Goal: Task Accomplishment & Management: Manage account settings

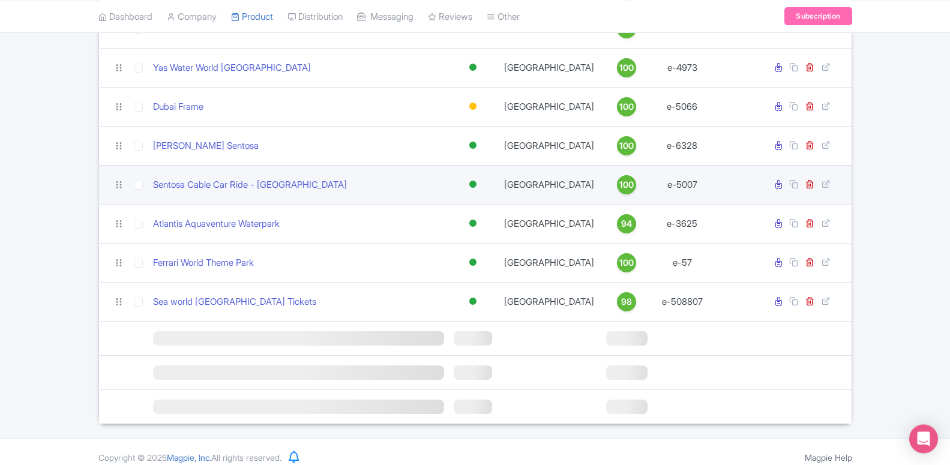
scroll to position [1044, 0]
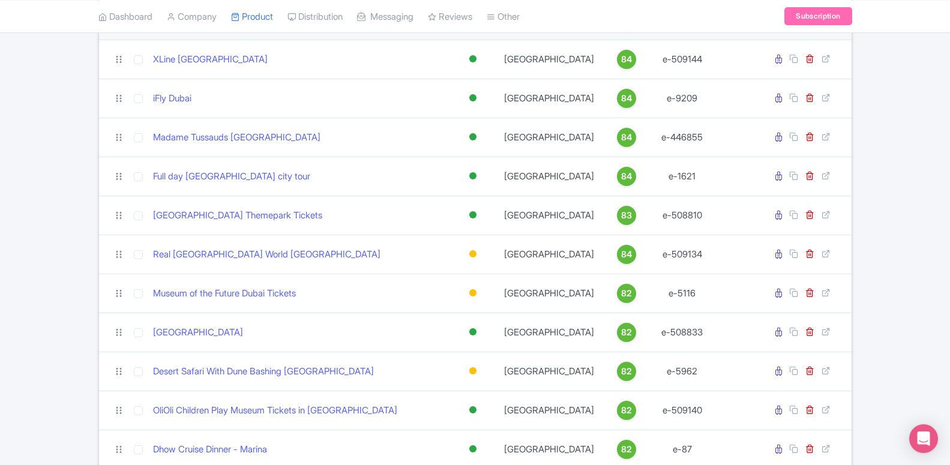
scroll to position [2511, 0]
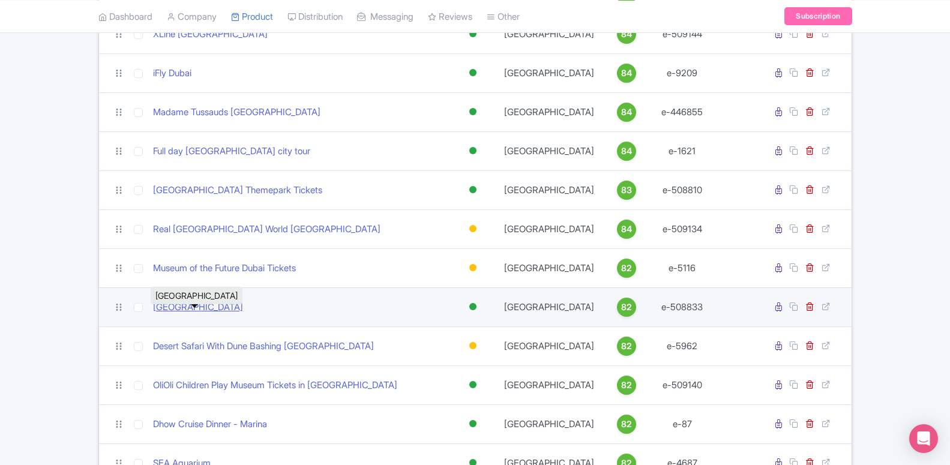
click at [217, 313] on link "[GEOGRAPHIC_DATA]" at bounding box center [198, 308] width 90 height 14
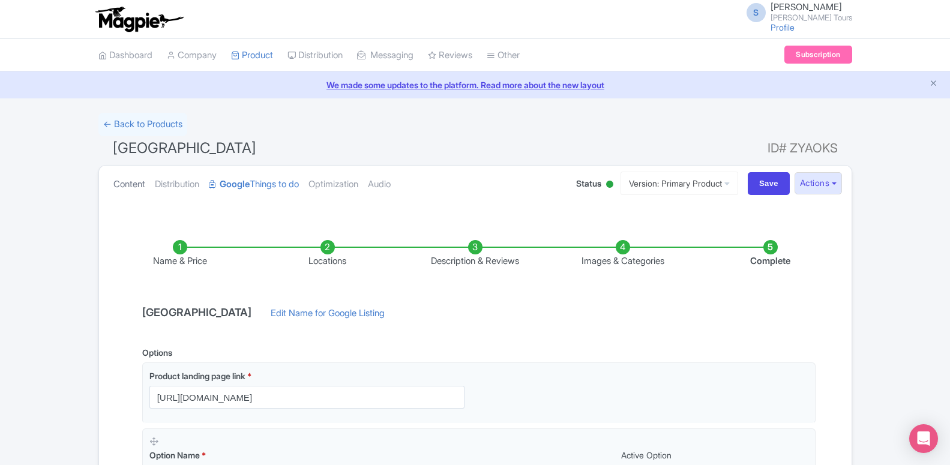
click at [133, 187] on link "Content" at bounding box center [129, 185] width 32 height 38
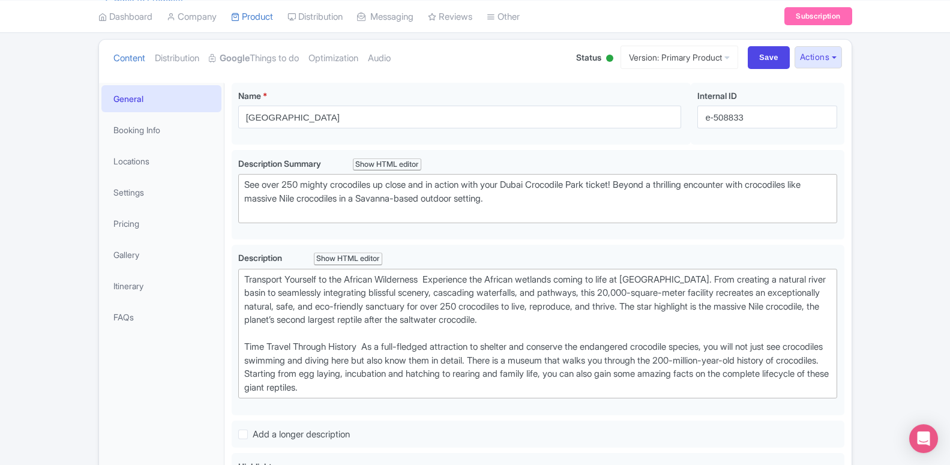
scroll to position [184, 0]
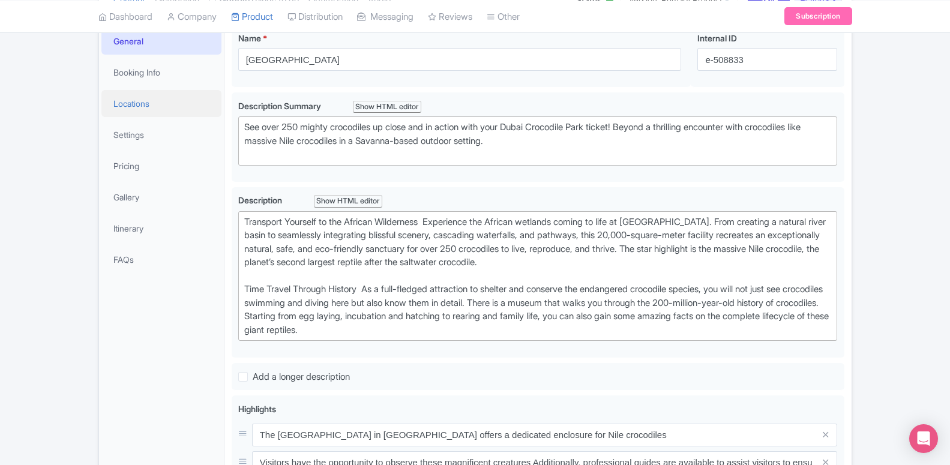
click at [136, 109] on link "Locations" at bounding box center [161, 103] width 120 height 27
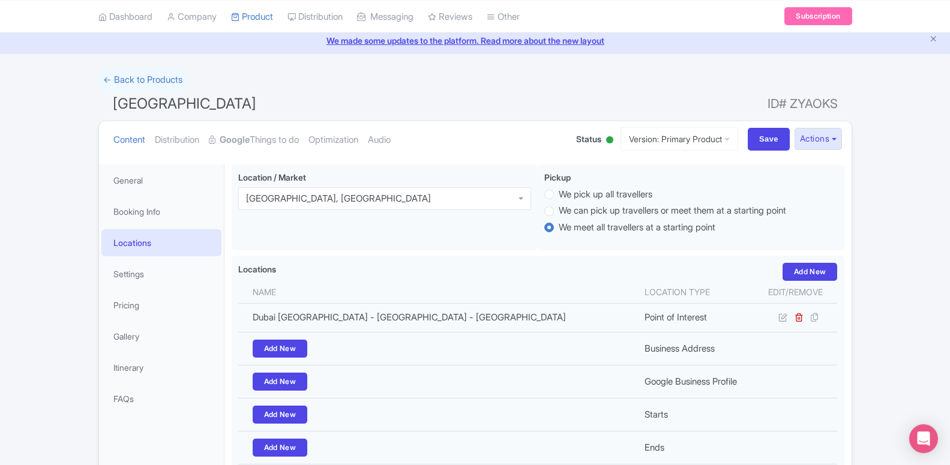
scroll to position [37, 0]
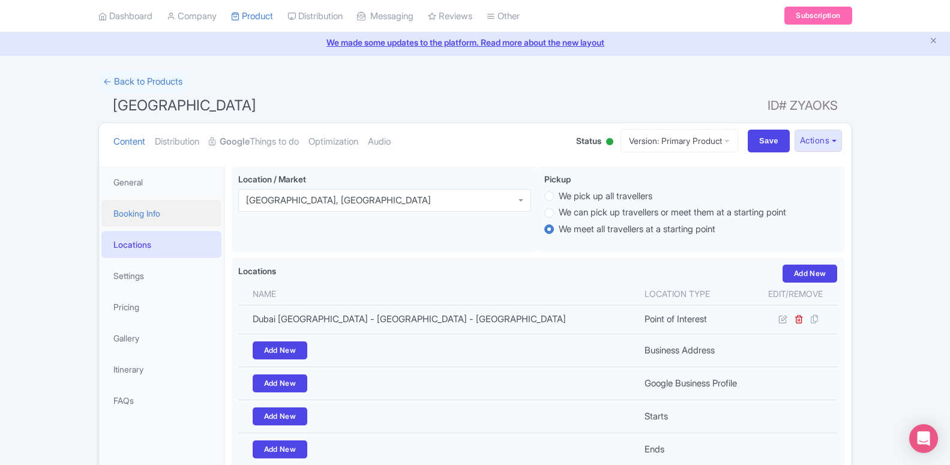
scroll to position [37, 0]
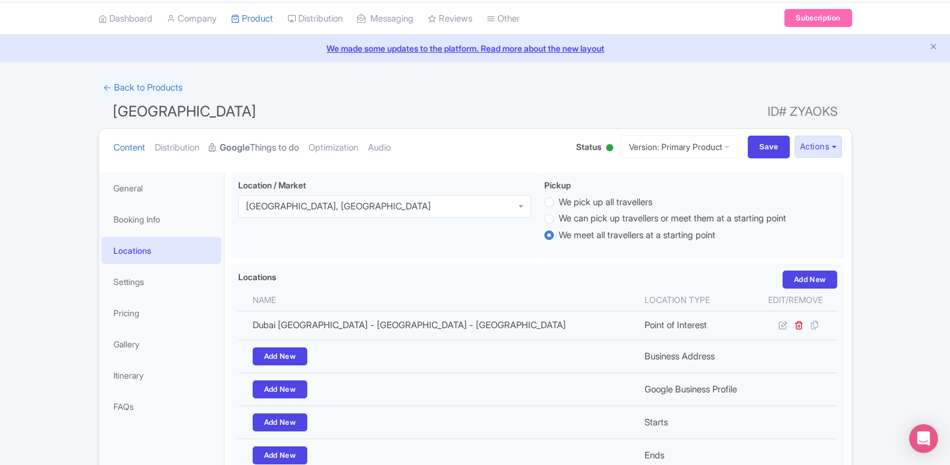
click at [252, 153] on link "Google Things to do" at bounding box center [254, 148] width 90 height 38
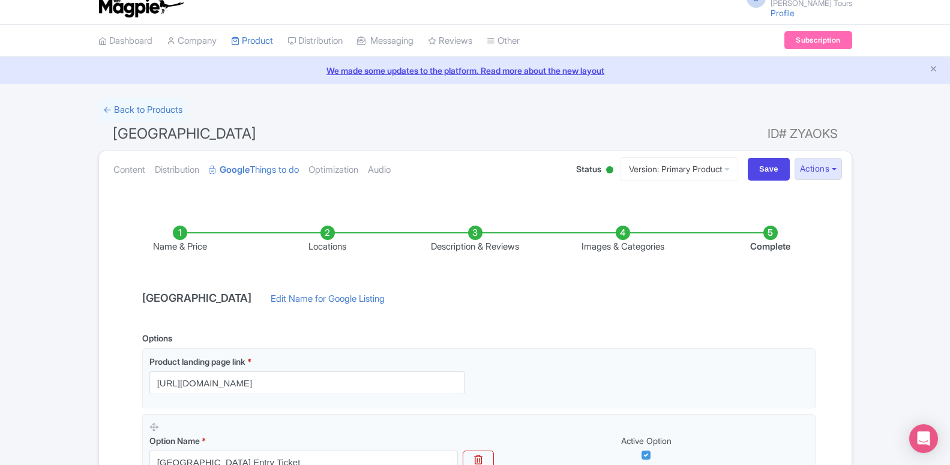
scroll to position [0, 0]
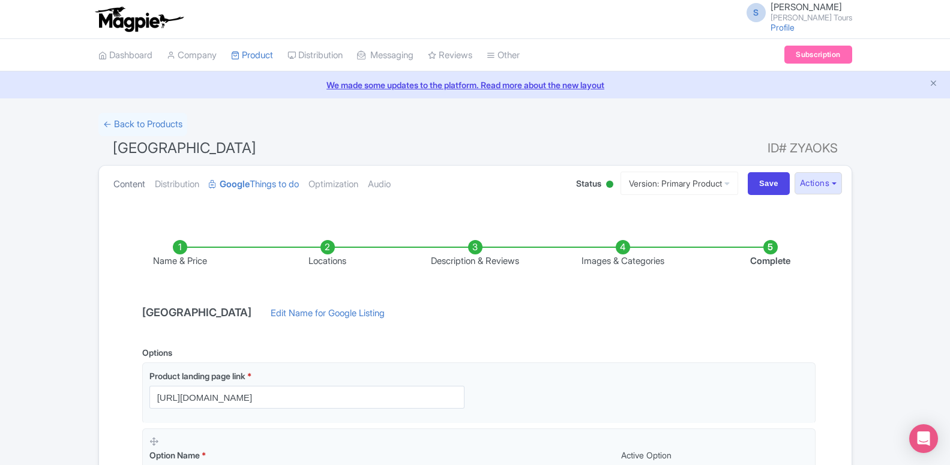
click at [116, 185] on link "Content" at bounding box center [129, 185] width 32 height 38
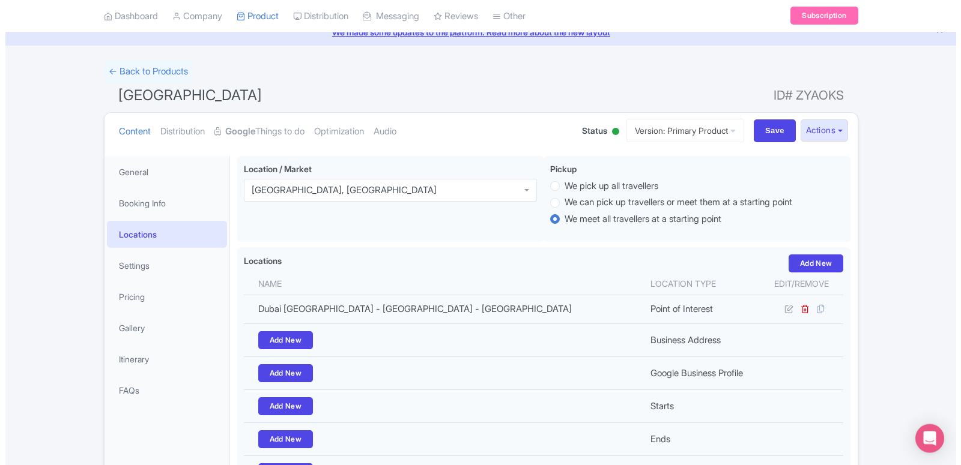
scroll to position [61, 0]
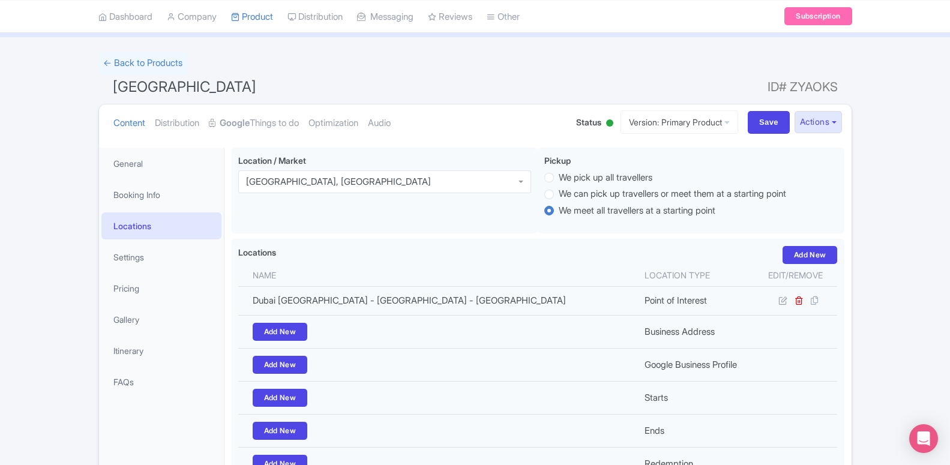
click at [159, 231] on link "Locations" at bounding box center [161, 226] width 120 height 27
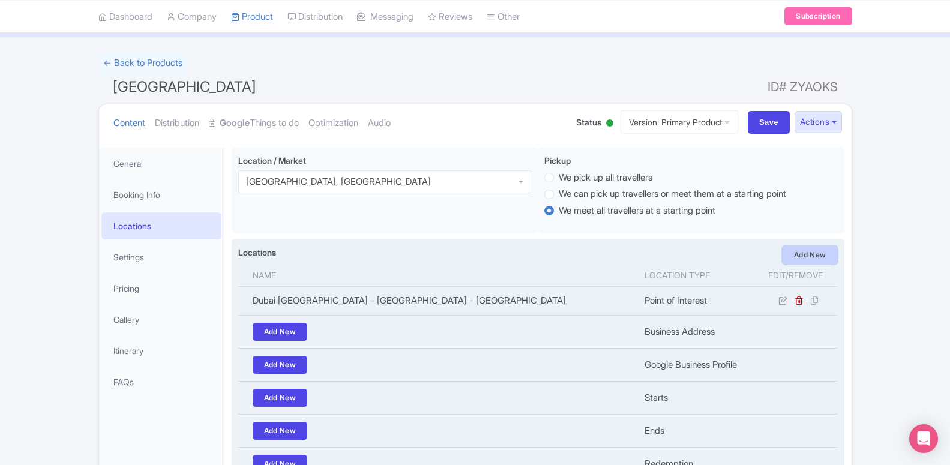
click at [809, 259] on link "Add New" at bounding box center [810, 255] width 55 height 18
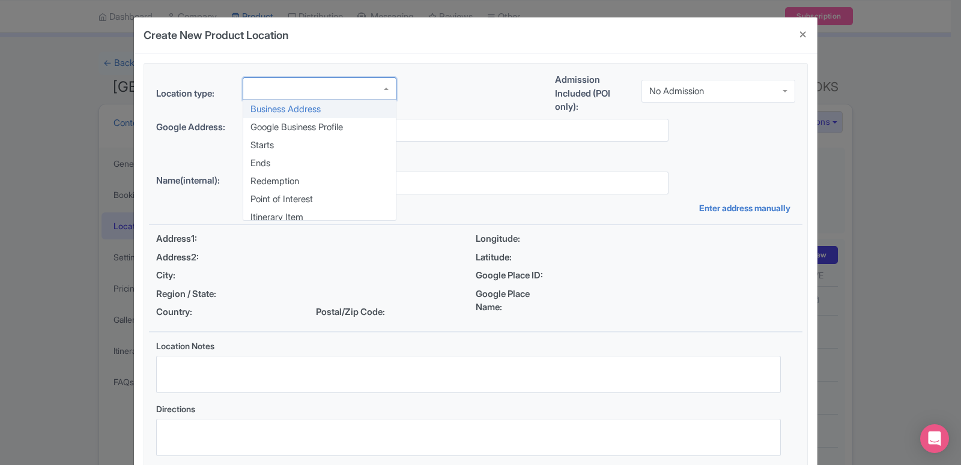
click at [314, 96] on div at bounding box center [320, 88] width 154 height 23
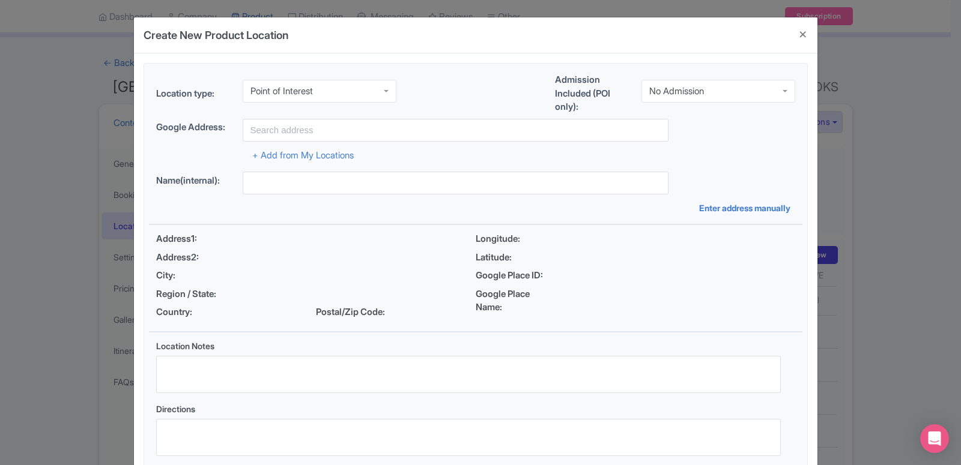
click at [319, 195] on div "Location type: Point of Interest Point of Interest Business Address Google Busi…" at bounding box center [475, 268] width 653 height 409
click at [659, 95] on div "No Admission" at bounding box center [718, 91] width 154 height 23
click at [669, 130] on div "Location type: Point of Interest Point of Interest Business Address Google Busi…" at bounding box center [475, 268] width 653 height 409
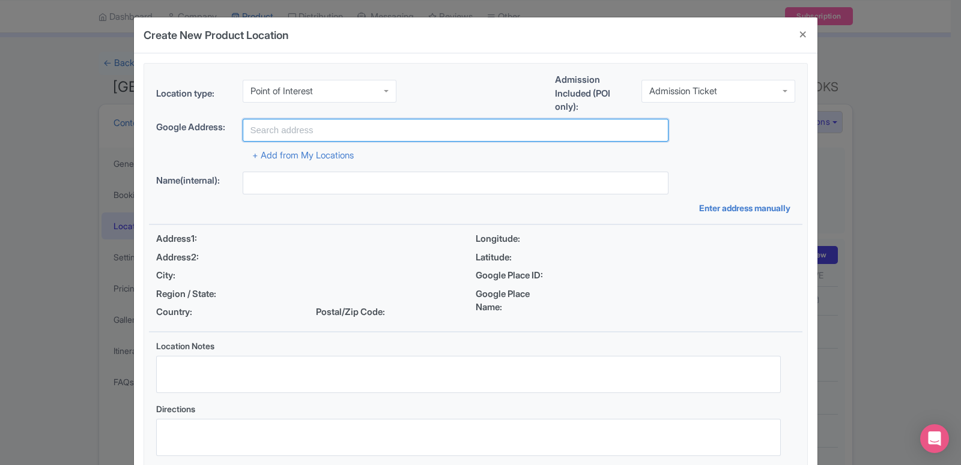
click at [431, 139] on input "text" at bounding box center [456, 130] width 426 height 23
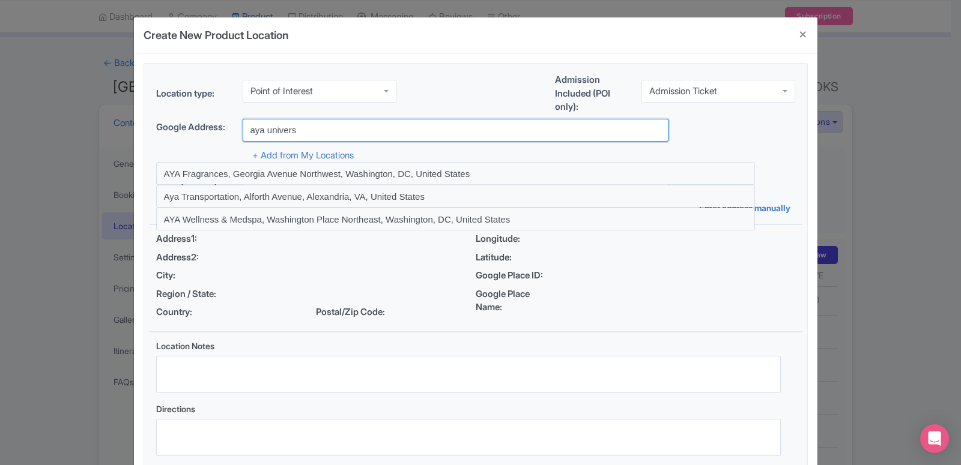
type input "aya universe"
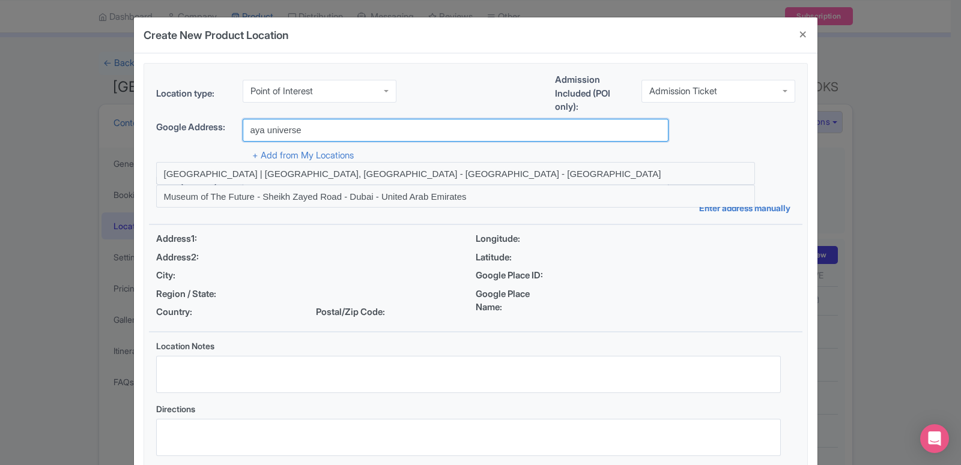
drag, startPoint x: 293, startPoint y: 136, endPoint x: 227, endPoint y: 137, distance: 66.1
click at [243, 137] on input "aya universe" at bounding box center [456, 130] width 426 height 23
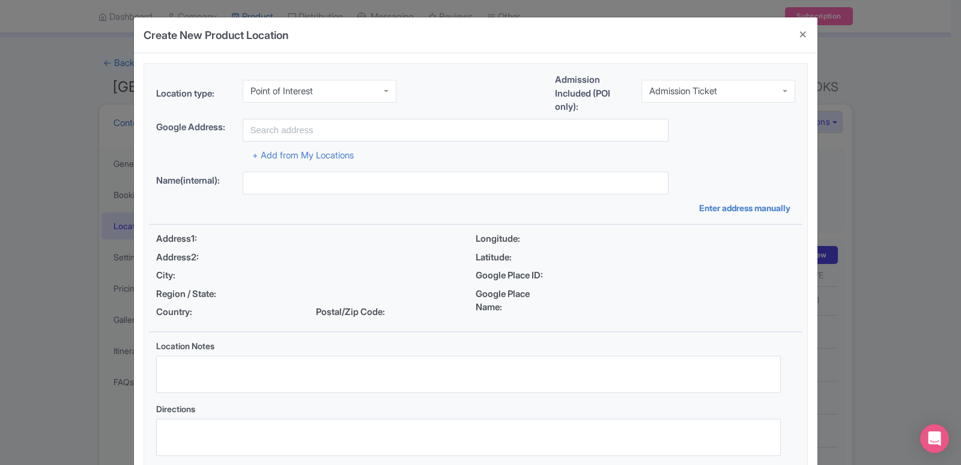
click at [313, 115] on div "Location type: Point of Interest Point of Interest Business Address Google Busi…" at bounding box center [475, 96] width 653 height 46
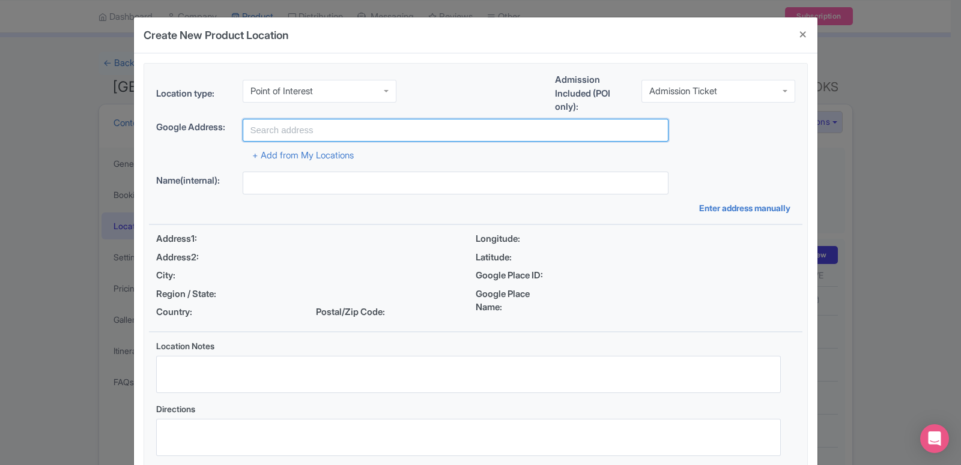
click at [313, 129] on input "text" at bounding box center [456, 130] width 426 height 23
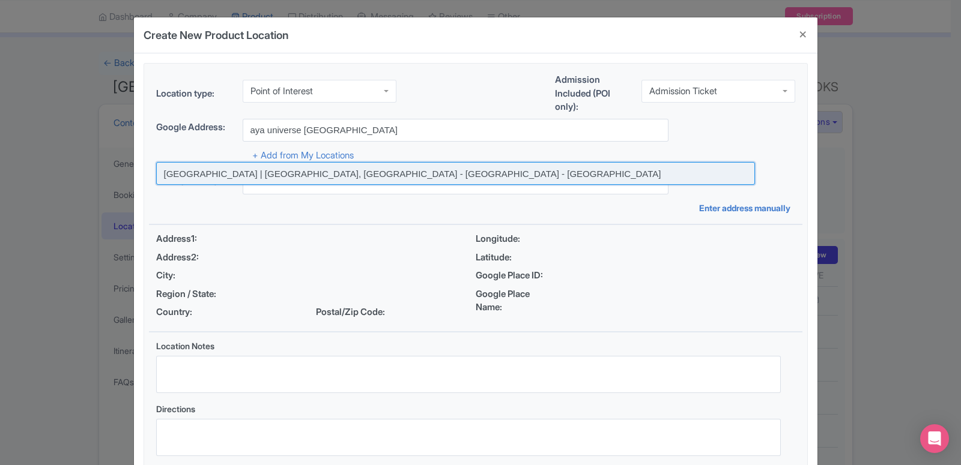
click at [291, 181] on input at bounding box center [455, 173] width 599 height 23
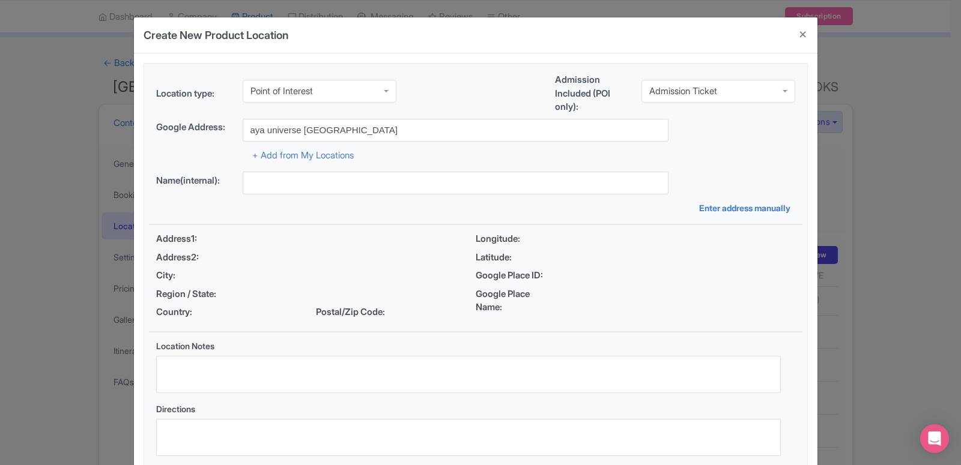
type input "AYA | Dubai, Wafi City - Dubai - United Arab Emirates"
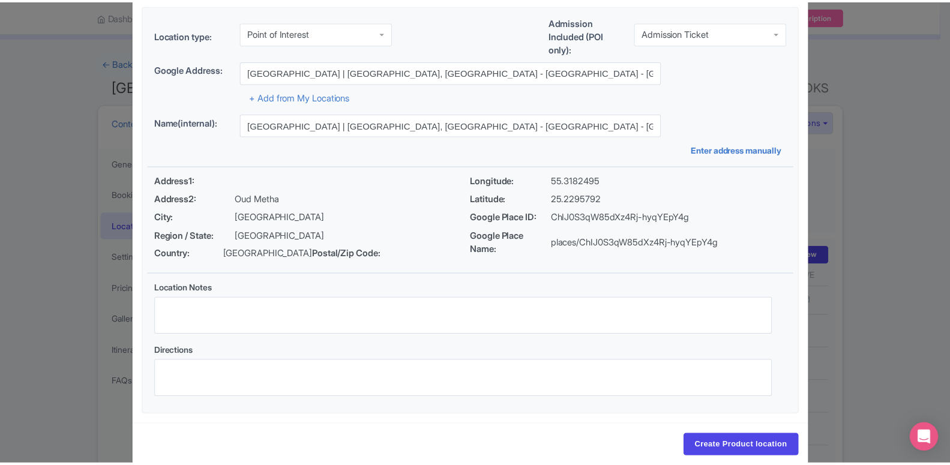
scroll to position [92, 0]
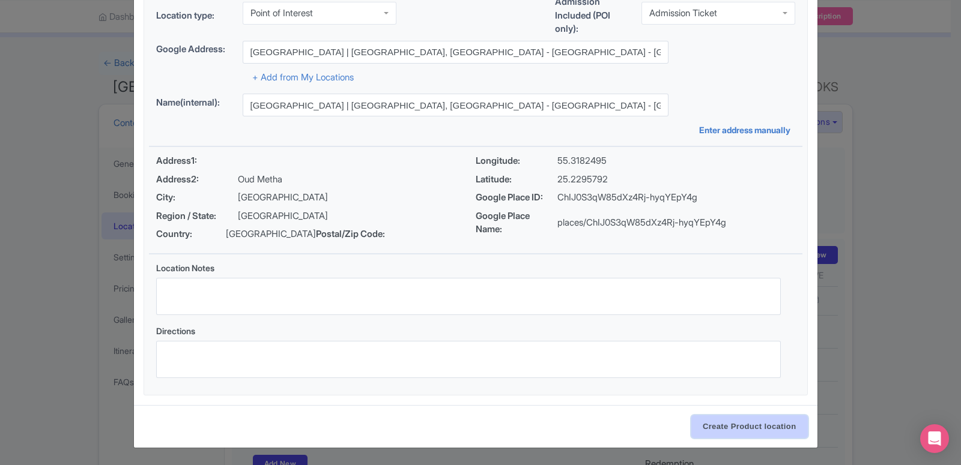
click at [725, 421] on input "Create Product location" at bounding box center [749, 426] width 116 height 23
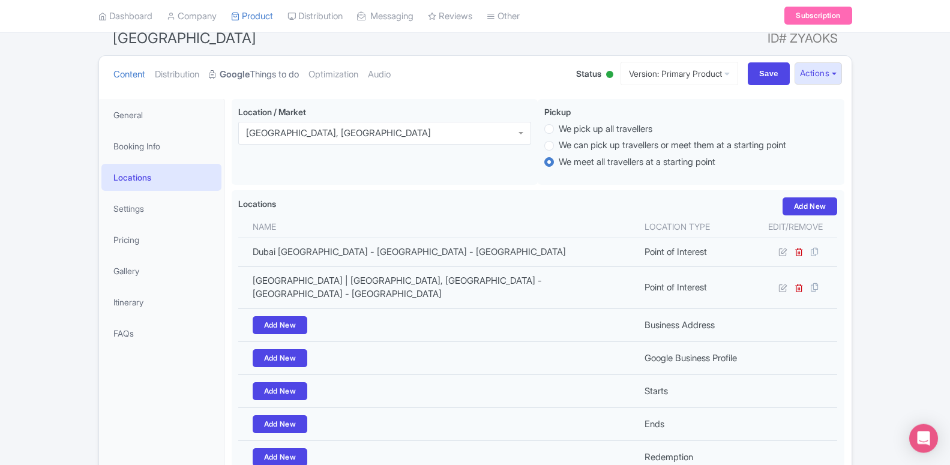
scroll to position [0, 0]
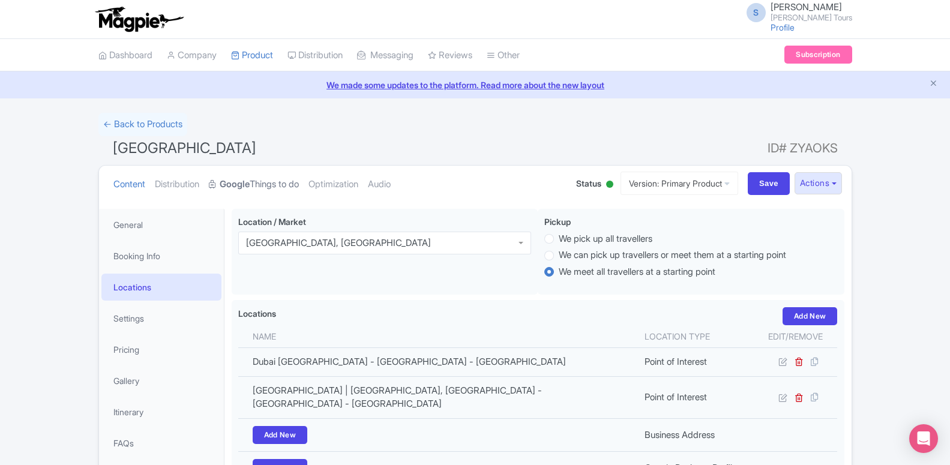
click at [263, 178] on link "Google Things to do" at bounding box center [254, 185] width 90 height 38
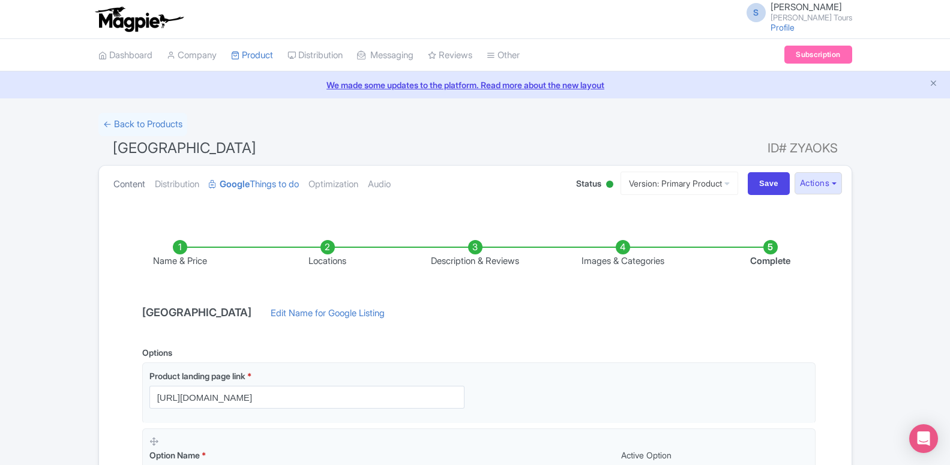
click at [125, 176] on link "Content" at bounding box center [129, 185] width 32 height 38
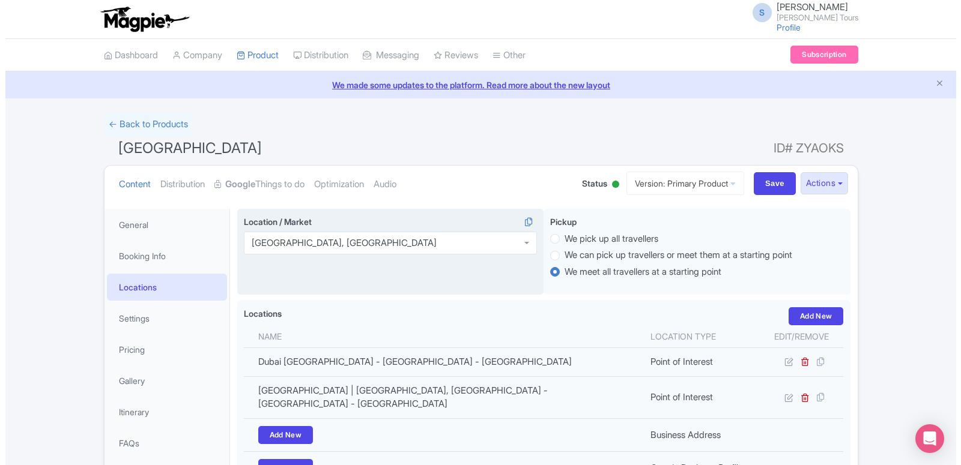
scroll to position [184, 0]
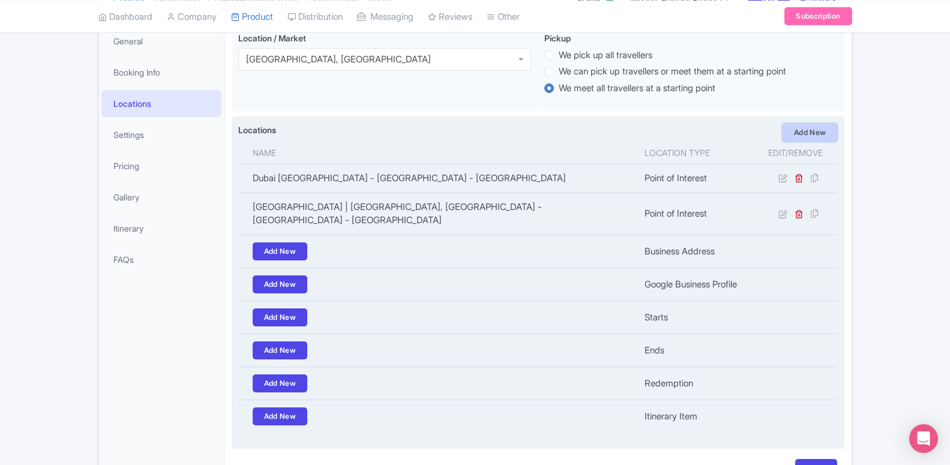
click at [794, 137] on link "Add New" at bounding box center [810, 133] width 55 height 18
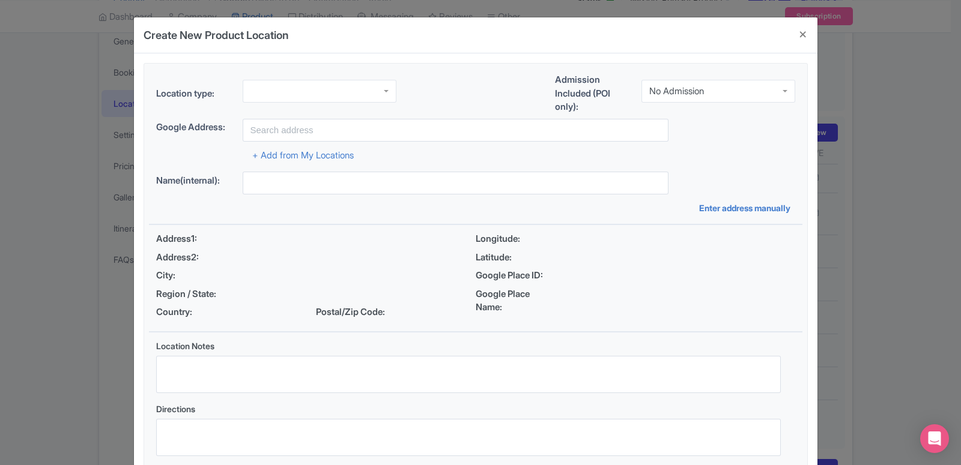
click at [336, 98] on div at bounding box center [320, 91] width 154 height 23
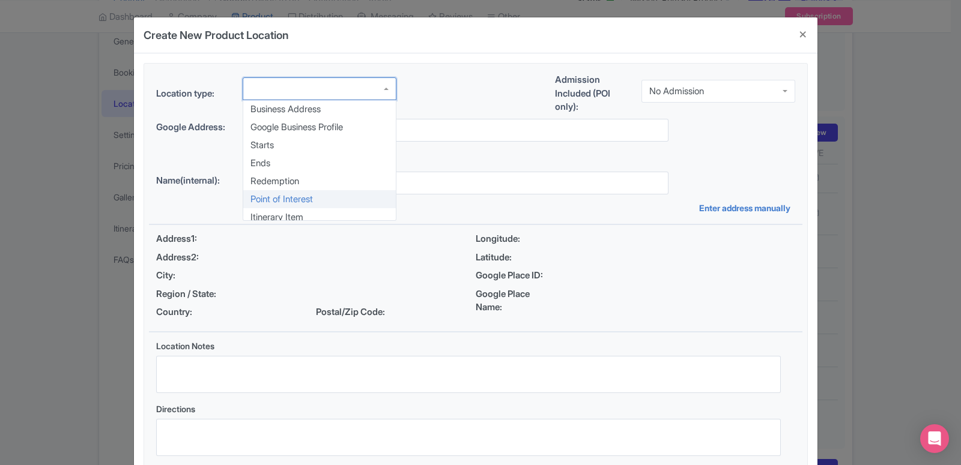
click at [310, 202] on div "Location type: Business Address Google Business Profile Starts Ends Redemption …" at bounding box center [475, 268] width 653 height 409
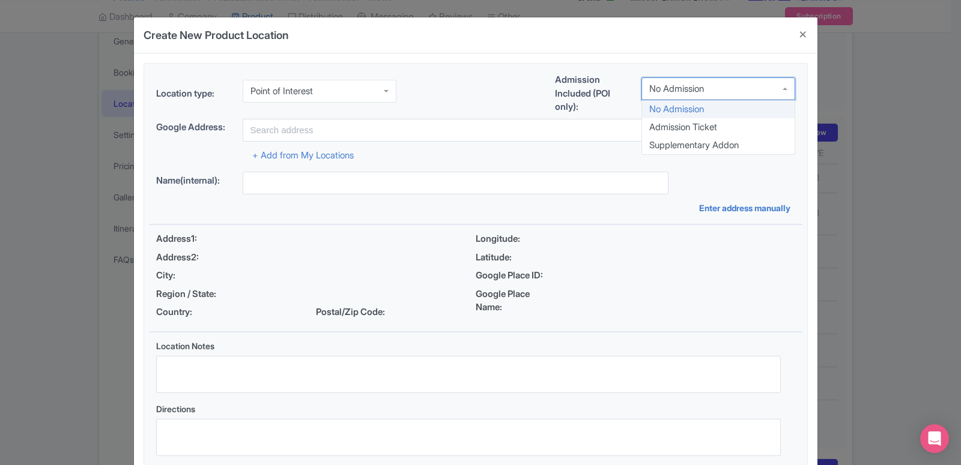
click at [691, 89] on div "No Admission" at bounding box center [676, 88] width 55 height 11
click at [680, 136] on div "Location type: Point of Interest Point of Interest Business Address Google Busi…" at bounding box center [475, 268] width 653 height 409
click at [680, 75] on div "Admission Included (POI only): Supplementary Addon Supplementary Addon No Admis…" at bounding box center [675, 96] width 240 height 46
click at [680, 89] on div "Supplementary Addon" at bounding box center [693, 91] width 89 height 11
click at [677, 130] on div "Location type: Point of Interest Point of Interest Business Address Google Busi…" at bounding box center [475, 268] width 653 height 409
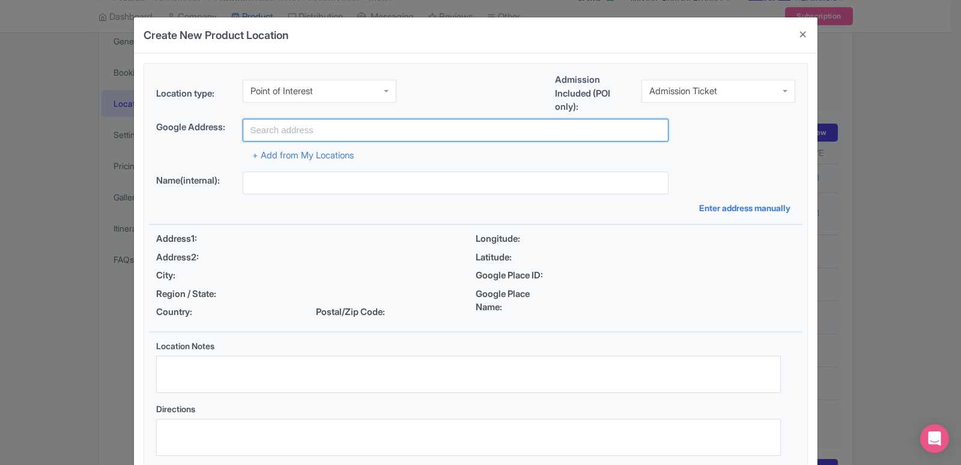
click at [334, 131] on input "text" at bounding box center [456, 130] width 426 height 23
type input "d"
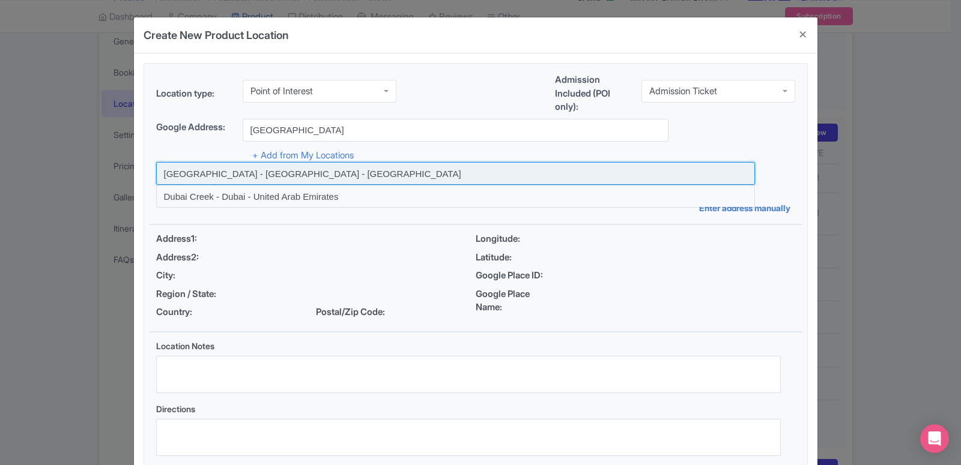
click at [326, 174] on input at bounding box center [455, 173] width 599 height 23
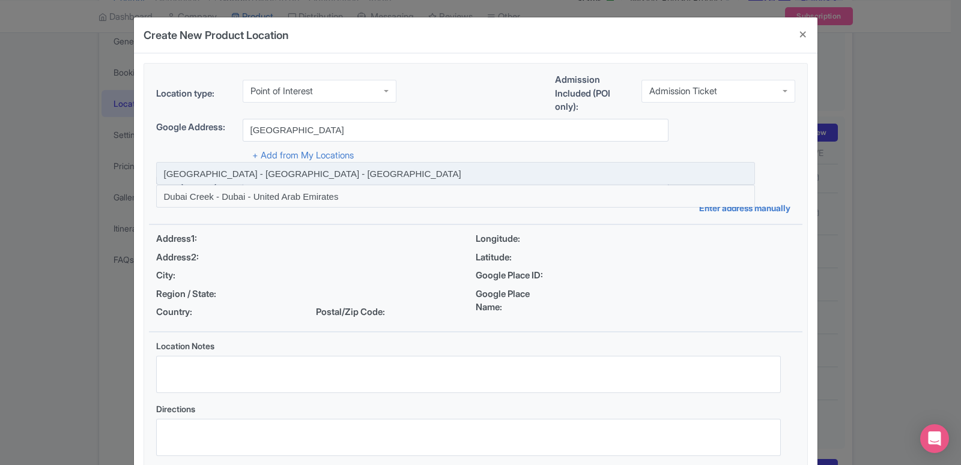
type input "Dubai Creek Harbour - Dubai - United Arab Emirates"
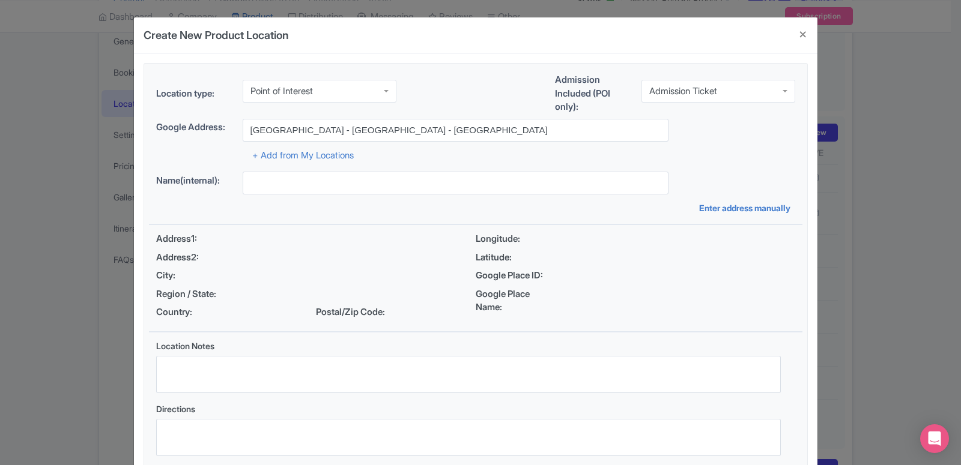
type input "Dubai Creek Harbour - Dubai - United Arab Emirates"
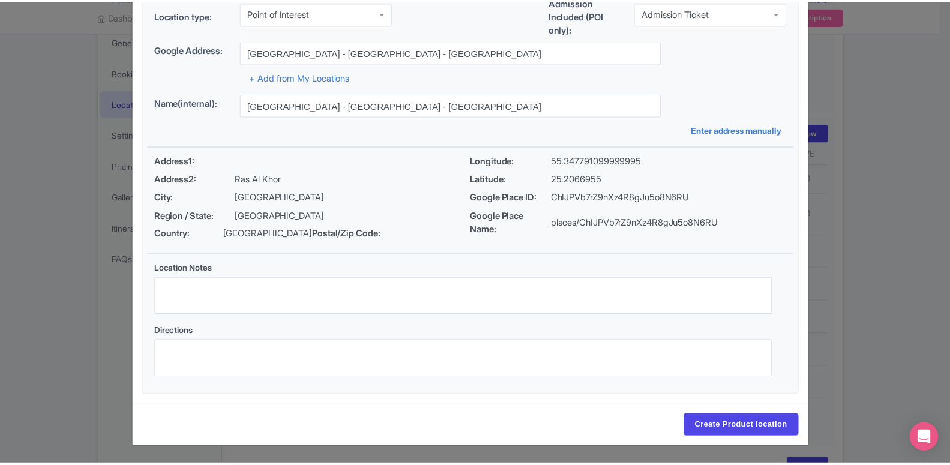
scroll to position [92, 0]
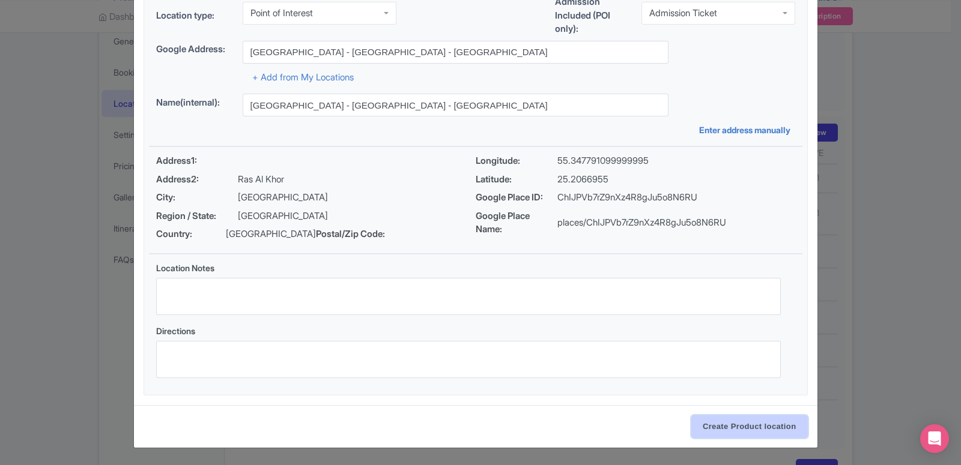
click at [746, 431] on input "Create Product location" at bounding box center [749, 426] width 116 height 23
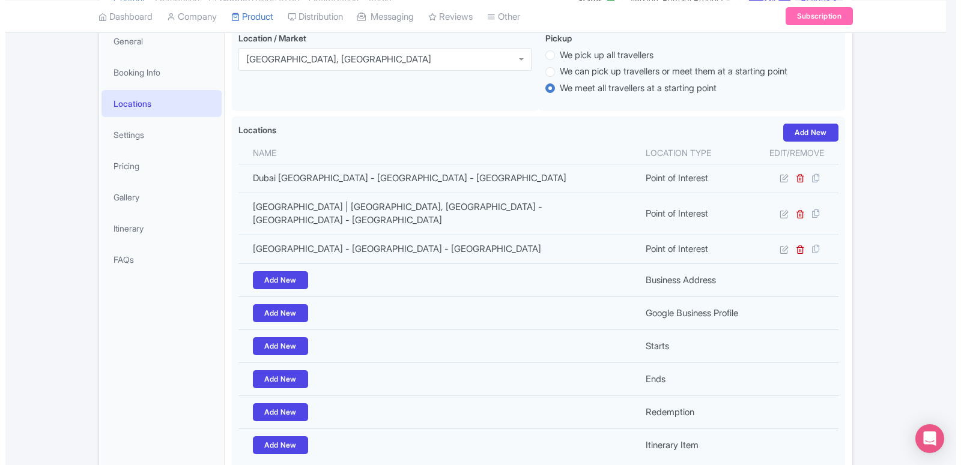
scroll to position [0, 0]
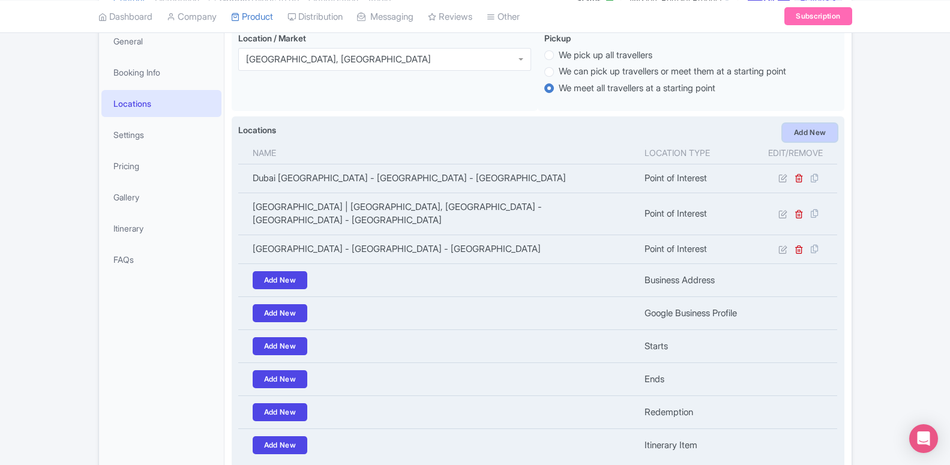
click at [799, 139] on link "Add New" at bounding box center [810, 133] width 55 height 18
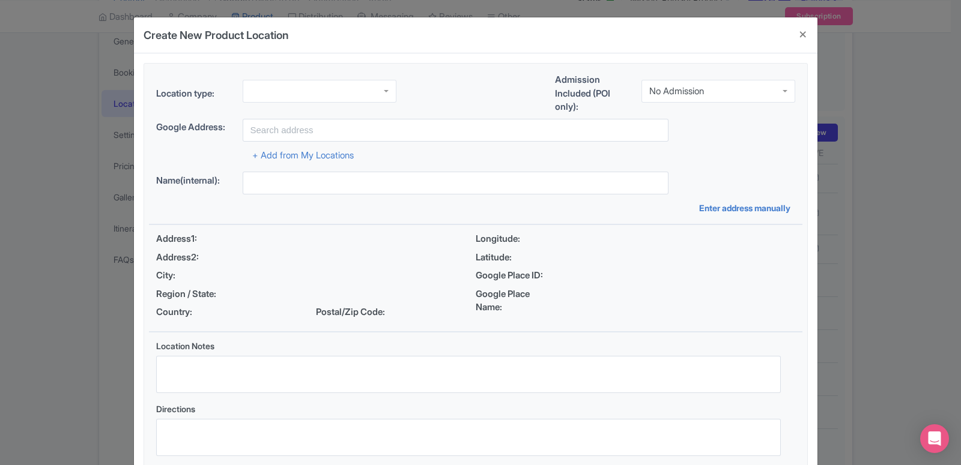
click at [322, 99] on div at bounding box center [320, 91] width 154 height 23
click at [689, 94] on div "No Admission" at bounding box center [676, 91] width 55 height 11
click at [693, 129] on div "Location type: Point of Interest Point of Interest Business Address Google Busi…" at bounding box center [475, 268] width 653 height 409
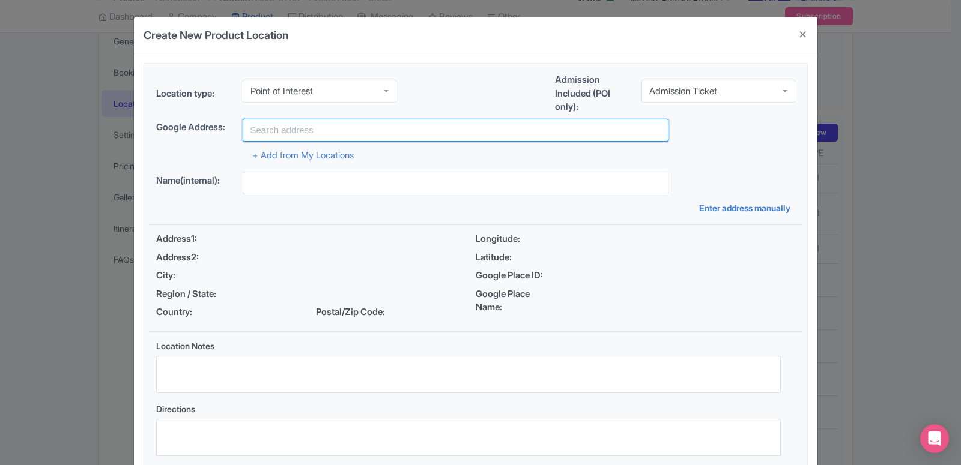
click at [315, 119] on input "text" at bounding box center [456, 130] width 426 height 23
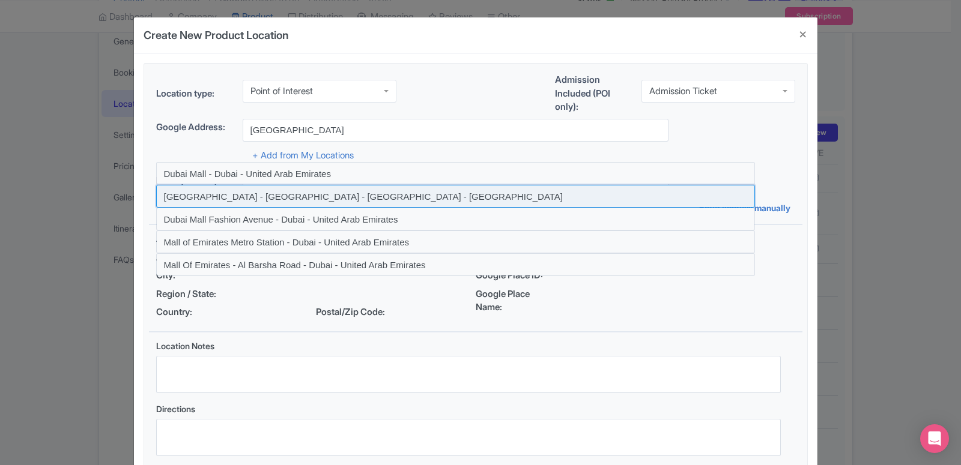
click at [326, 195] on input at bounding box center [455, 196] width 599 height 23
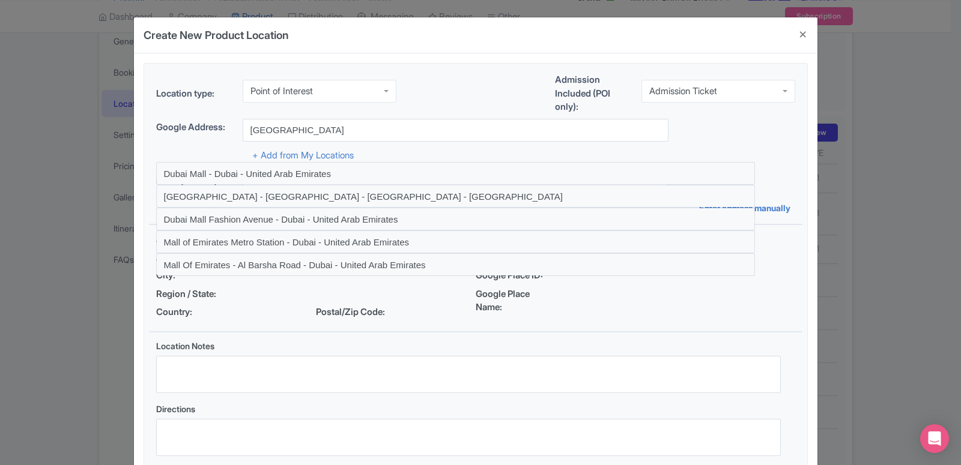
type input "Mall of the Emirates - Sheikh Zayed Road - Dubai - United Arab Emirates"
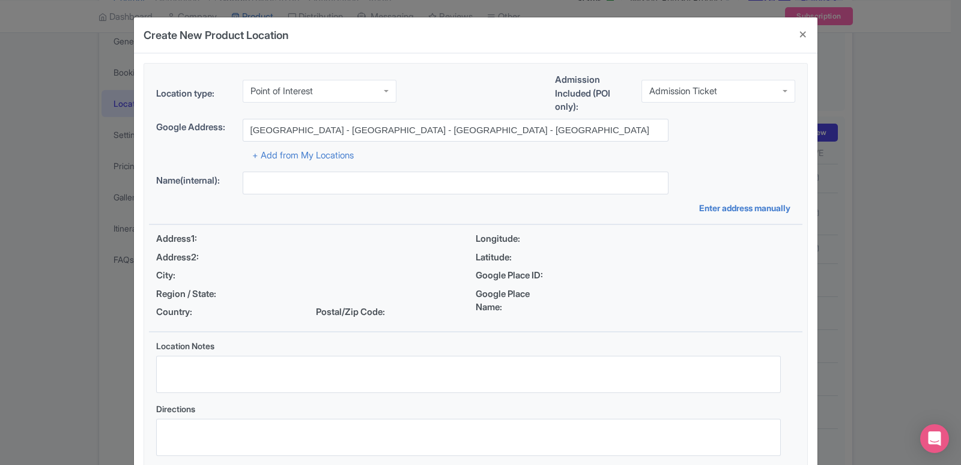
type input "Mall of the Emirates - Sheikh Zayed Road - Dubai - United Arab Emirates"
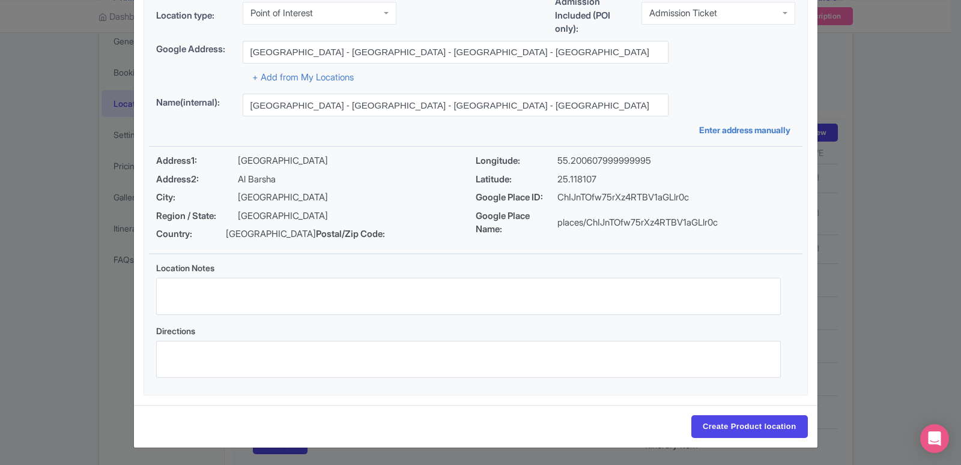
scroll to position [92, 0]
click at [719, 426] on input "Create Product location" at bounding box center [749, 426] width 116 height 23
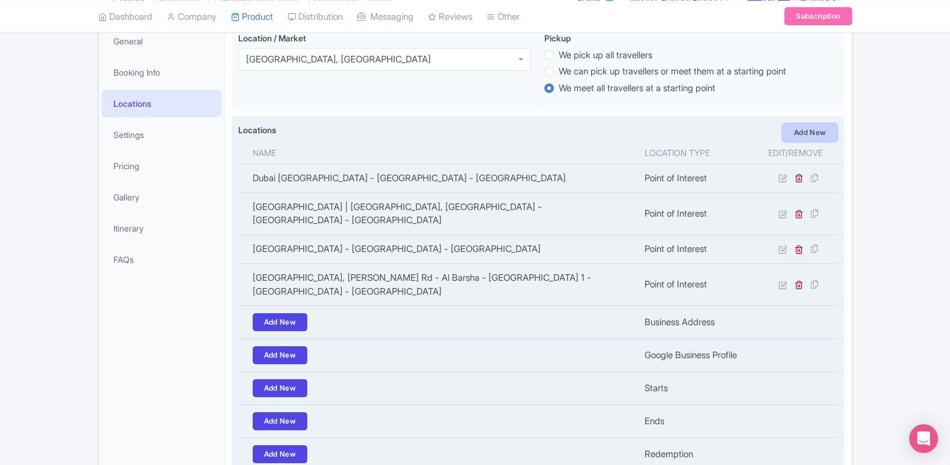
click at [802, 141] on link "Add New" at bounding box center [810, 133] width 55 height 18
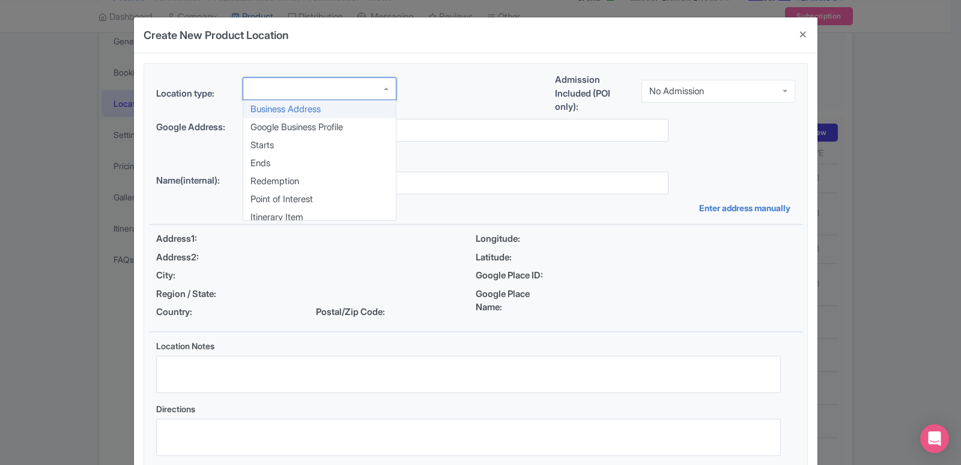
scroll to position [0, 0]
click at [303, 91] on div at bounding box center [320, 88] width 154 height 23
click at [289, 204] on div "Location type: Business Address Google Business Profile Starts Ends Redemption …" at bounding box center [475, 268] width 653 height 409
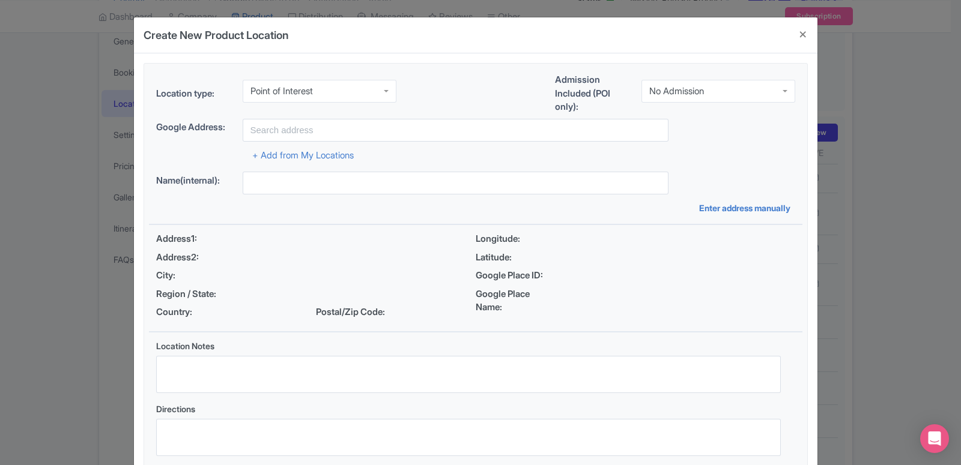
click at [718, 89] on div "No Admission" at bounding box center [718, 91] width 154 height 23
click at [701, 129] on div "Location type: Point of Interest Point of Interest Business Address Google Busi…" at bounding box center [475, 268] width 653 height 409
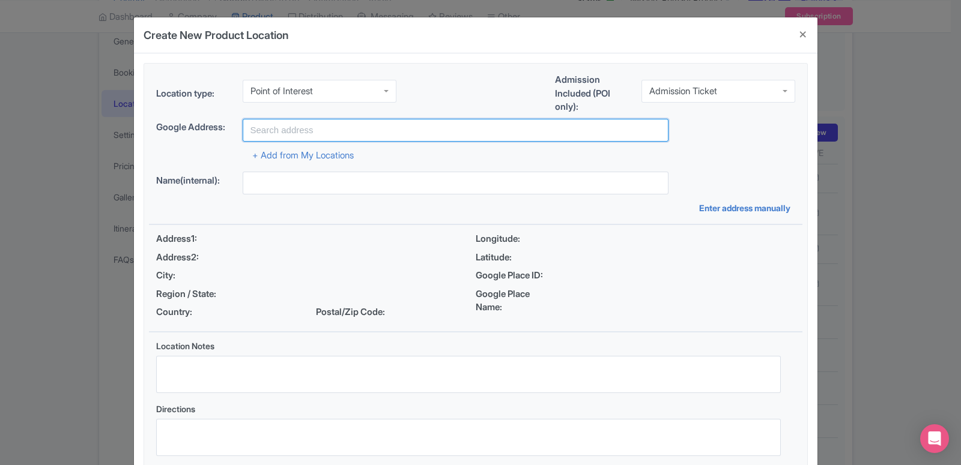
click at [294, 124] on input "text" at bounding box center [456, 130] width 426 height 23
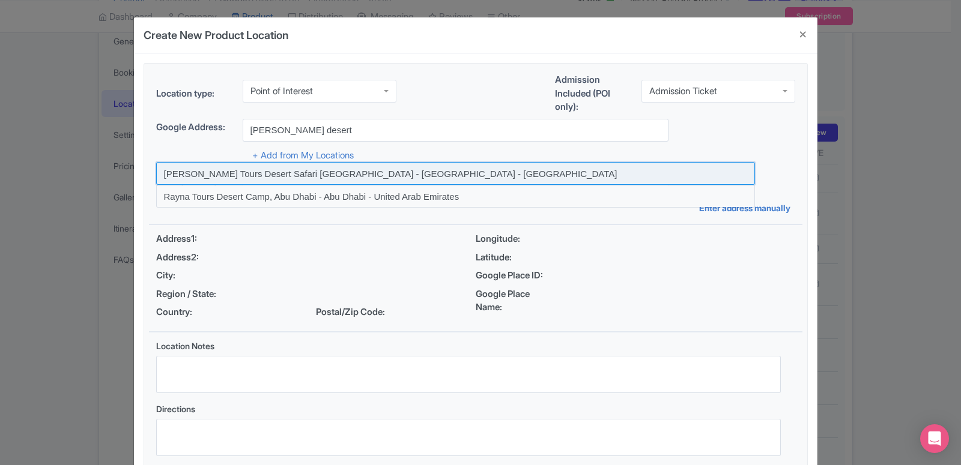
click at [302, 179] on input at bounding box center [455, 173] width 599 height 23
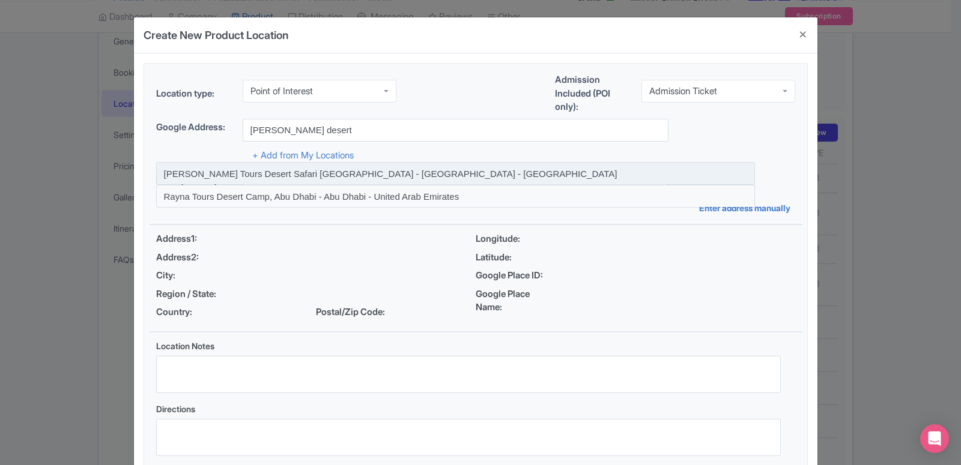
type input "[PERSON_NAME] Tours Desert Safari [GEOGRAPHIC_DATA] - [GEOGRAPHIC_DATA] - [GEOG…"
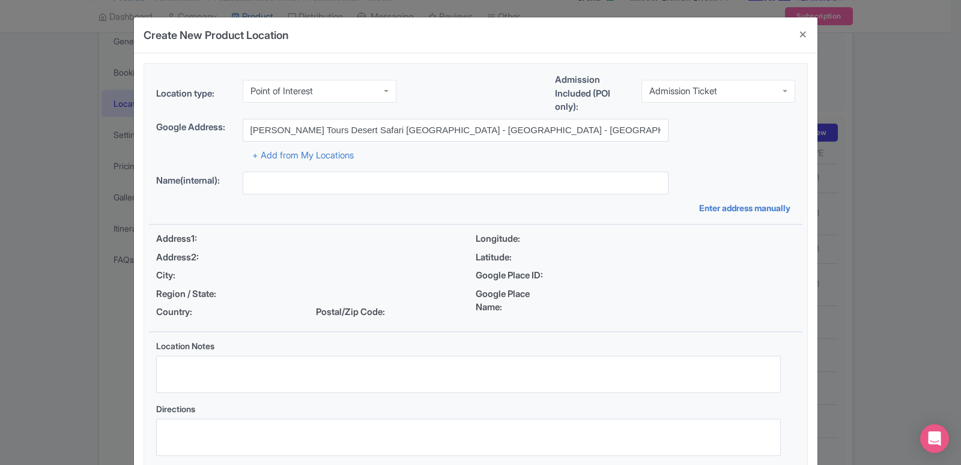
type input "[PERSON_NAME] Tours Desert Safari [GEOGRAPHIC_DATA] - [GEOGRAPHIC_DATA] - [GEOG…"
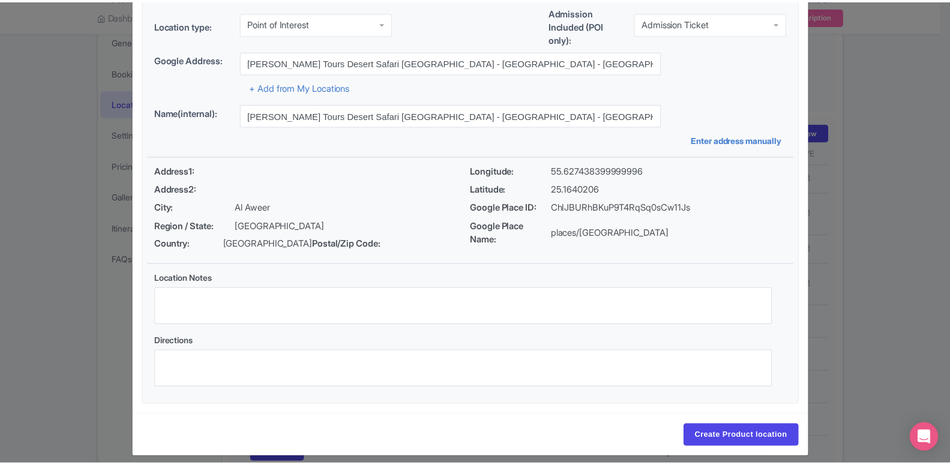
scroll to position [92, 0]
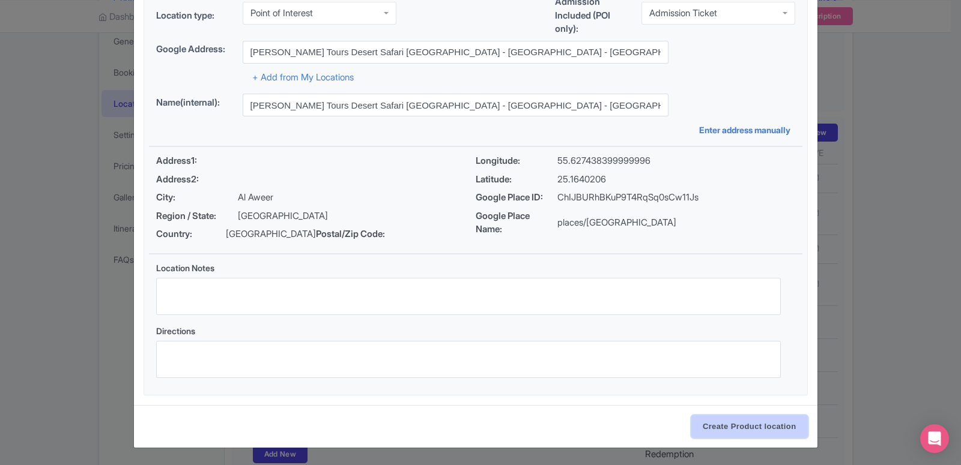
click at [742, 428] on input "Create Product location" at bounding box center [749, 426] width 116 height 23
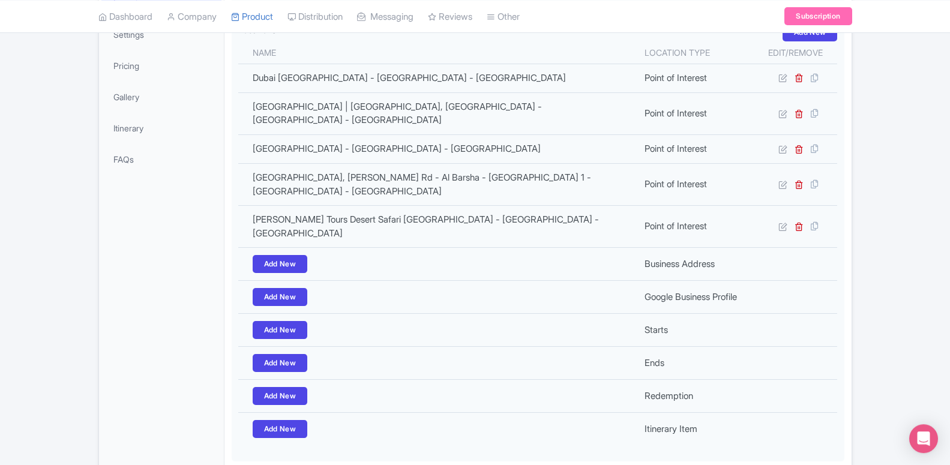
scroll to position [306, 0]
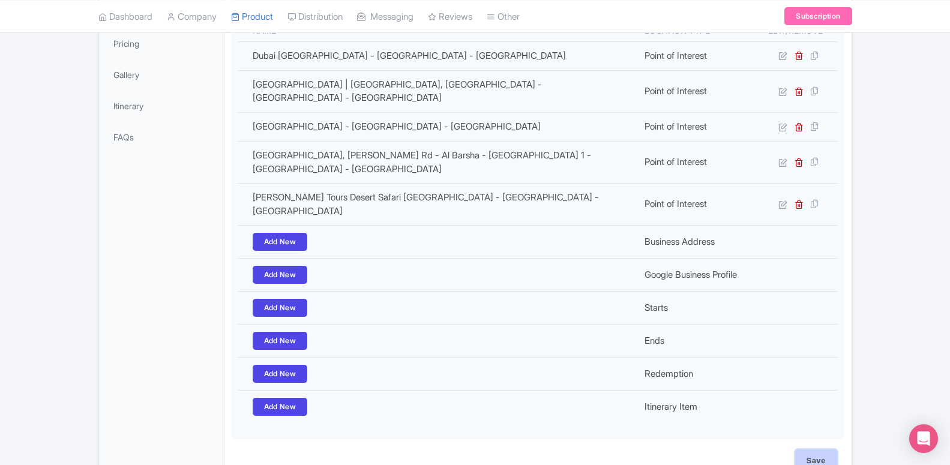
click at [802, 450] on input "Save" at bounding box center [817, 461] width 42 height 23
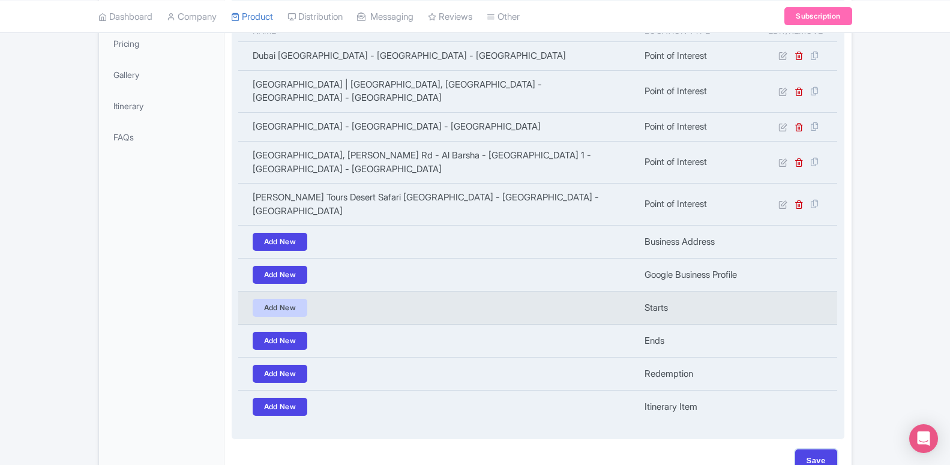
type input "Update Product"
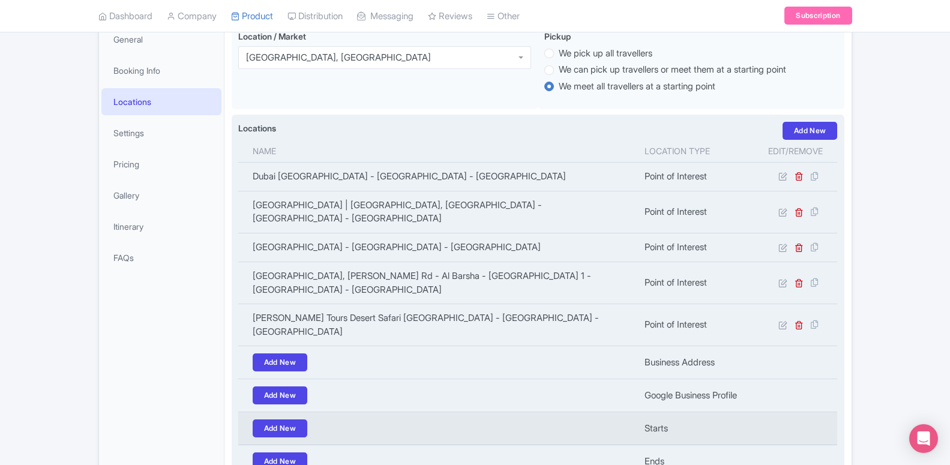
scroll to position [184, 0]
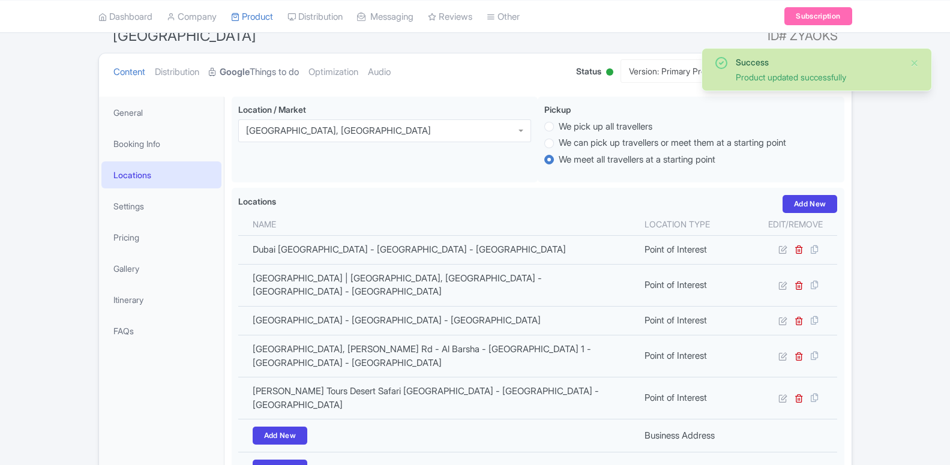
scroll to position [148, 0]
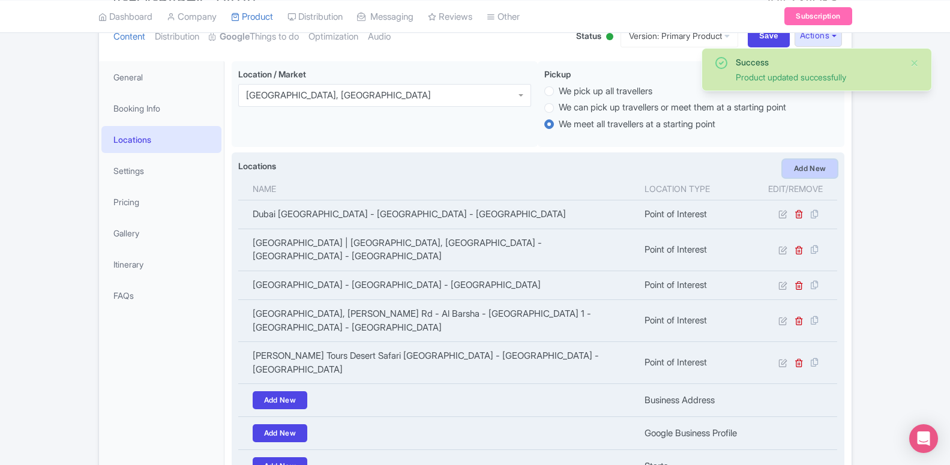
click at [791, 178] on link "Add New" at bounding box center [810, 169] width 55 height 18
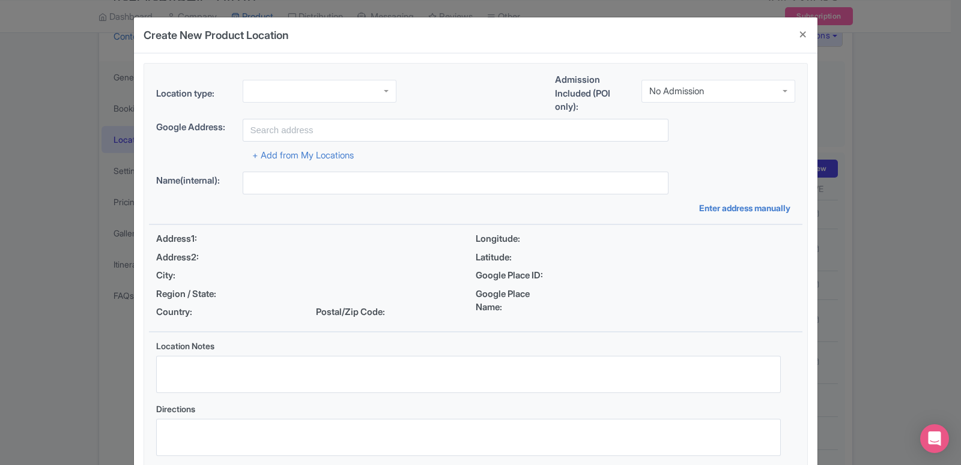
click at [300, 100] on div at bounding box center [320, 91] width 154 height 23
click at [309, 199] on div "Location type: Point of Interest Point of Interest Business Address Google Busi…" at bounding box center [475, 268] width 653 height 409
click at [684, 96] on div "No Admission" at bounding box center [718, 91] width 154 height 23
click at [689, 123] on div "Location type: Point of Interest Point of Interest Business Address Google Busi…" at bounding box center [475, 268] width 653 height 409
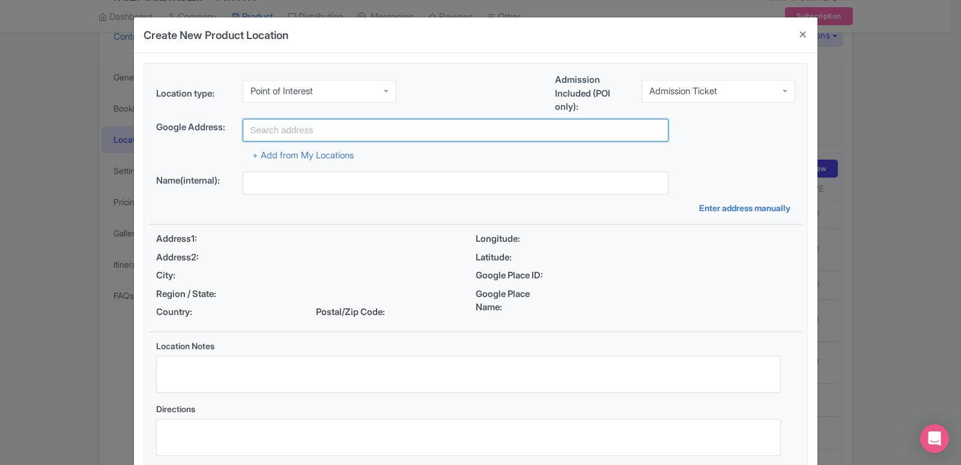
click at [322, 135] on input "text" at bounding box center [456, 130] width 426 height 23
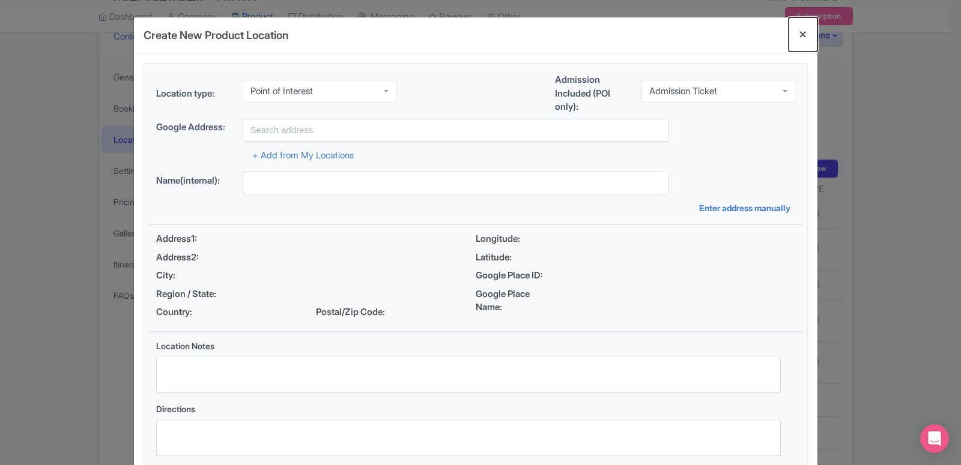
click at [794, 40] on button "Close" at bounding box center [802, 34] width 29 height 34
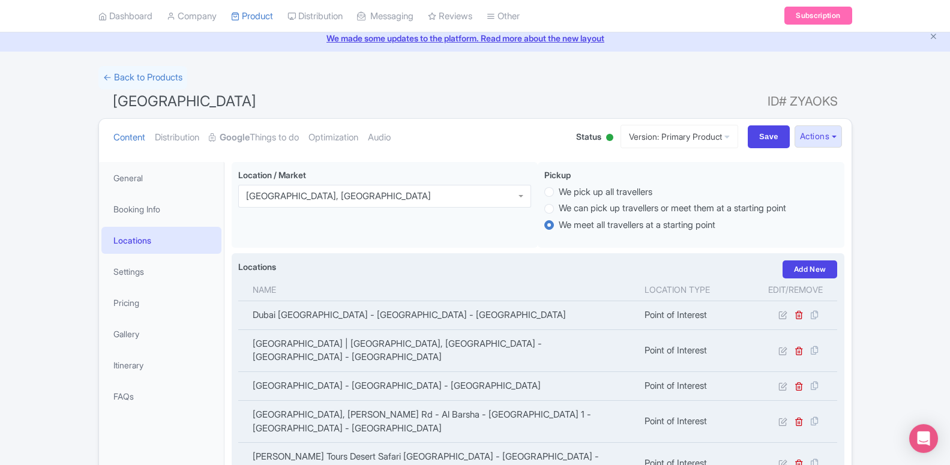
scroll to position [25, 0]
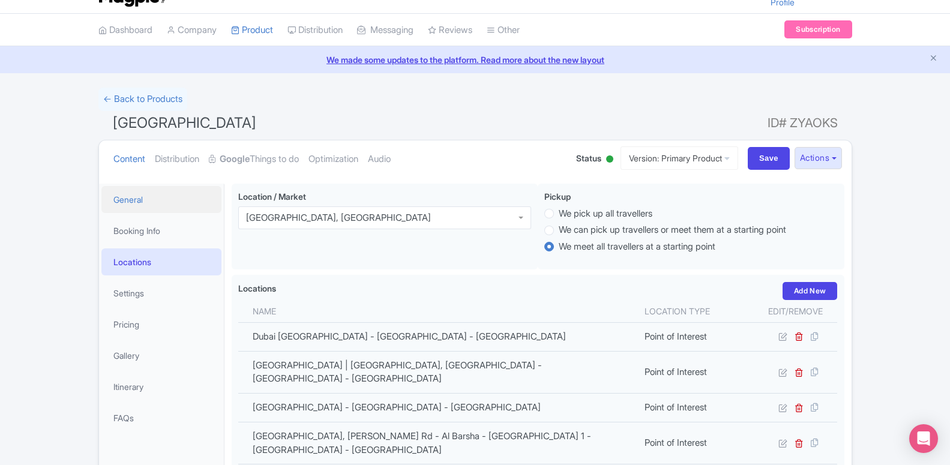
click at [167, 203] on link "General" at bounding box center [161, 199] width 120 height 27
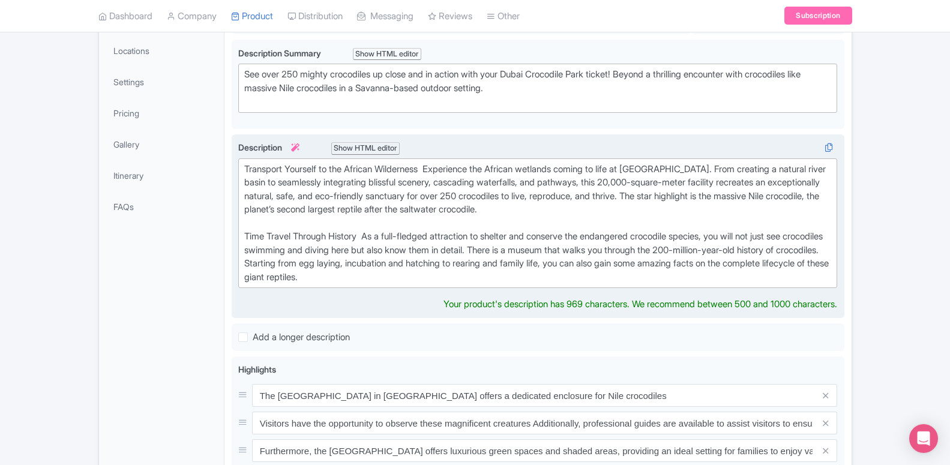
scroll to position [209, 0]
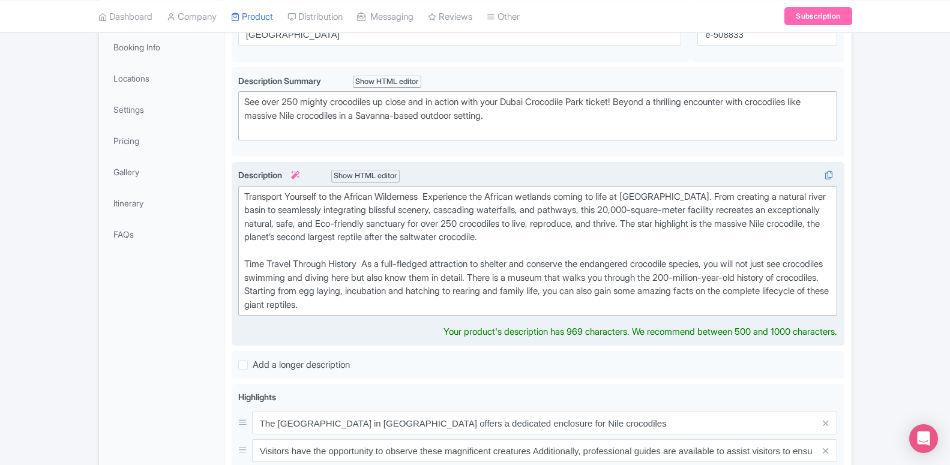
type trix-editor "<div>Transport Yourself to the African Wilderness&nbsp; Experience the African …"
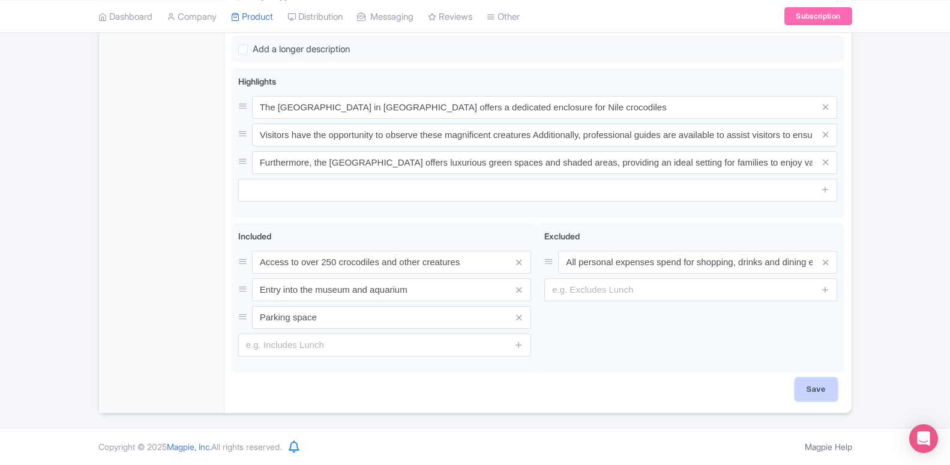
click at [827, 385] on input "Save" at bounding box center [817, 389] width 42 height 23
type input "Saving..."
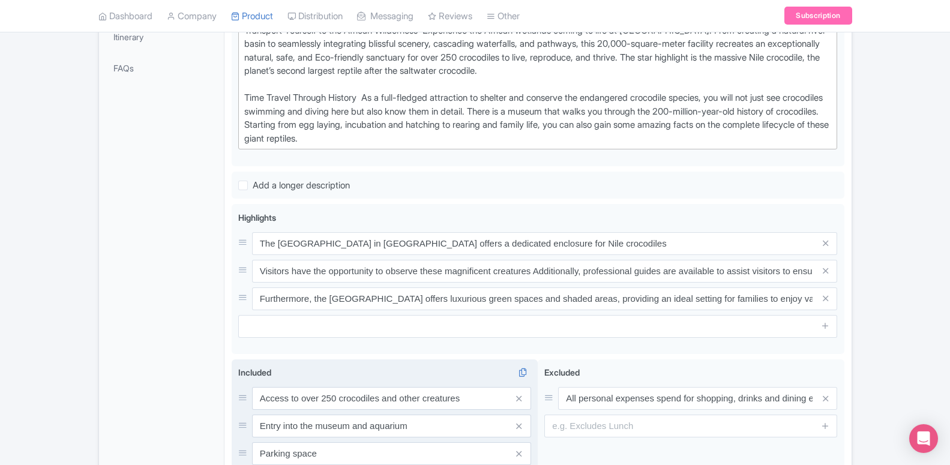
scroll to position [328, 0]
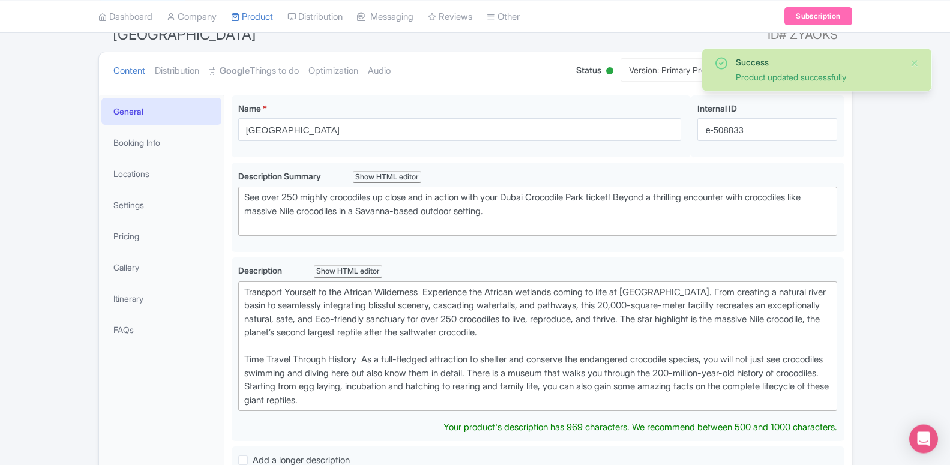
scroll to position [85, 0]
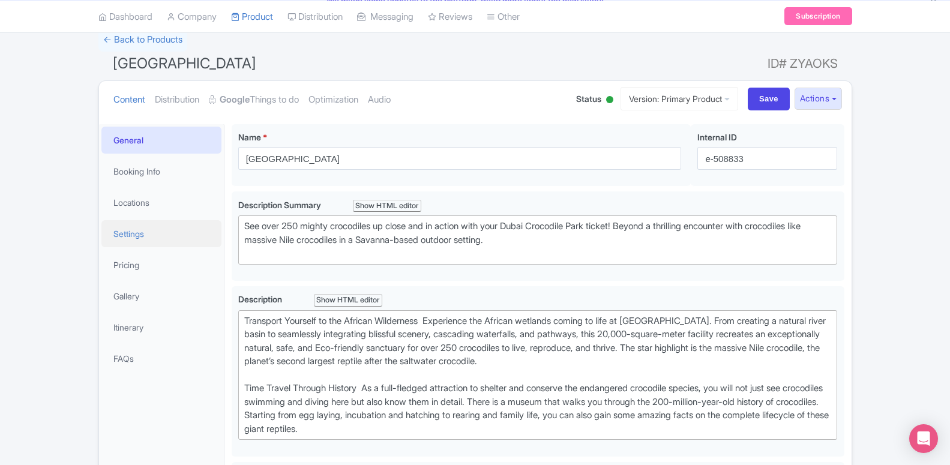
click at [154, 234] on link "Settings" at bounding box center [161, 233] width 120 height 27
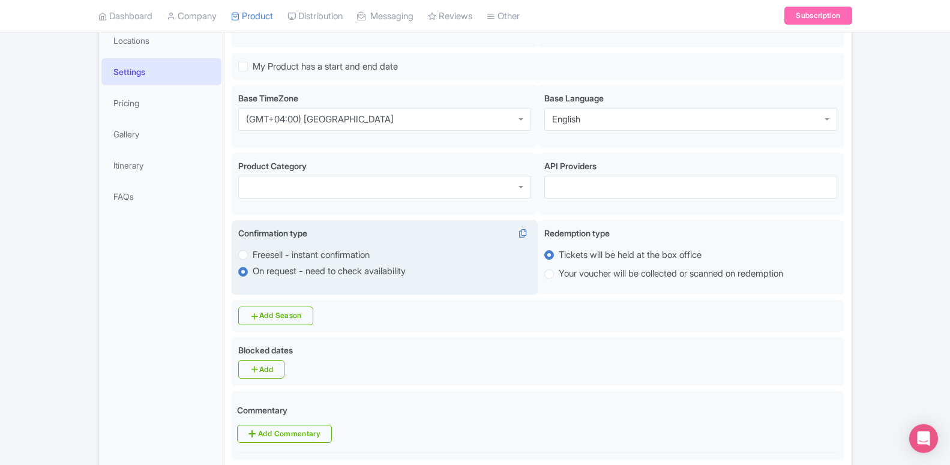
scroll to position [268, 0]
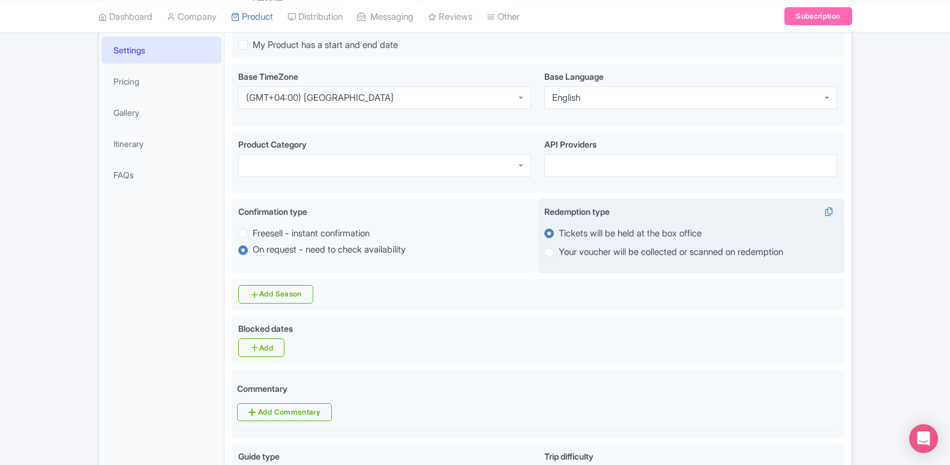
click at [559, 257] on label "Your voucher will be collected or scanned on redemption" at bounding box center [671, 253] width 225 height 14
click at [559, 257] on input "Your voucher will be collected or scanned on redemption" at bounding box center [565, 252] width 12 height 12
radio input "true"
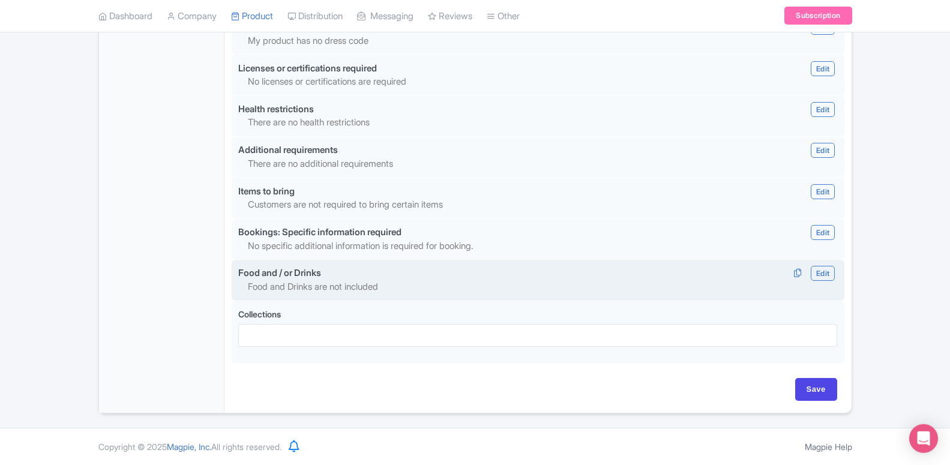
scroll to position [1095, 0]
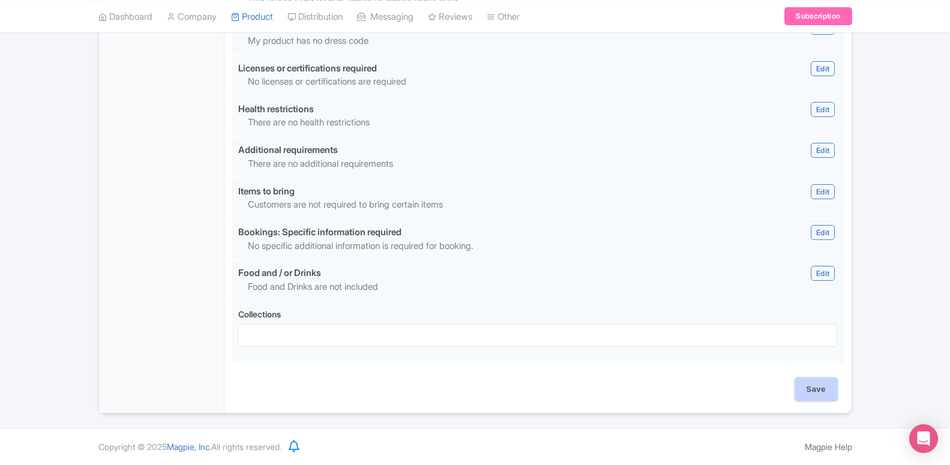
click at [813, 392] on input "Save" at bounding box center [817, 389] width 42 height 23
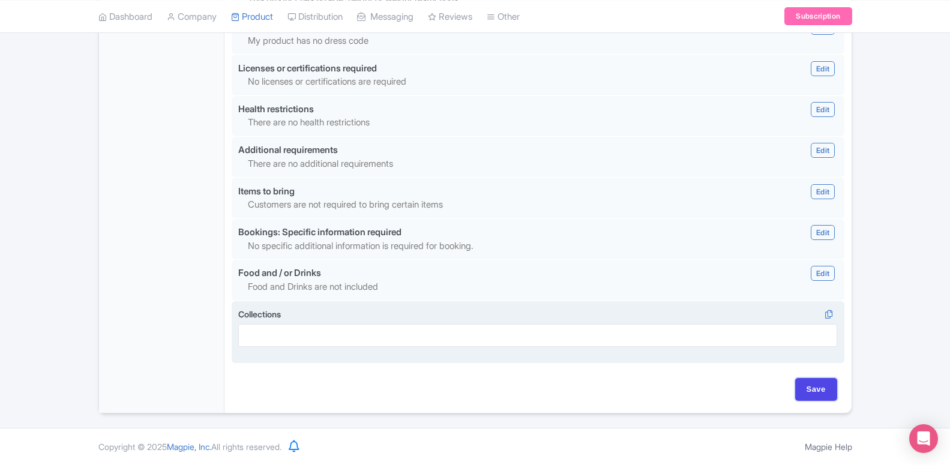
type input "Saving..."
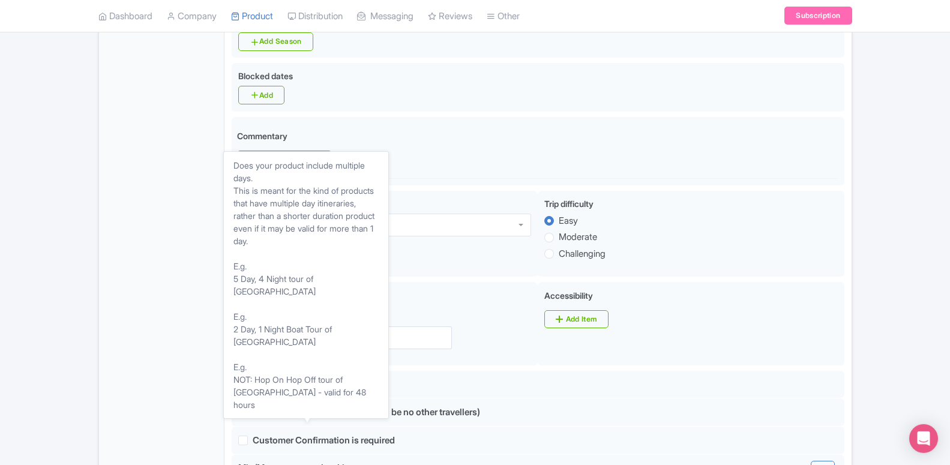
scroll to position [483, 0]
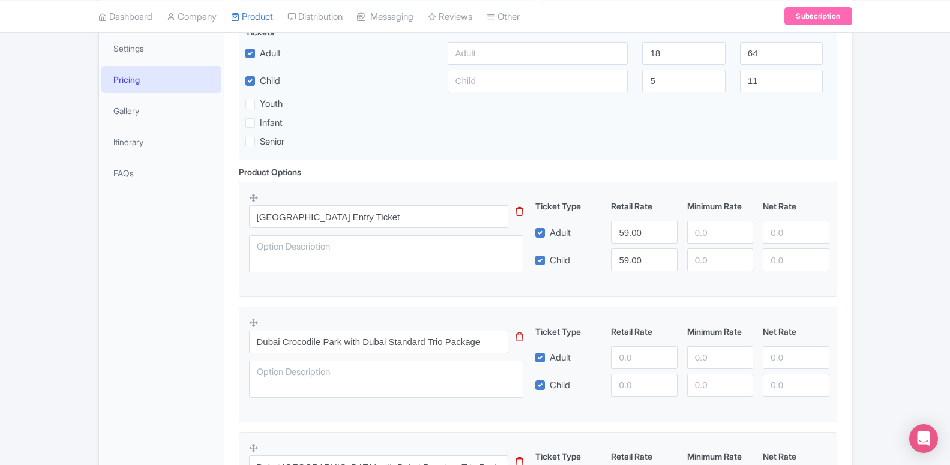
scroll to position [148, 0]
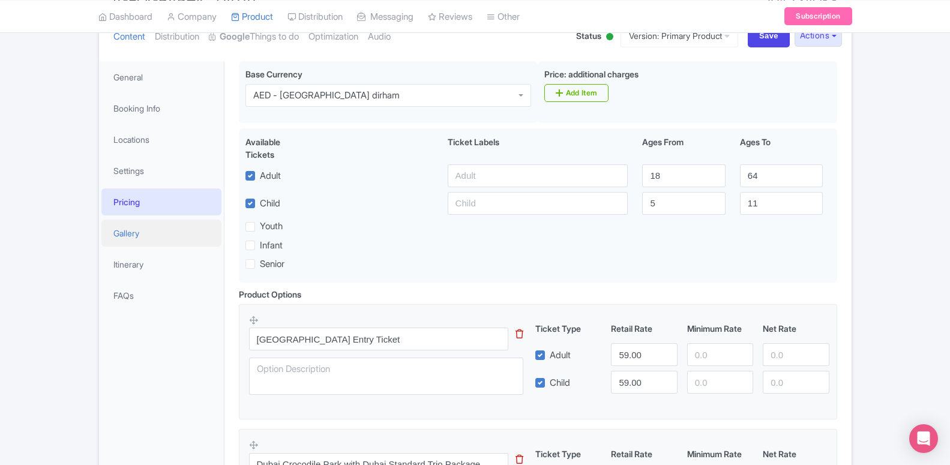
click at [163, 235] on link "Gallery" at bounding box center [161, 233] width 120 height 27
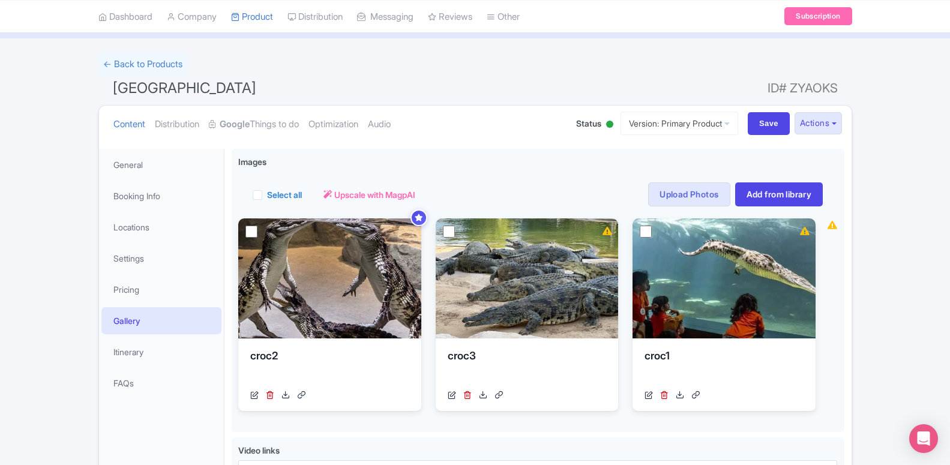
scroll to position [183, 0]
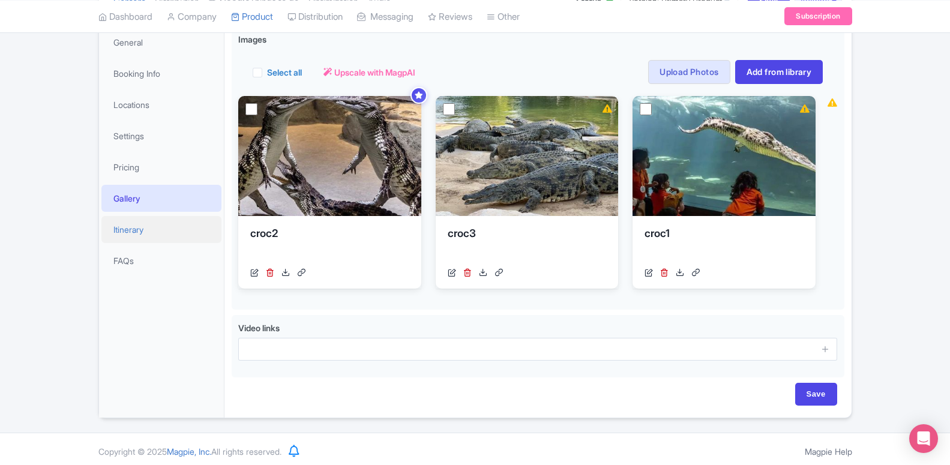
click at [147, 238] on link "Itinerary" at bounding box center [161, 229] width 120 height 27
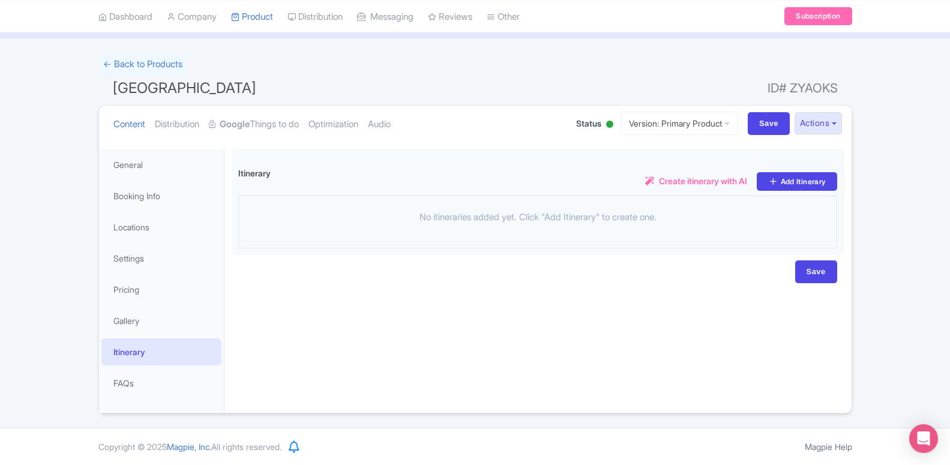
scroll to position [60, 0]
click at [158, 160] on link "General" at bounding box center [161, 164] width 120 height 27
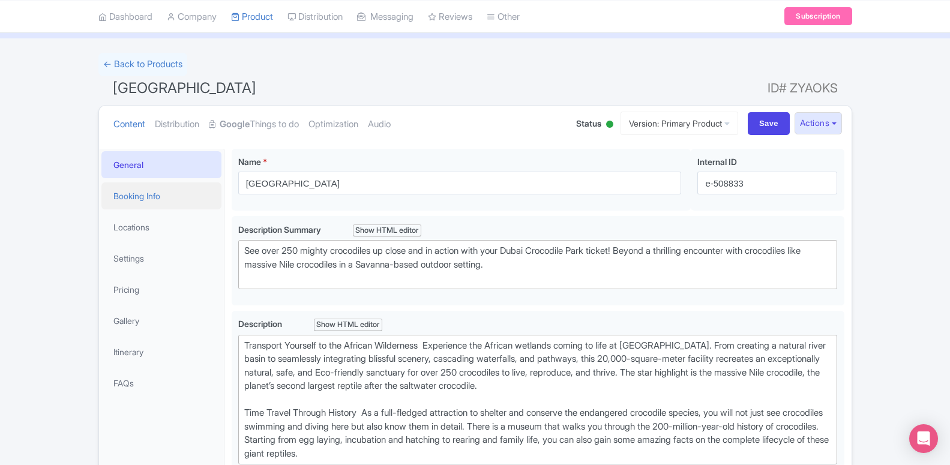
click at [171, 186] on link "Booking Info" at bounding box center [161, 196] width 120 height 27
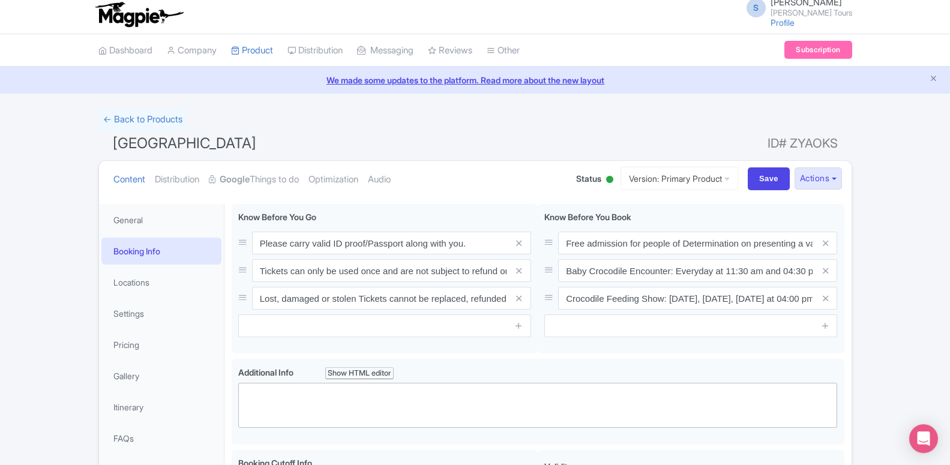
scroll to position [0, 0]
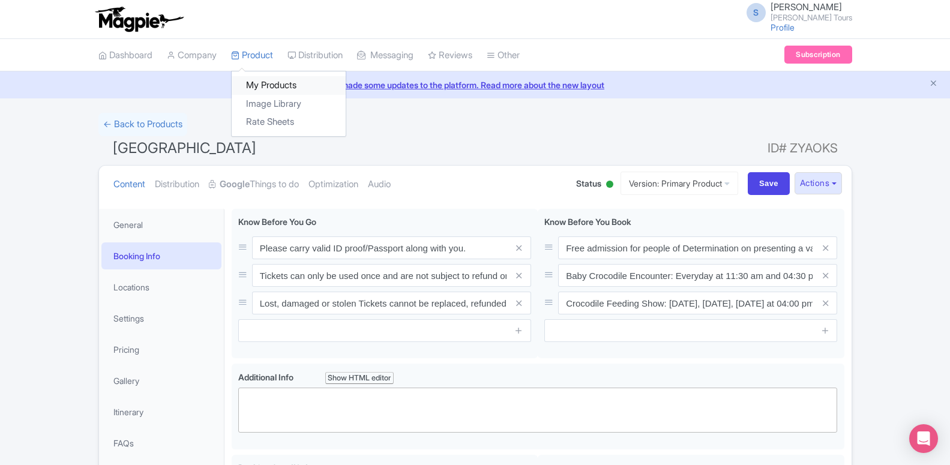
click at [261, 88] on link "My Products" at bounding box center [289, 85] width 114 height 19
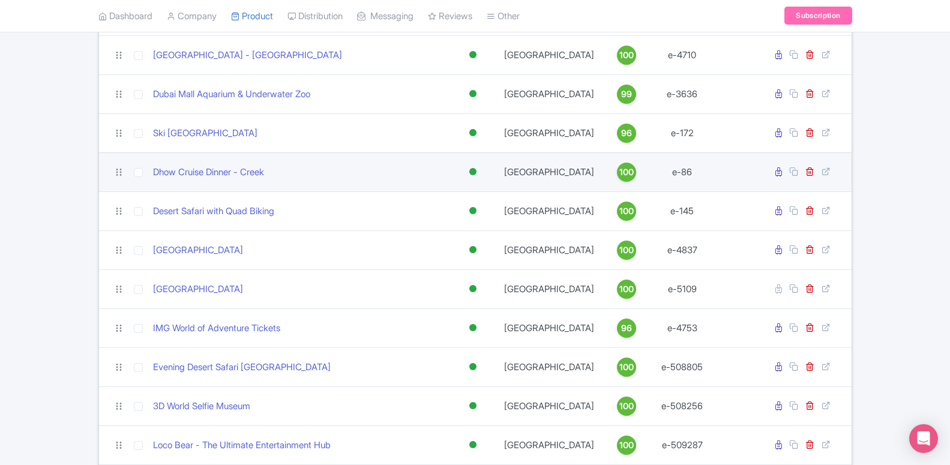
scroll to position [490, 0]
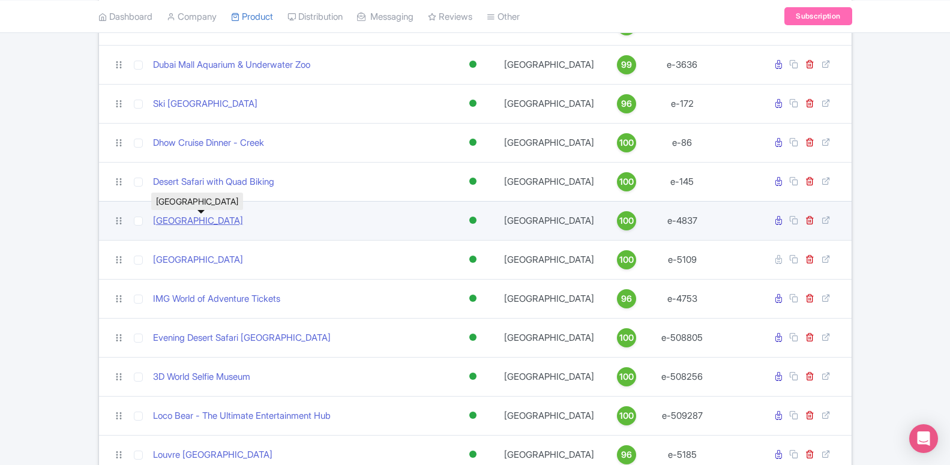
click at [223, 223] on link "[GEOGRAPHIC_DATA]" at bounding box center [198, 221] width 90 height 14
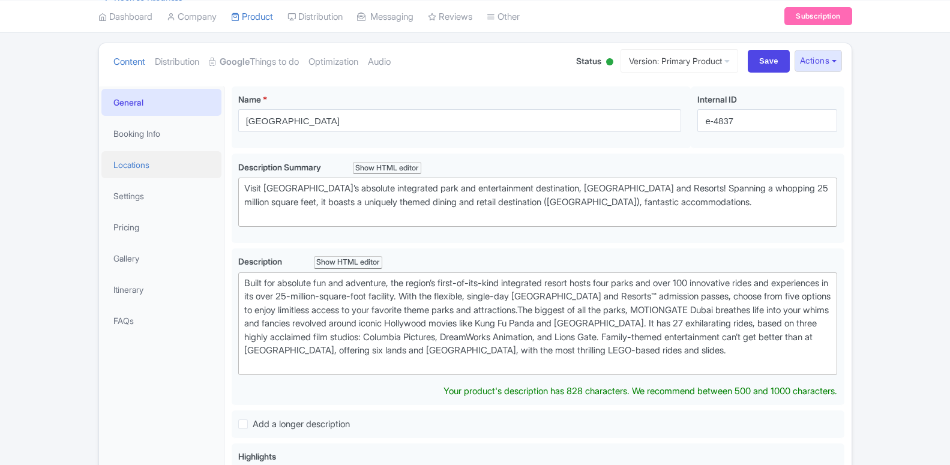
scroll to position [122, 0]
click at [147, 158] on link "Locations" at bounding box center [161, 164] width 120 height 27
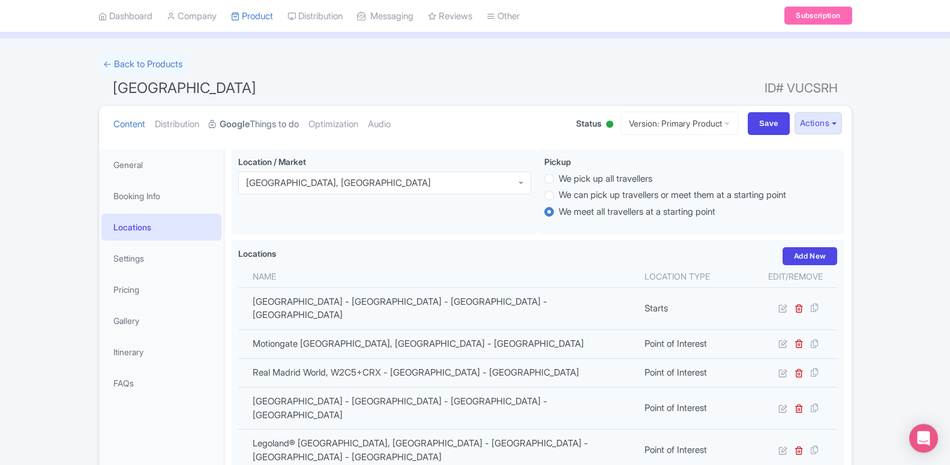
scroll to position [0, 0]
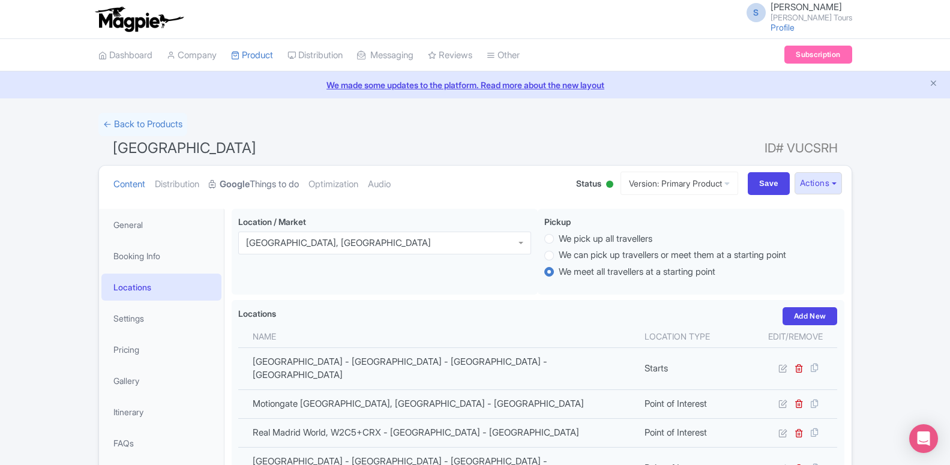
click at [247, 176] on link "Google Things to do" at bounding box center [254, 185] width 90 height 38
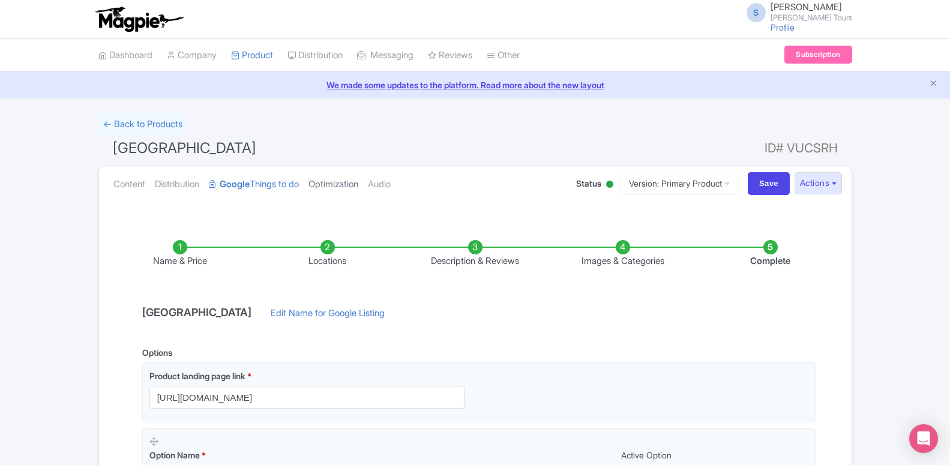
click at [330, 192] on link "Optimization" at bounding box center [334, 185] width 50 height 38
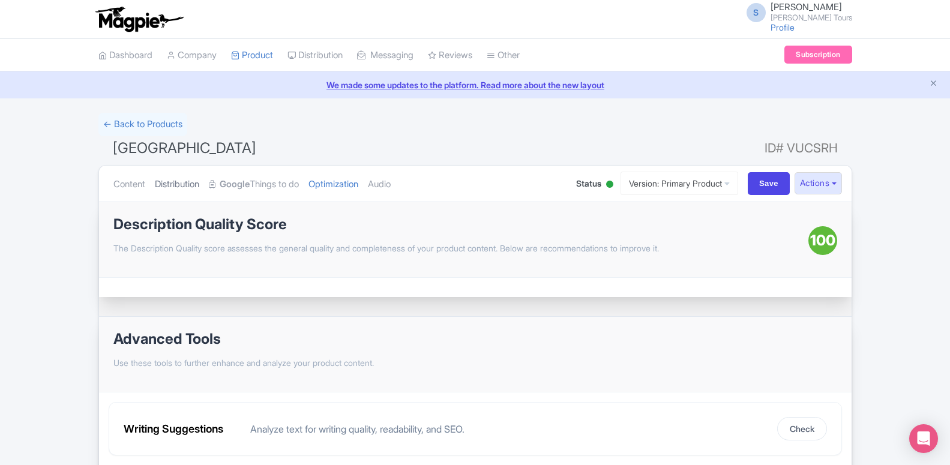
click at [195, 185] on link "Distribution" at bounding box center [177, 185] width 44 height 38
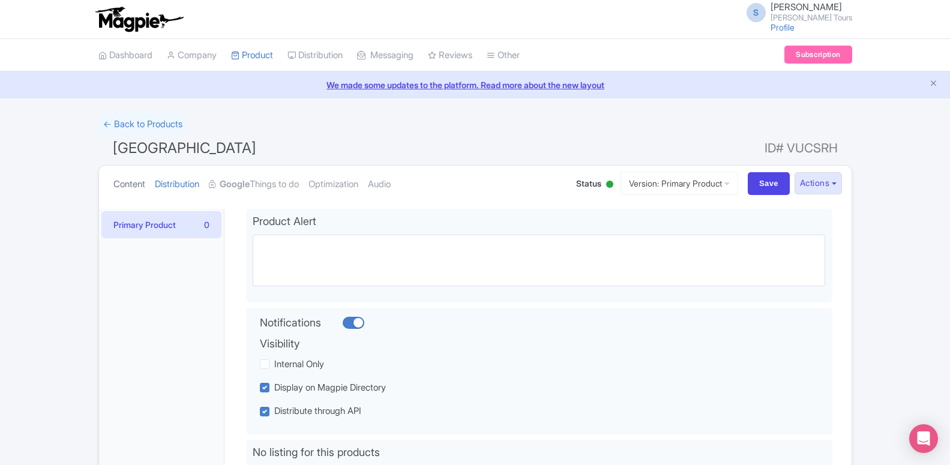
click at [136, 182] on link "Content" at bounding box center [129, 185] width 32 height 38
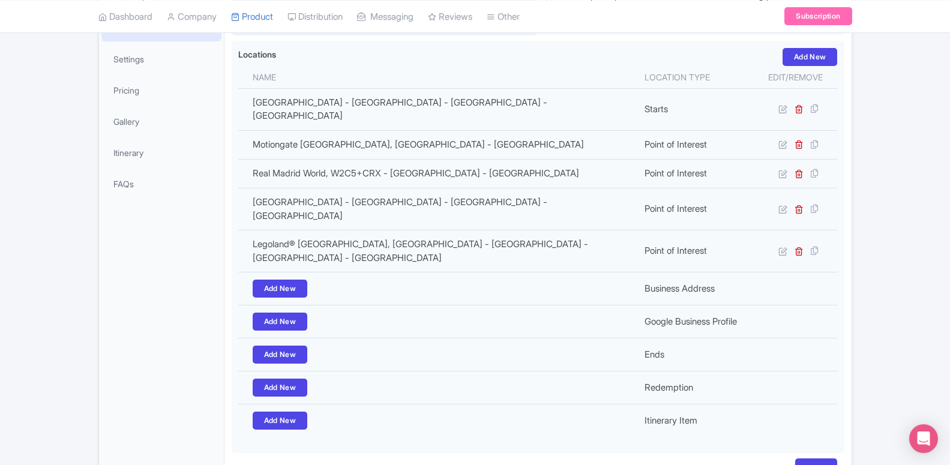
scroll to position [183, 0]
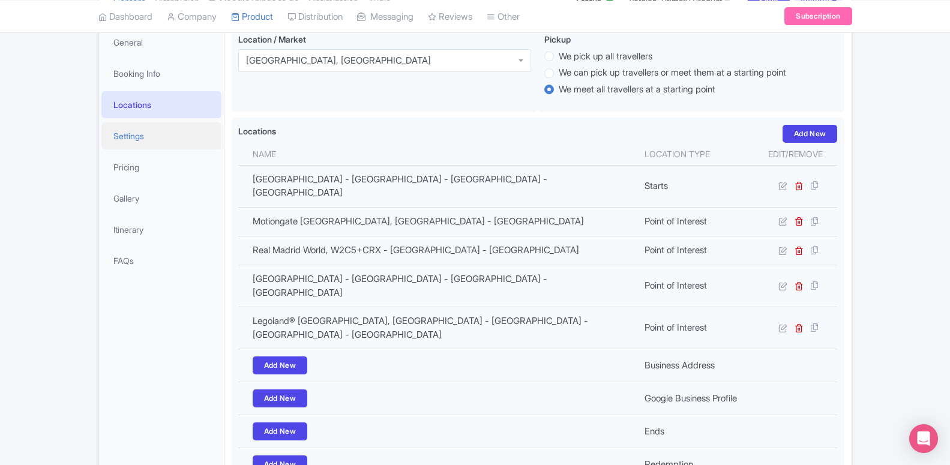
click at [142, 139] on link "Settings" at bounding box center [161, 135] width 120 height 27
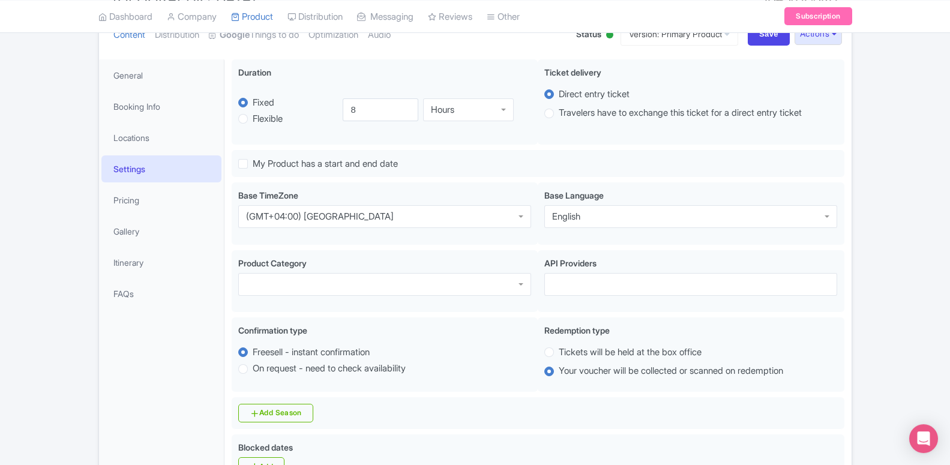
scroll to position [60, 0]
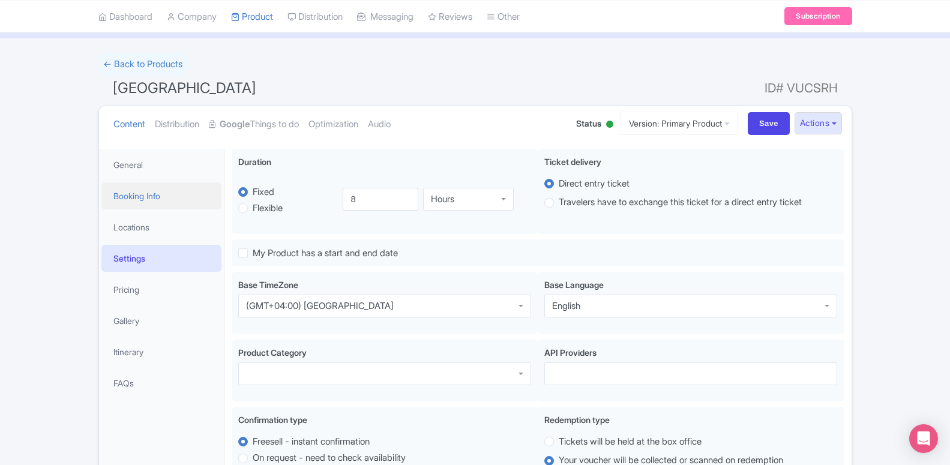
click at [131, 193] on link "Booking Info" at bounding box center [161, 196] width 120 height 27
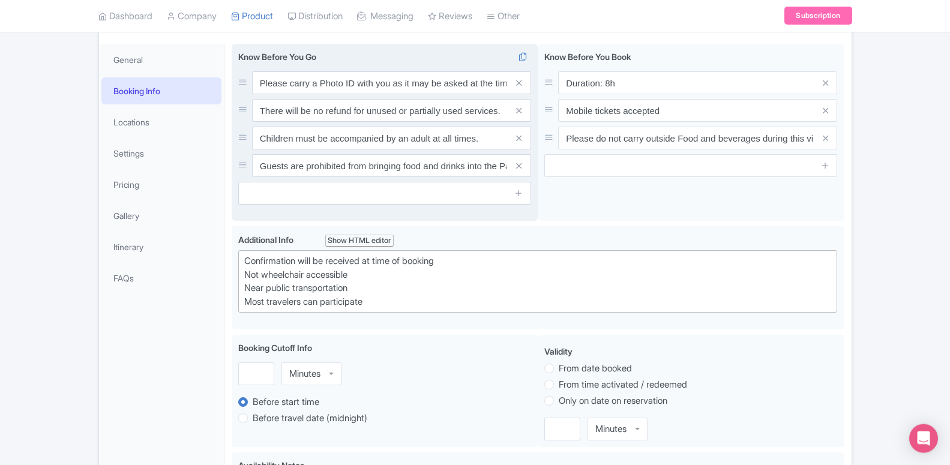
scroll to position [183, 0]
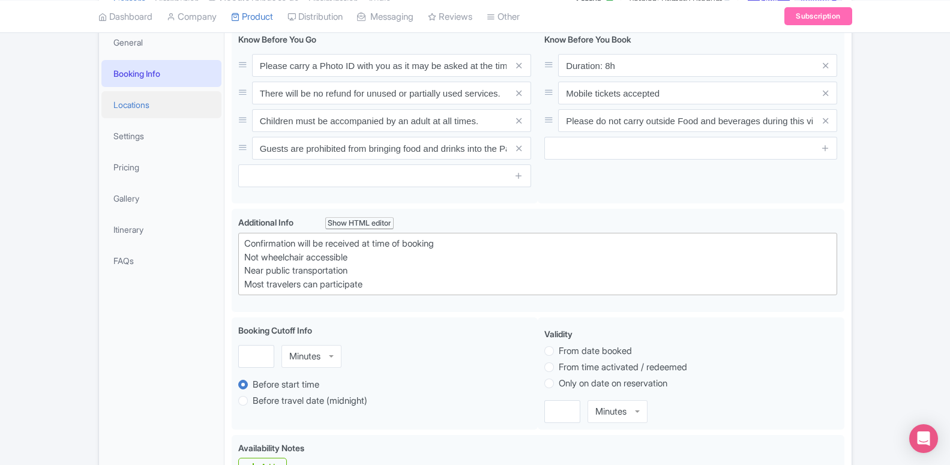
click at [126, 105] on link "Locations" at bounding box center [161, 104] width 120 height 27
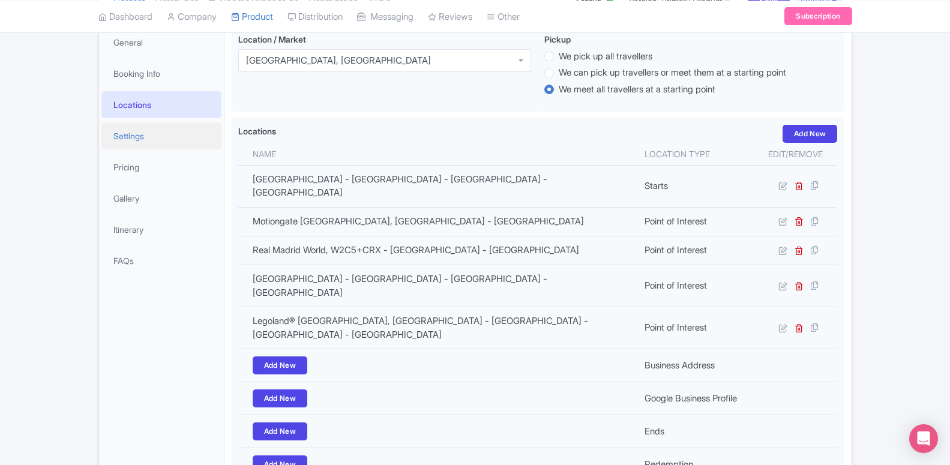
click at [162, 128] on link "Settings" at bounding box center [161, 135] width 120 height 27
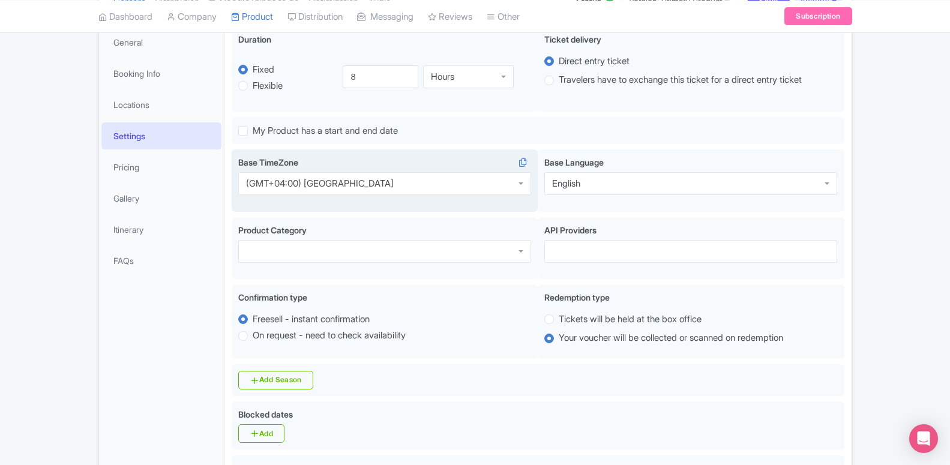
scroll to position [121, 0]
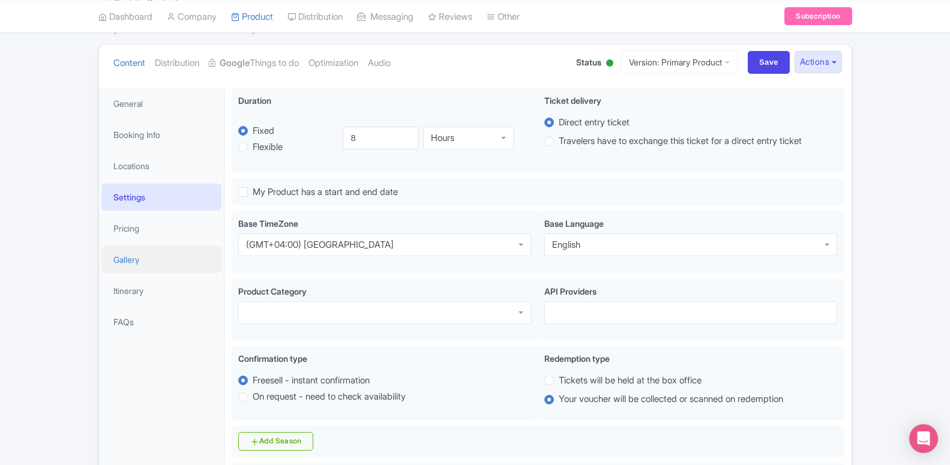
click at [180, 246] on link "Gallery" at bounding box center [161, 259] width 120 height 27
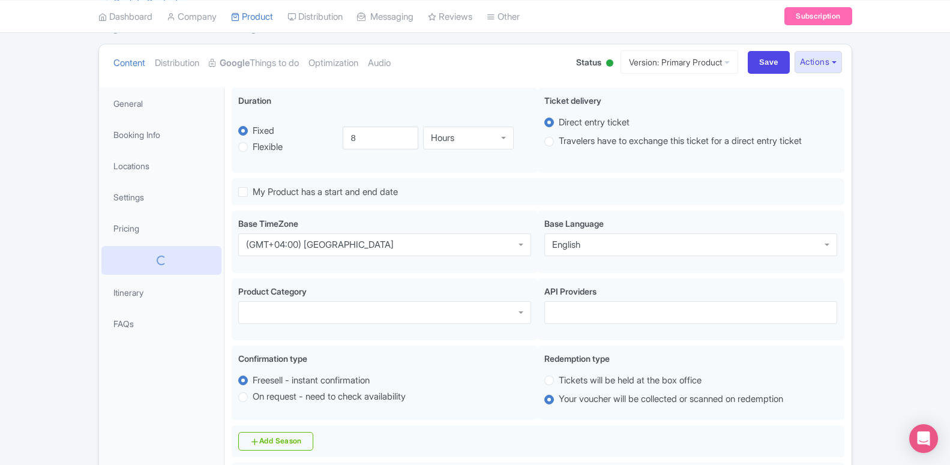
scroll to position [60, 0]
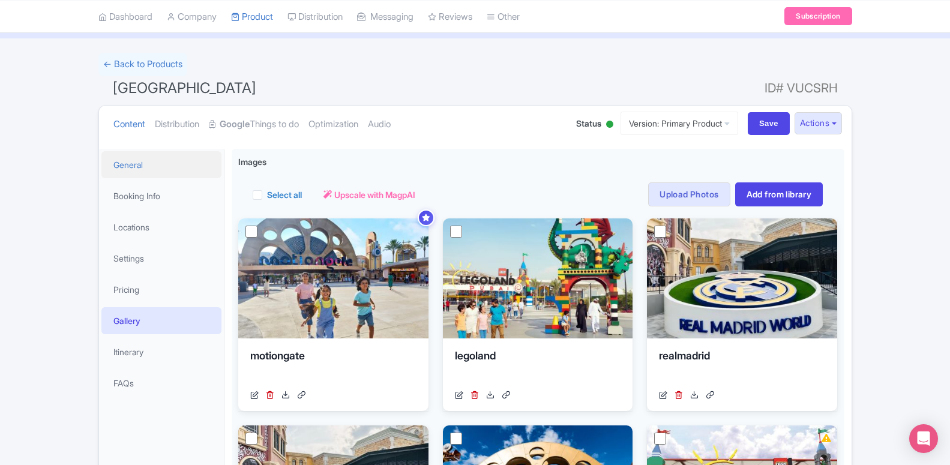
click at [140, 169] on link "General" at bounding box center [161, 164] width 120 height 27
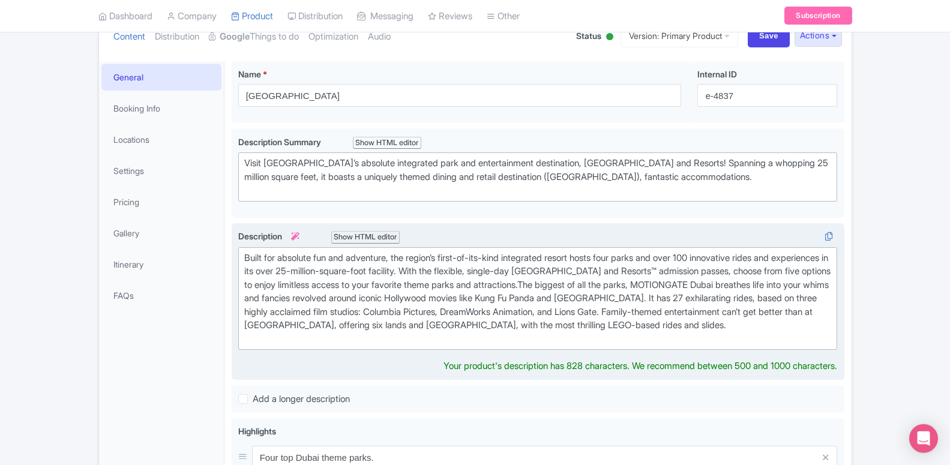
scroll to position [183, 0]
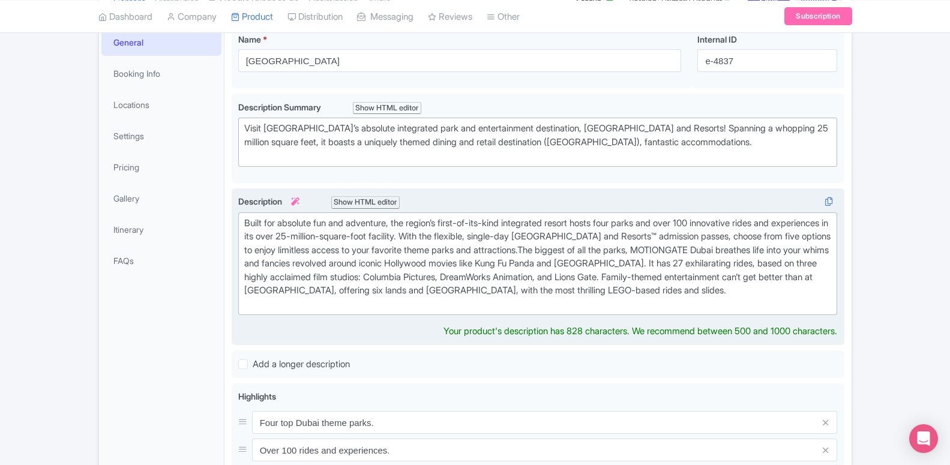
type trix-editor "<div>Built for absolute fun and adventure, the region’s first-of-its-kind integ…"
click at [371, 324] on div "Built for absolute fun and adventure, the region’s first-of-its-kind integrated…" at bounding box center [538, 267] width 613 height 157
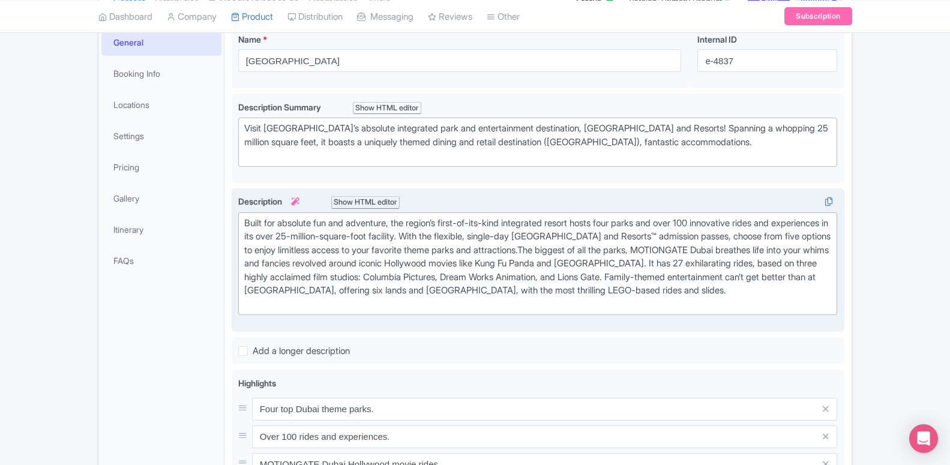
click at [626, 249] on div "Built for absolute fun and adventure, the region’s first-of-its-kind integrated…" at bounding box center [538, 264] width 588 height 95
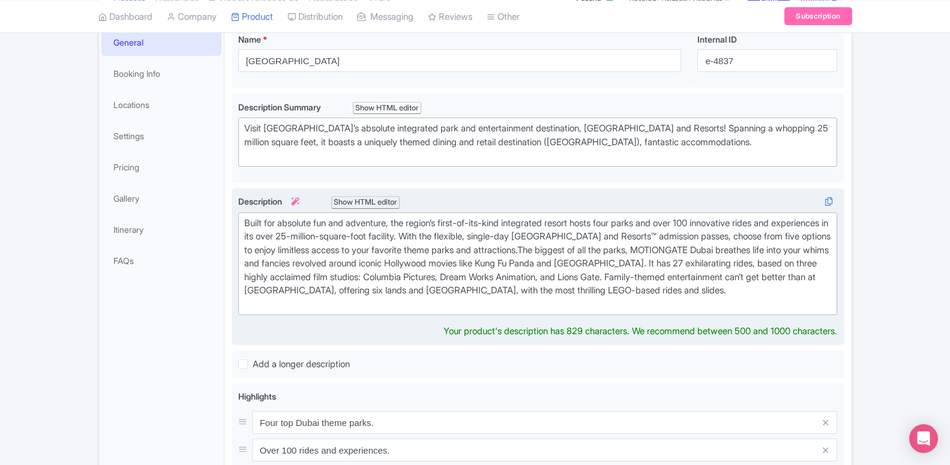
click at [626, 249] on div "Built for absolute fun and adventure, the region’s first-of-its-kind integrated…" at bounding box center [538, 264] width 588 height 95
click at [775, 277] on div "Built for absolute fun and adventure, the region’s first-of-its-kind integrated…" at bounding box center [538, 264] width 588 height 95
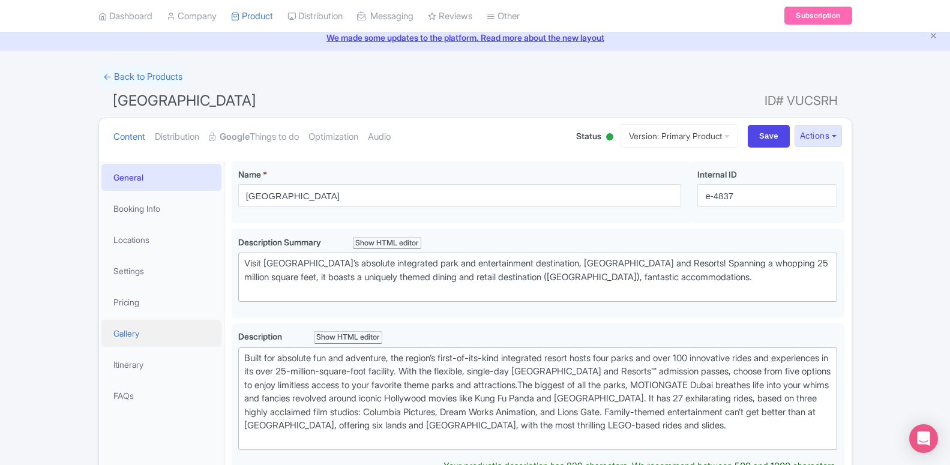
scroll to position [122, 0]
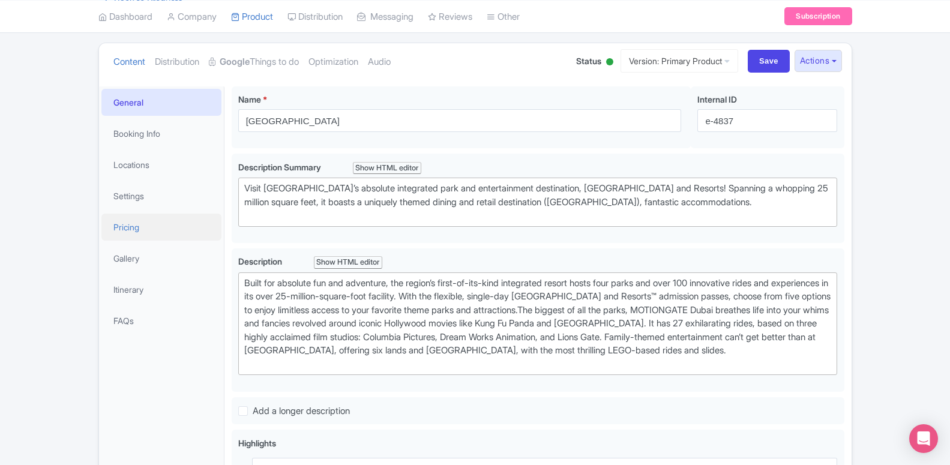
click at [145, 234] on link "Pricing" at bounding box center [161, 227] width 120 height 27
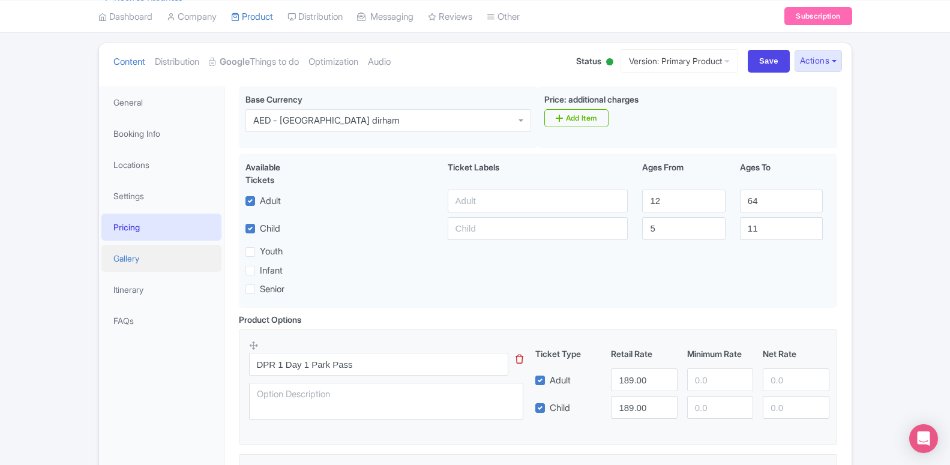
click at [174, 268] on link "Gallery" at bounding box center [161, 258] width 120 height 27
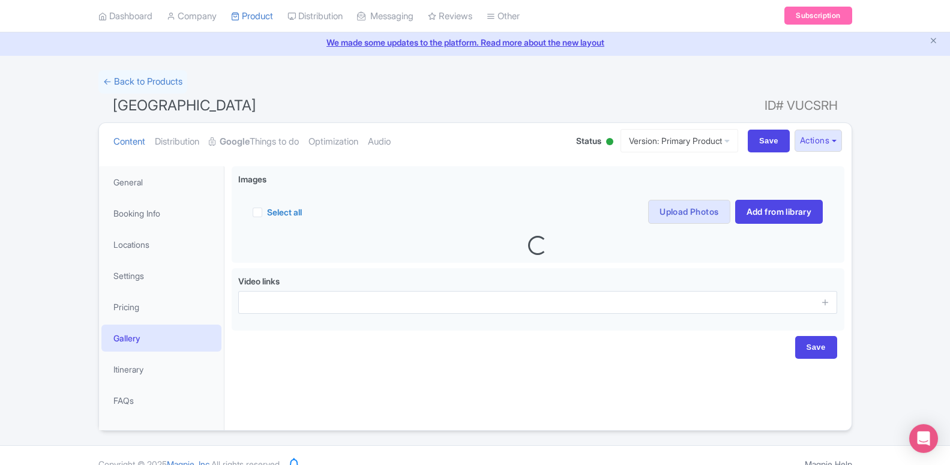
scroll to position [0, 0]
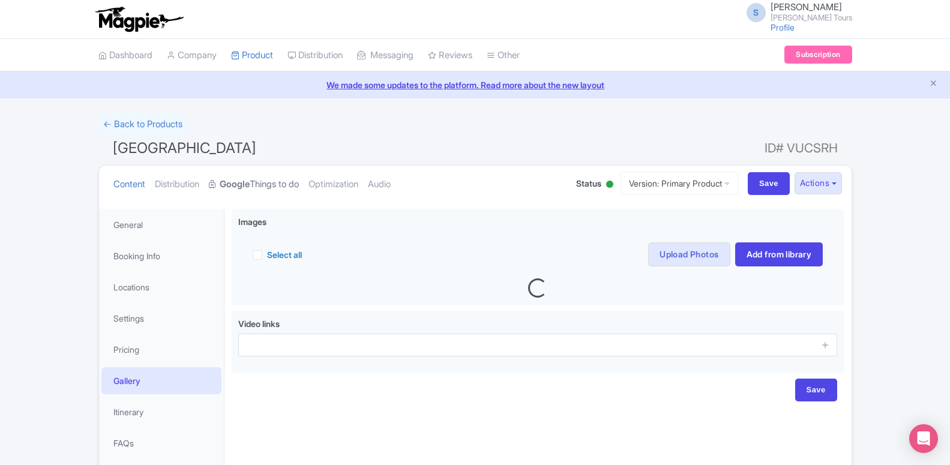
click at [252, 188] on link "Google Things to do" at bounding box center [254, 185] width 90 height 38
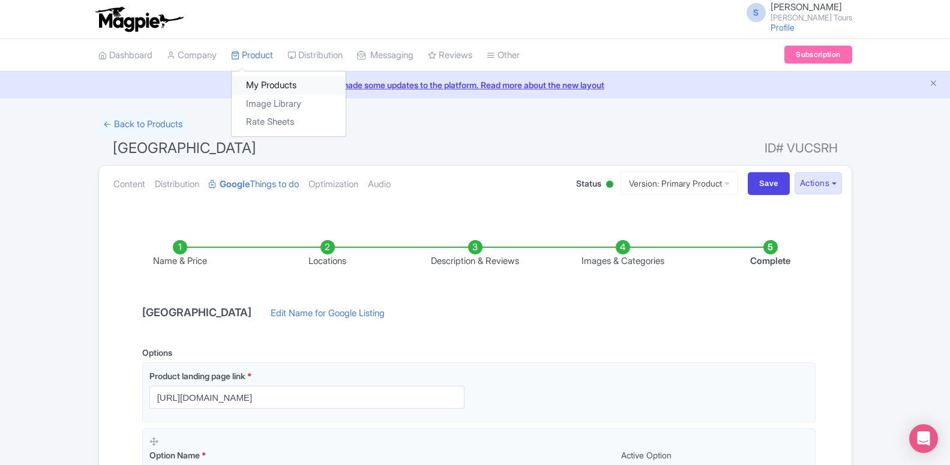
click at [259, 86] on link "My Products" at bounding box center [289, 85] width 114 height 19
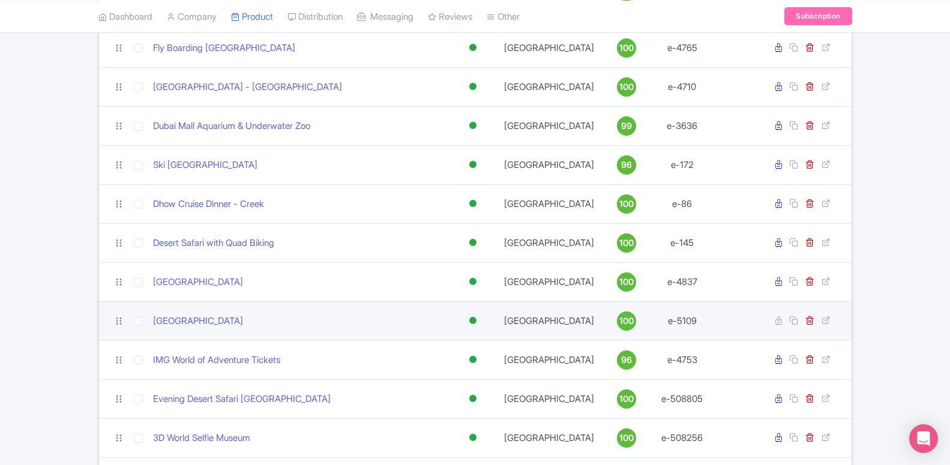
scroll to position [551, 0]
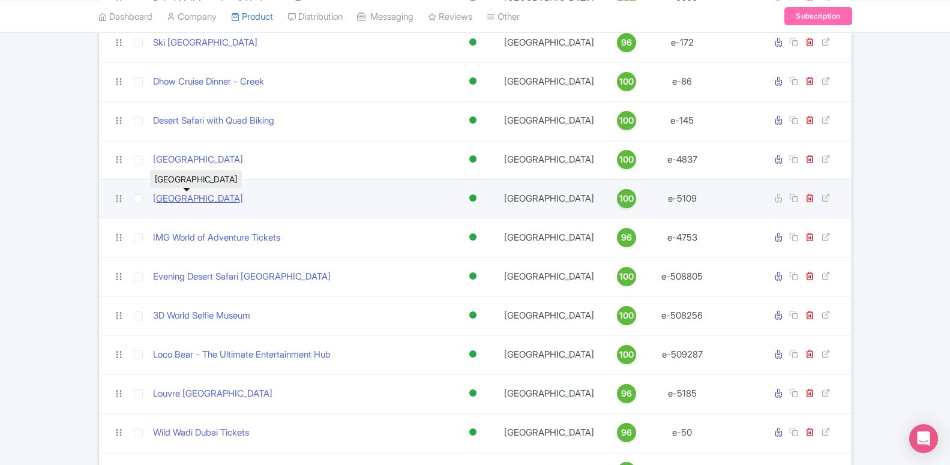
click at [207, 196] on link "[GEOGRAPHIC_DATA]" at bounding box center [198, 199] width 90 height 14
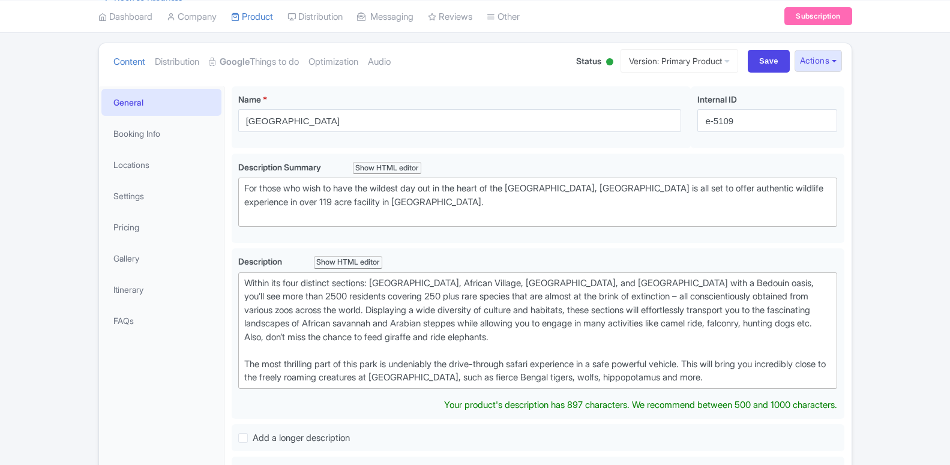
scroll to position [122, 0]
click at [141, 170] on link "Locations" at bounding box center [161, 164] width 120 height 27
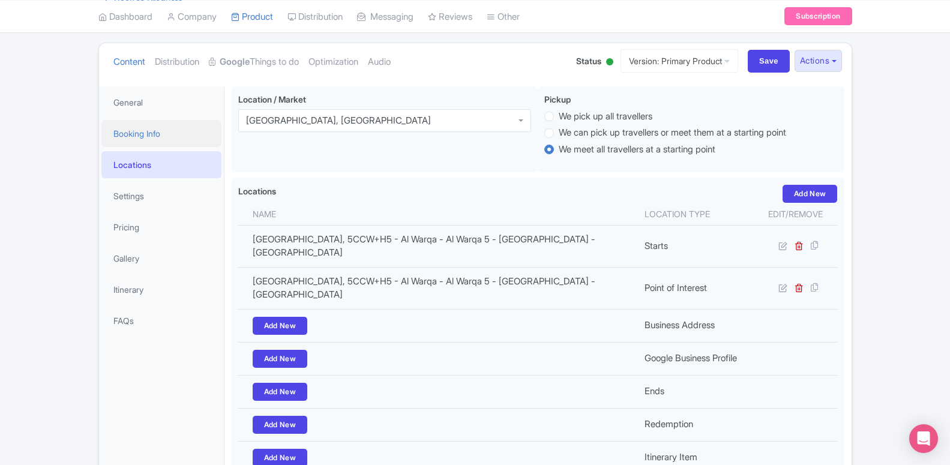
click at [181, 141] on link "Booking Info" at bounding box center [161, 133] width 120 height 27
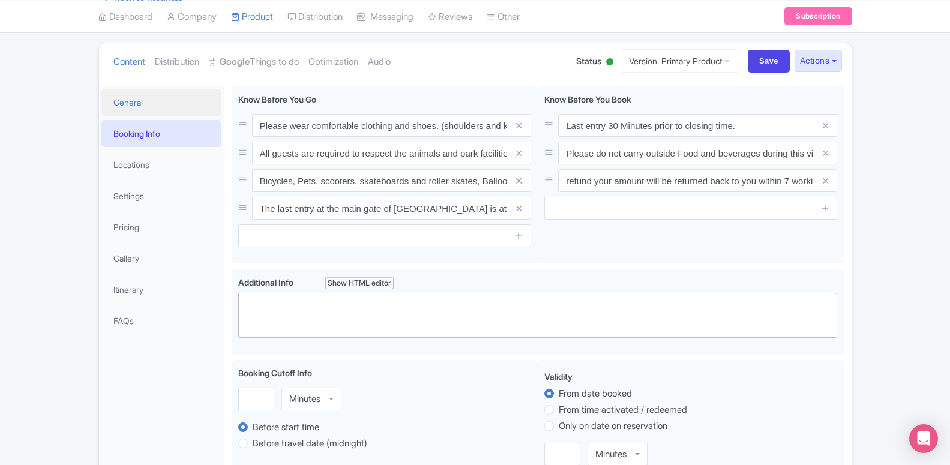
click at [148, 103] on link "General" at bounding box center [161, 102] width 120 height 27
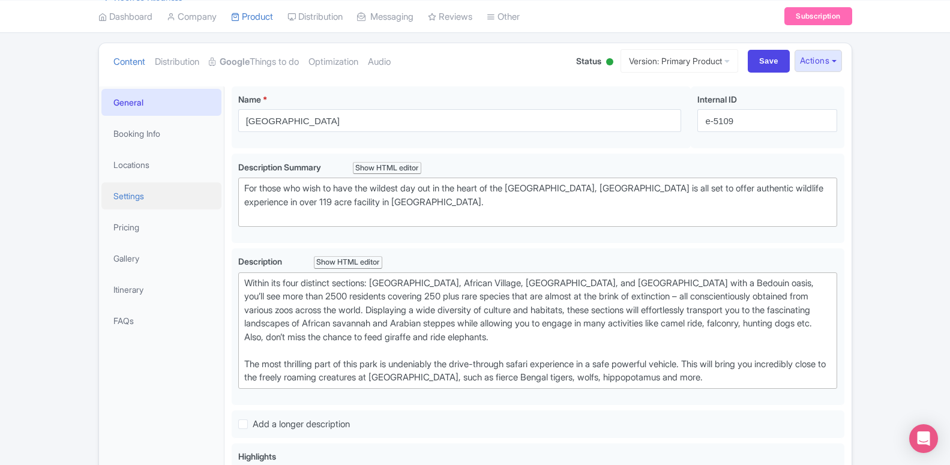
click at [136, 184] on link "Settings" at bounding box center [161, 196] width 120 height 27
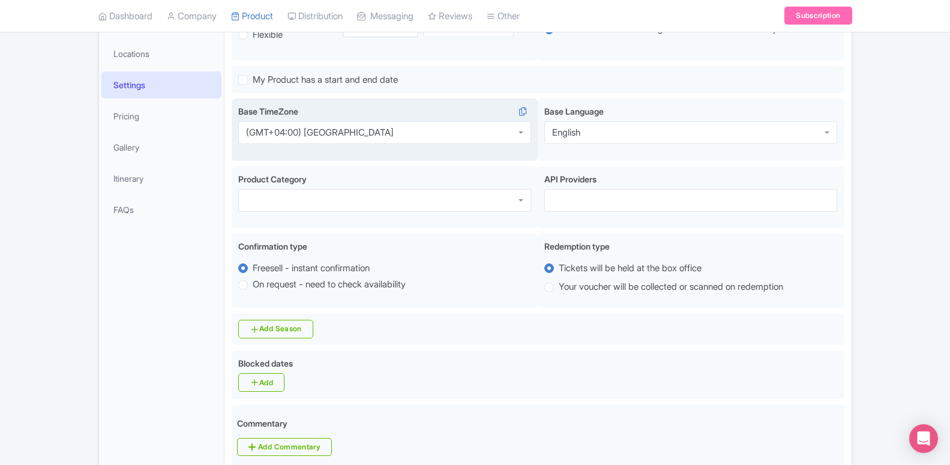
scroll to position [245, 0]
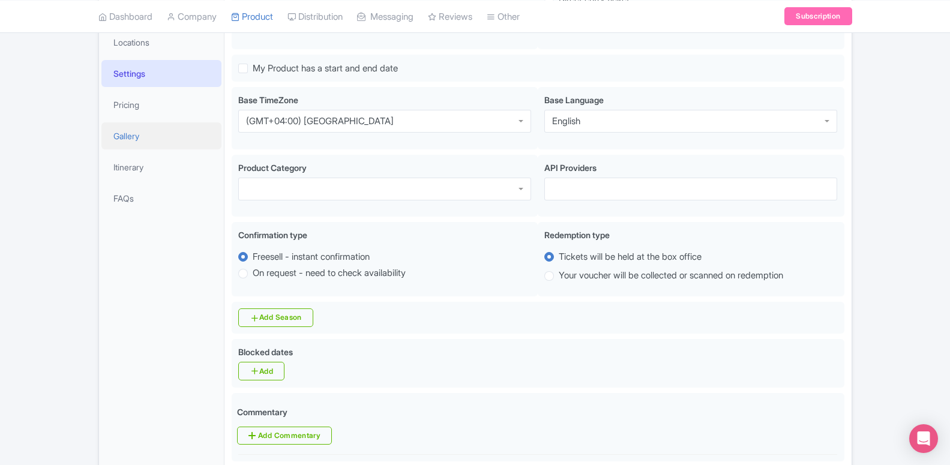
click at [159, 125] on link "Gallery" at bounding box center [161, 135] width 120 height 27
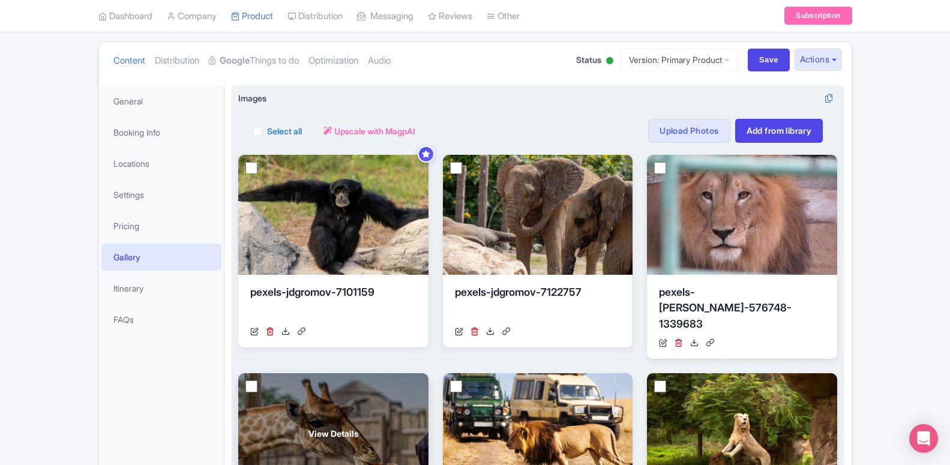
scroll to position [121, 0]
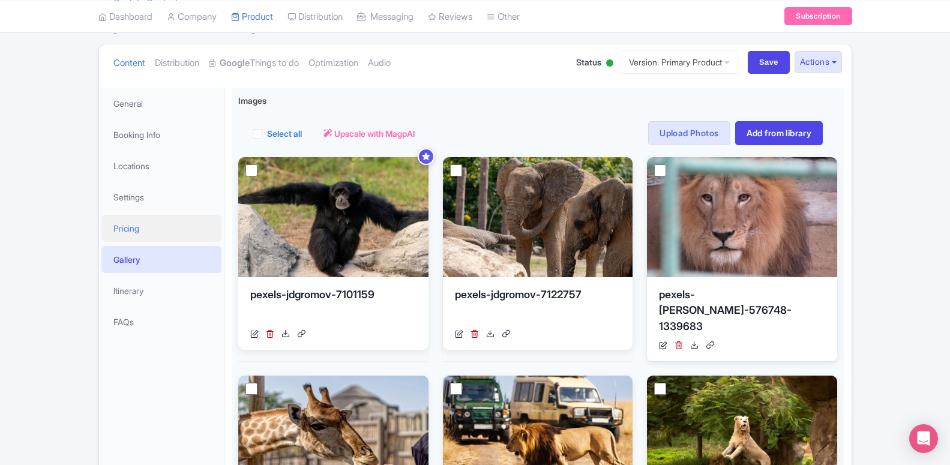
click at [145, 224] on link "Pricing" at bounding box center [161, 228] width 120 height 27
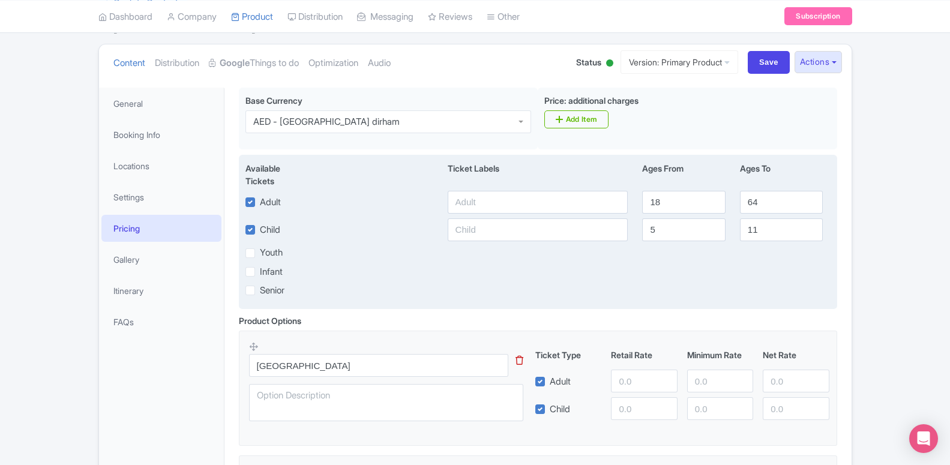
scroll to position [60, 0]
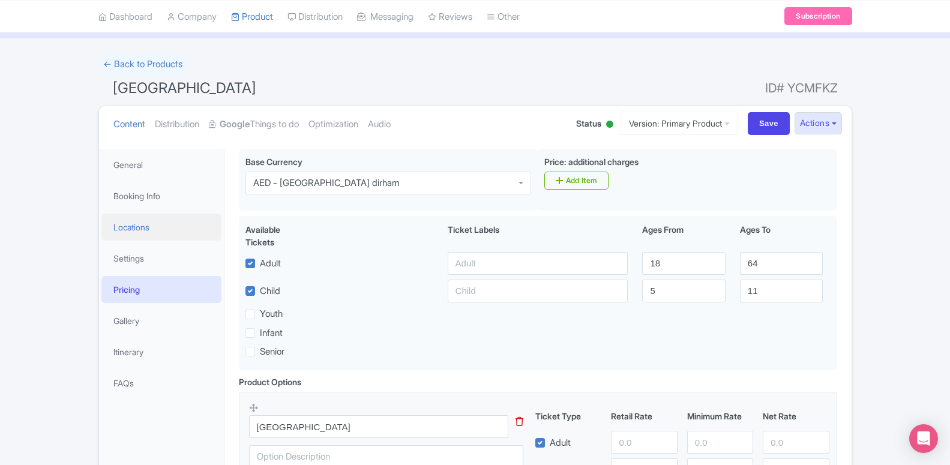
click at [183, 233] on link "Locations" at bounding box center [161, 227] width 120 height 27
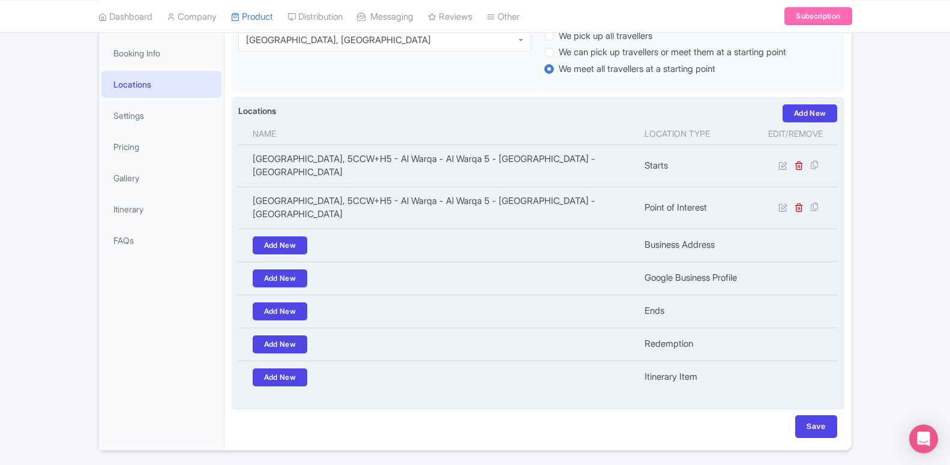
scroll to position [217, 0]
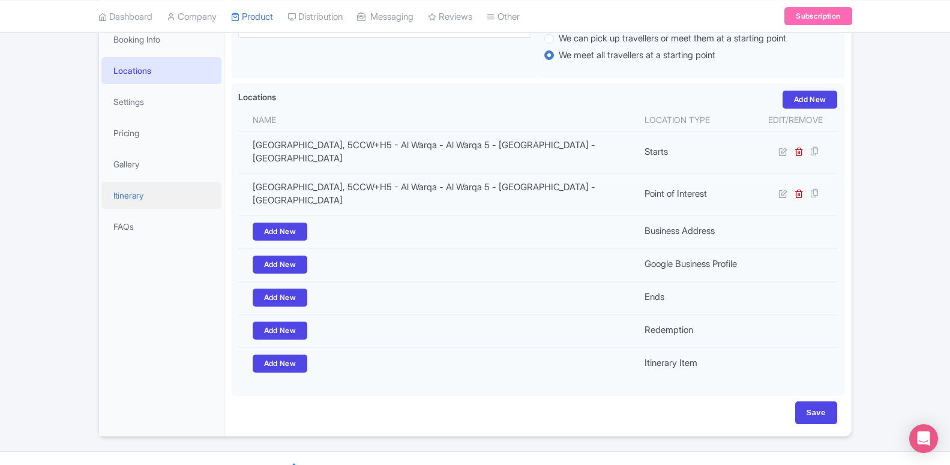
click at [150, 204] on link "Itinerary" at bounding box center [161, 195] width 120 height 27
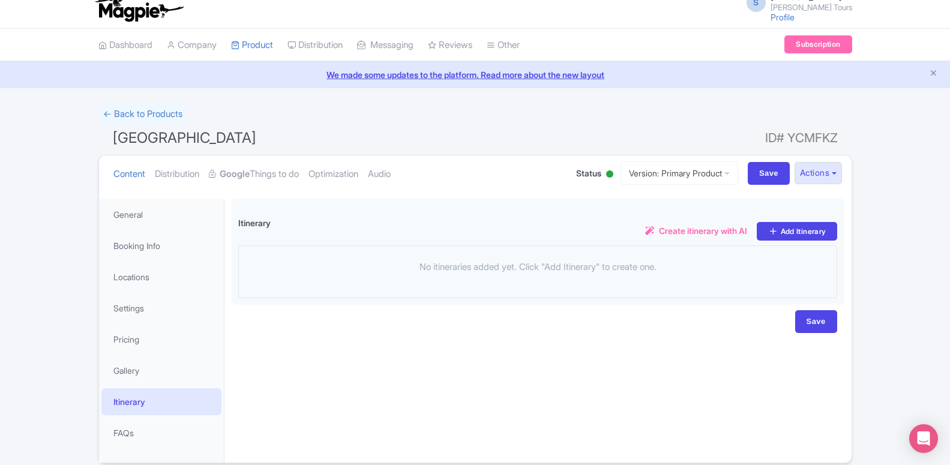
scroll to position [0, 0]
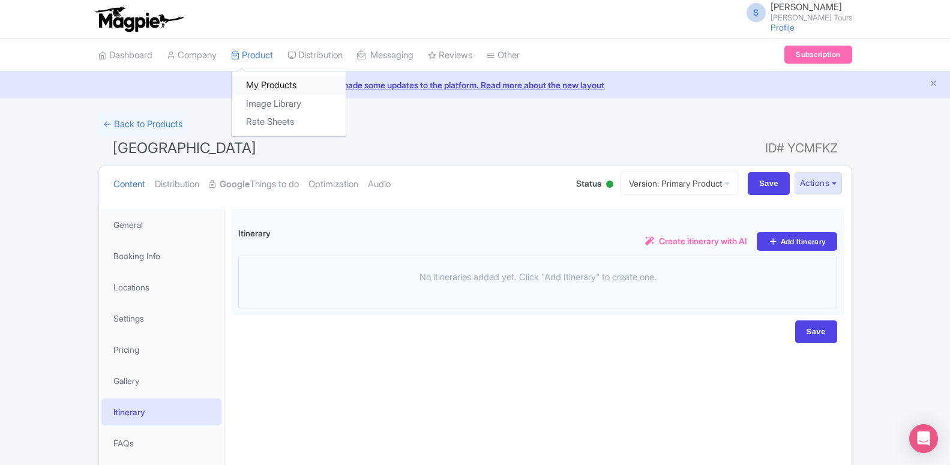
click at [255, 81] on link "My Products" at bounding box center [289, 85] width 114 height 19
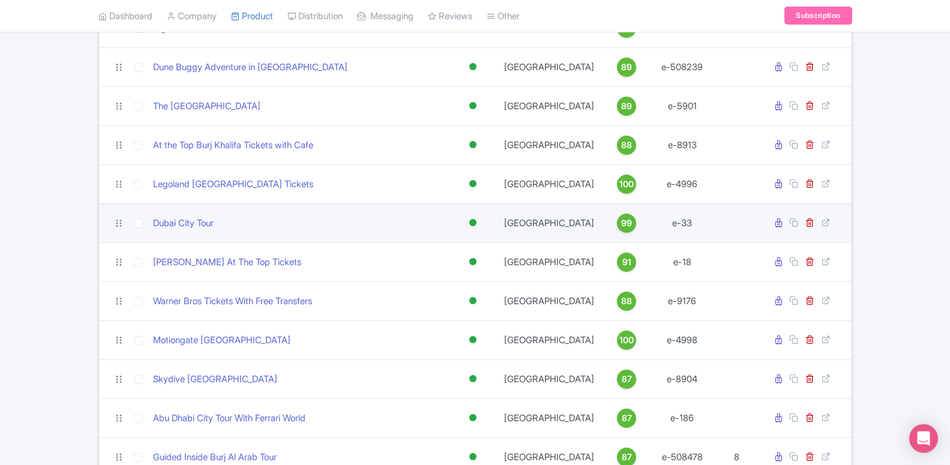
scroll to position [1595, 0]
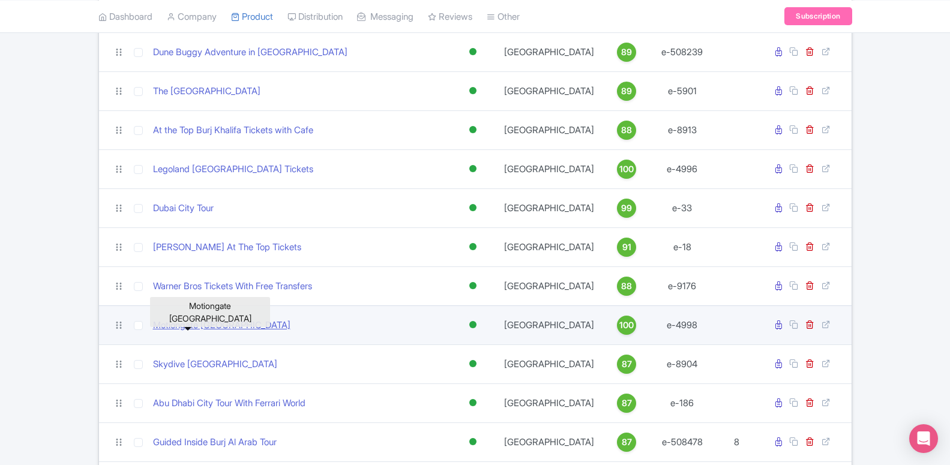
click at [195, 327] on link "Motiongate [GEOGRAPHIC_DATA]" at bounding box center [221, 326] width 137 height 14
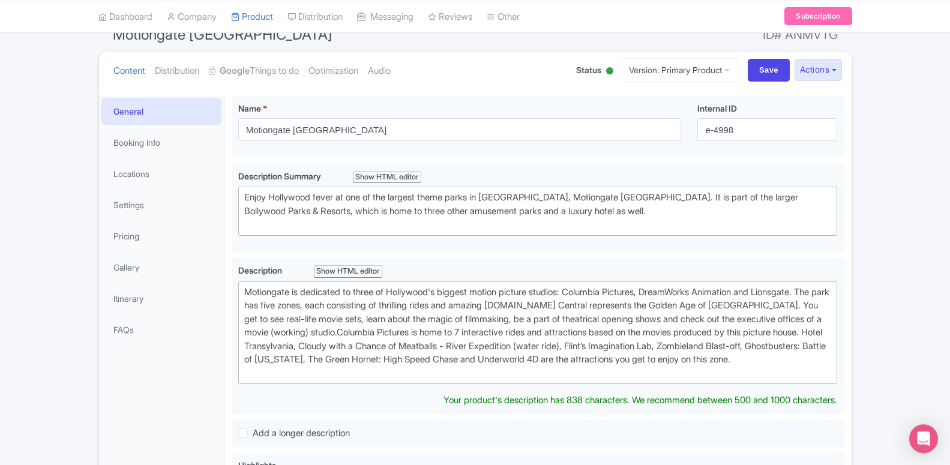
scroll to position [73, 0]
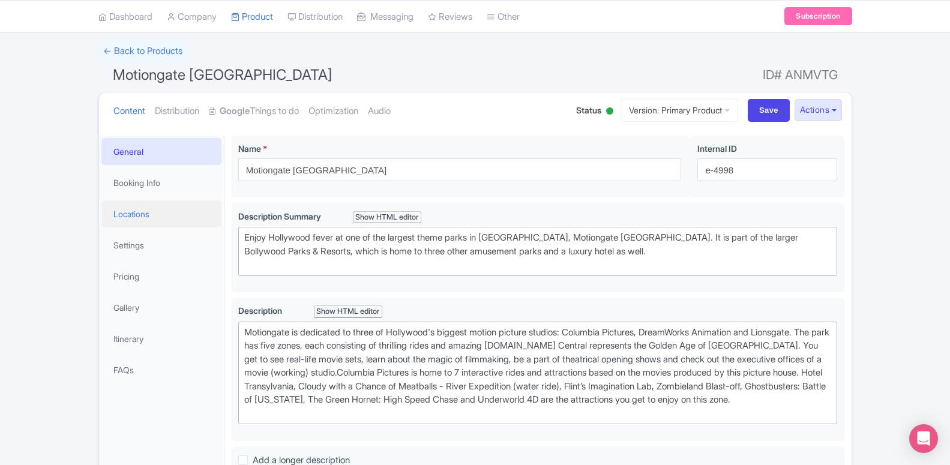
click at [161, 216] on link "Locations" at bounding box center [161, 214] width 120 height 27
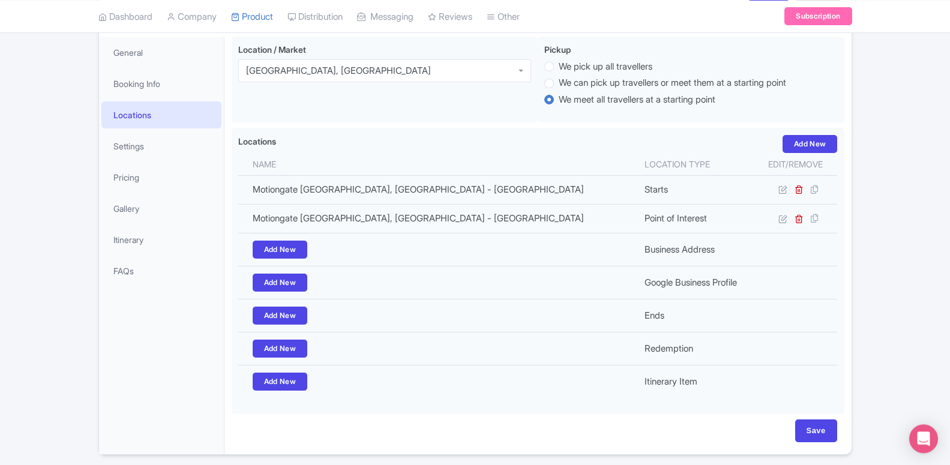
scroll to position [134, 0]
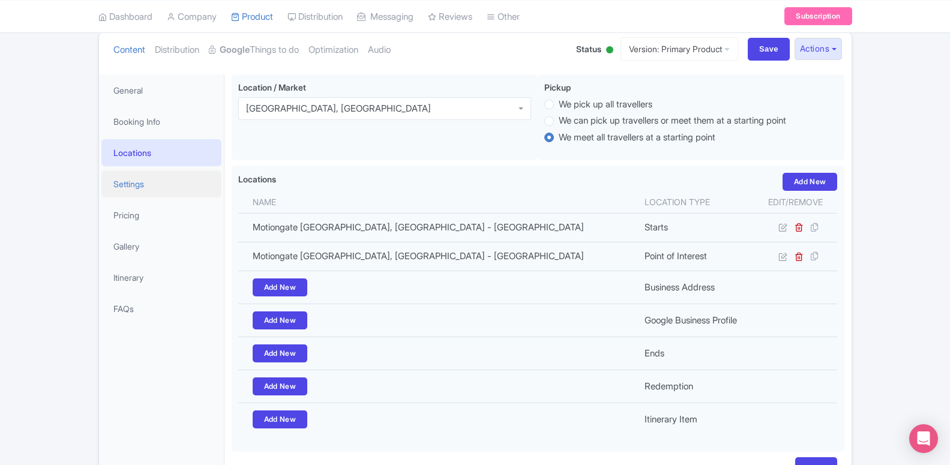
click at [136, 184] on link "Settings" at bounding box center [161, 184] width 120 height 27
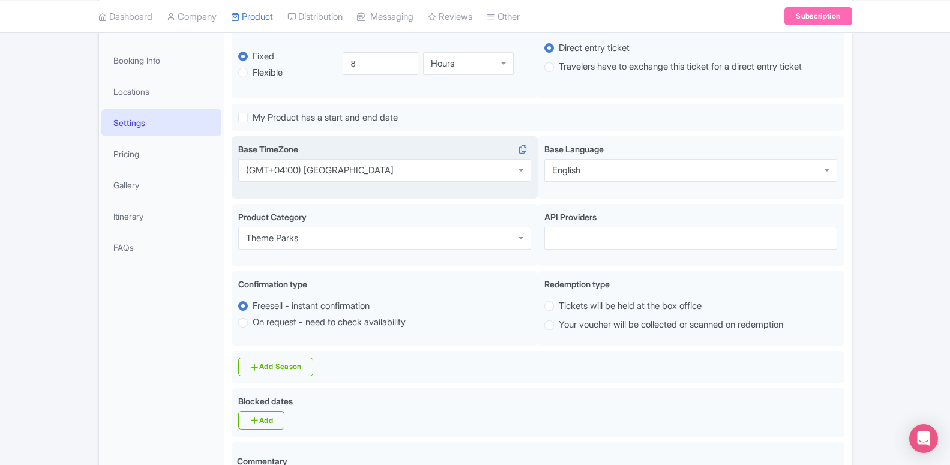
scroll to position [318, 0]
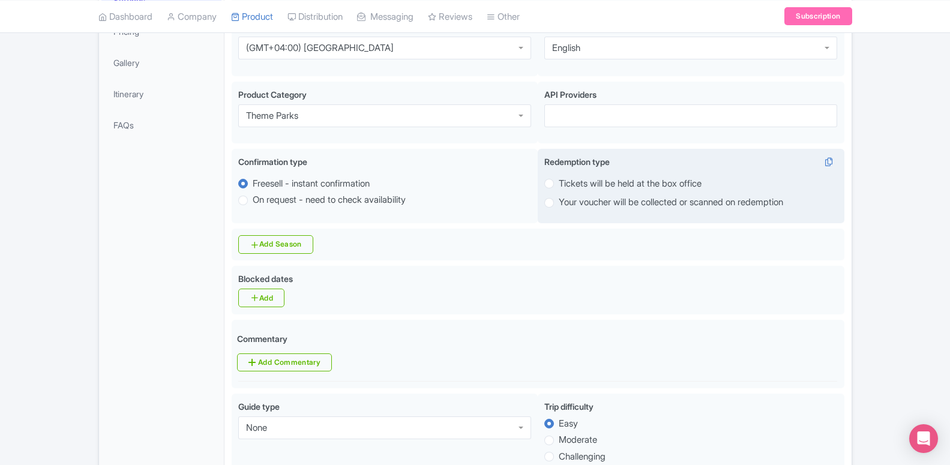
click at [559, 205] on label "Your voucher will be collected or scanned on redemption" at bounding box center [671, 203] width 225 height 14
click at [559, 205] on input "Your voucher will be collected or scanned on redemption" at bounding box center [565, 202] width 12 height 12
radio input "true"
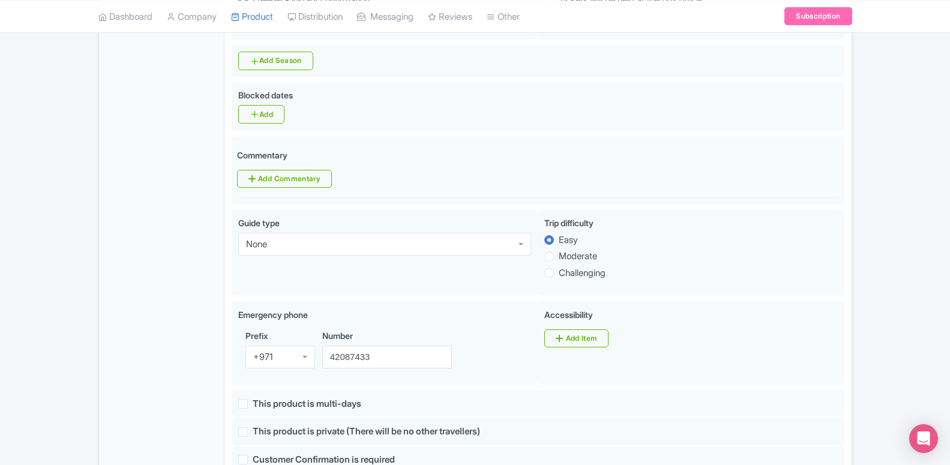
scroll to position [257, 0]
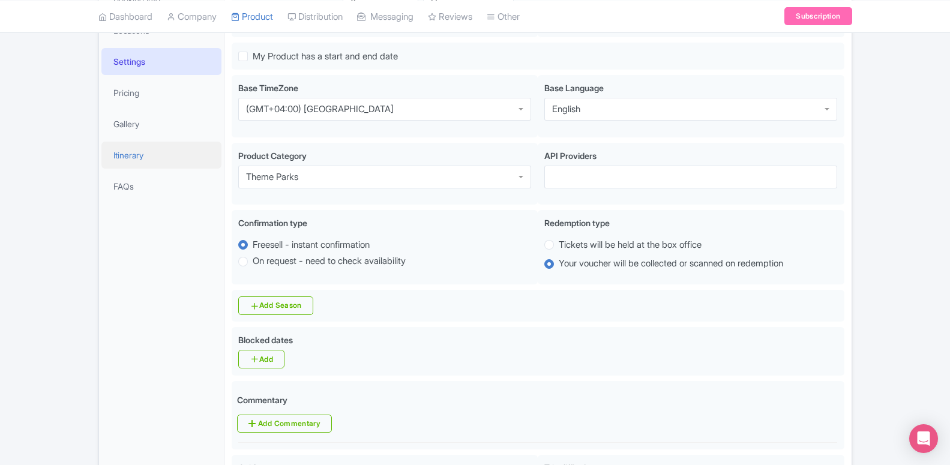
click at [160, 144] on link "Itinerary" at bounding box center [161, 155] width 120 height 27
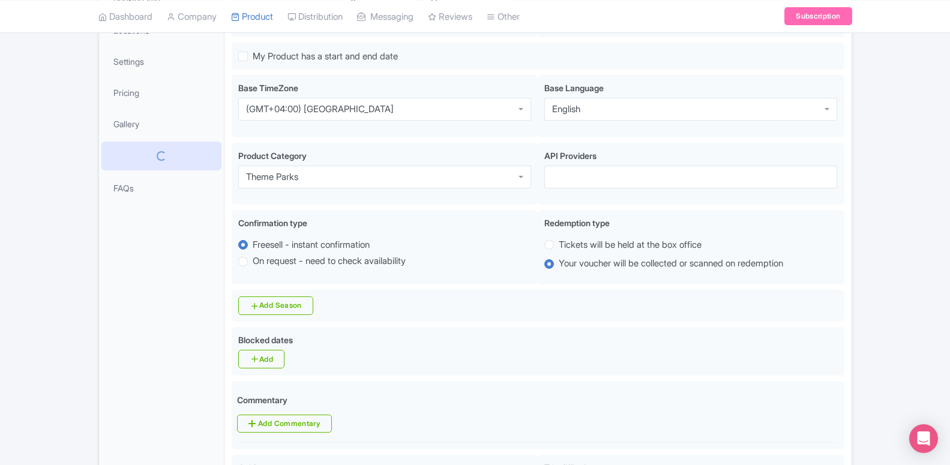
scroll to position [60, 0]
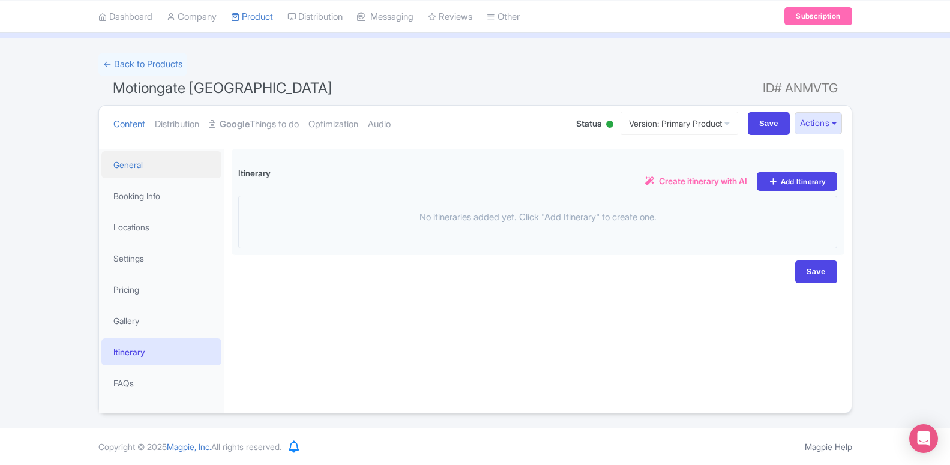
click at [168, 166] on link "General" at bounding box center [161, 164] width 120 height 27
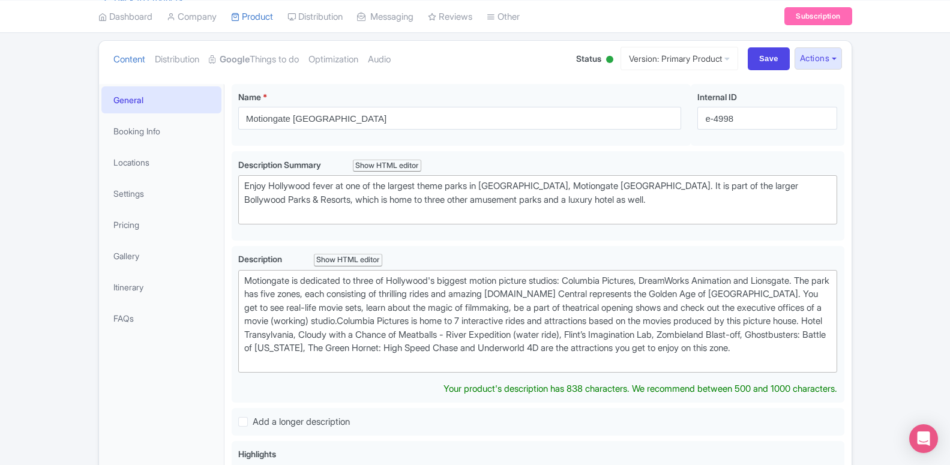
scroll to position [244, 0]
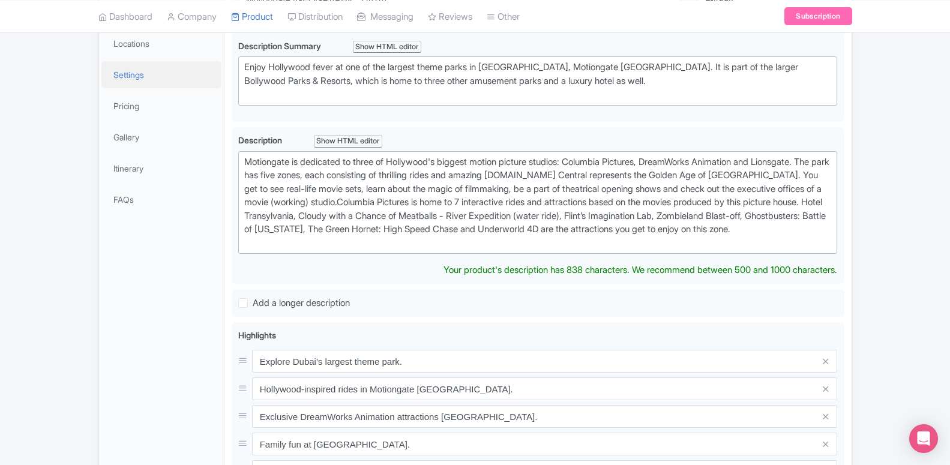
click at [116, 77] on link "Settings" at bounding box center [161, 74] width 120 height 27
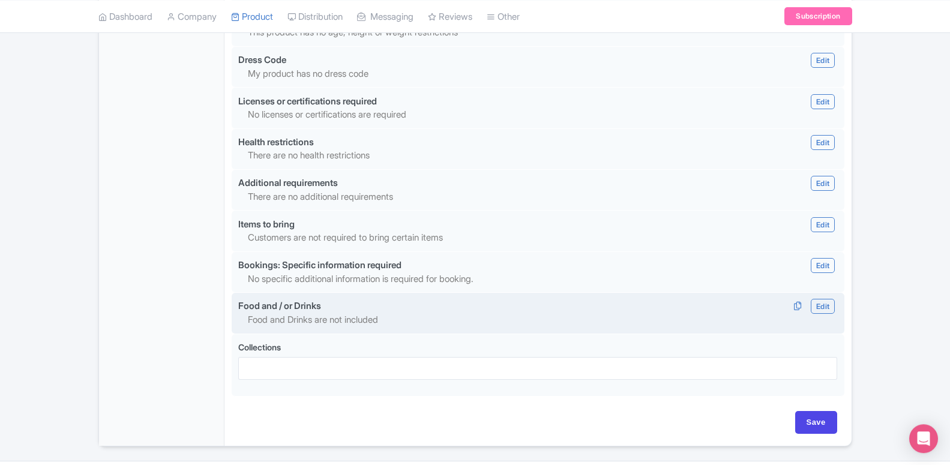
scroll to position [1095, 0]
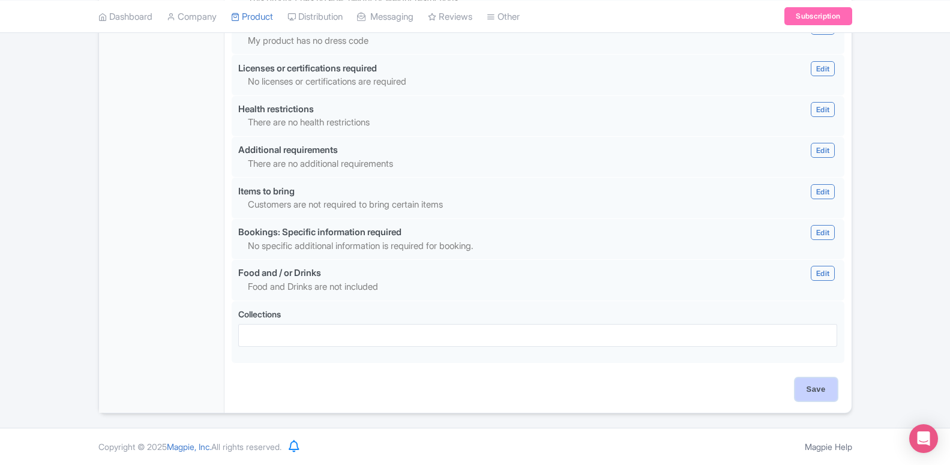
click at [820, 394] on input "Save" at bounding box center [817, 389] width 42 height 23
type input "Saving..."
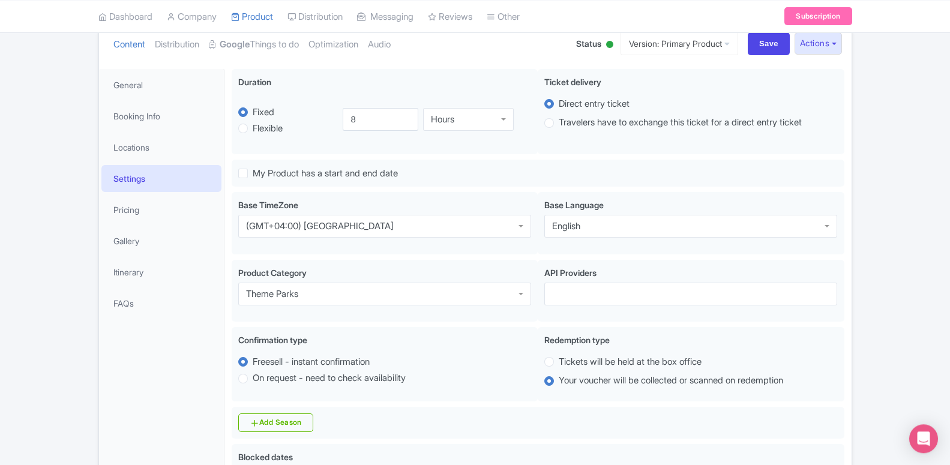
scroll to position [86, 0]
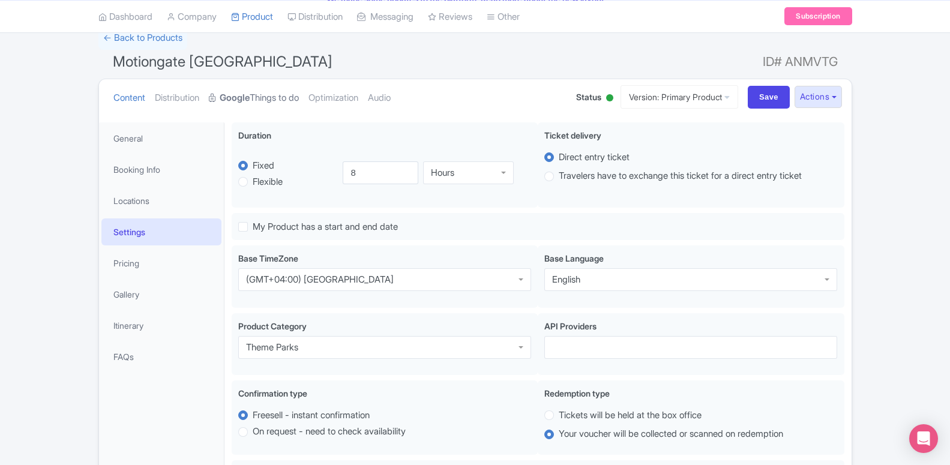
click at [294, 92] on link "Google Things to do" at bounding box center [254, 98] width 90 height 38
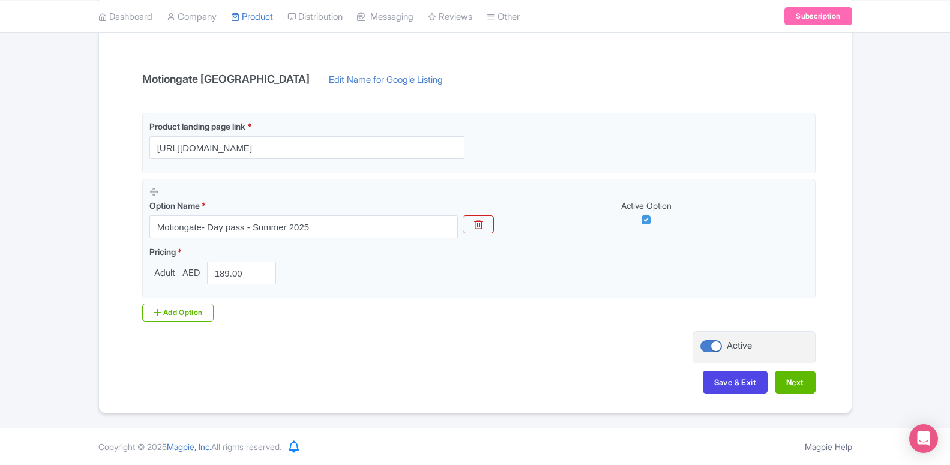
scroll to position [0, 0]
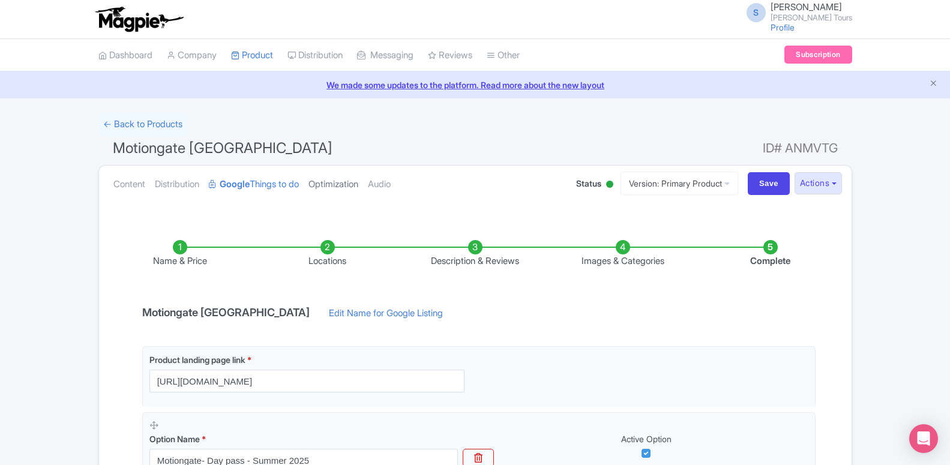
click at [330, 190] on link "Optimization" at bounding box center [334, 185] width 50 height 38
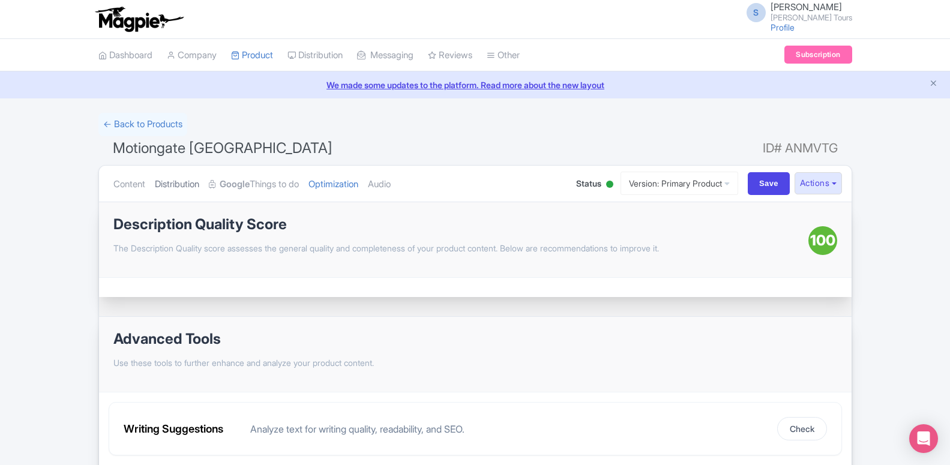
click at [157, 181] on link "Distribution" at bounding box center [177, 185] width 44 height 38
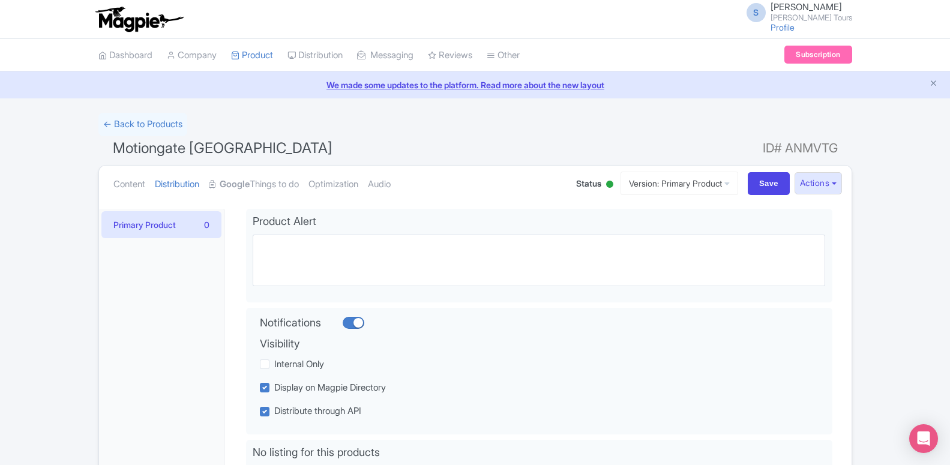
click at [103, 186] on div "Content Distribution Google Things to do Optimization Audio Status Active Inact…" at bounding box center [475, 184] width 753 height 37
click at [118, 185] on link "Content" at bounding box center [129, 185] width 32 height 38
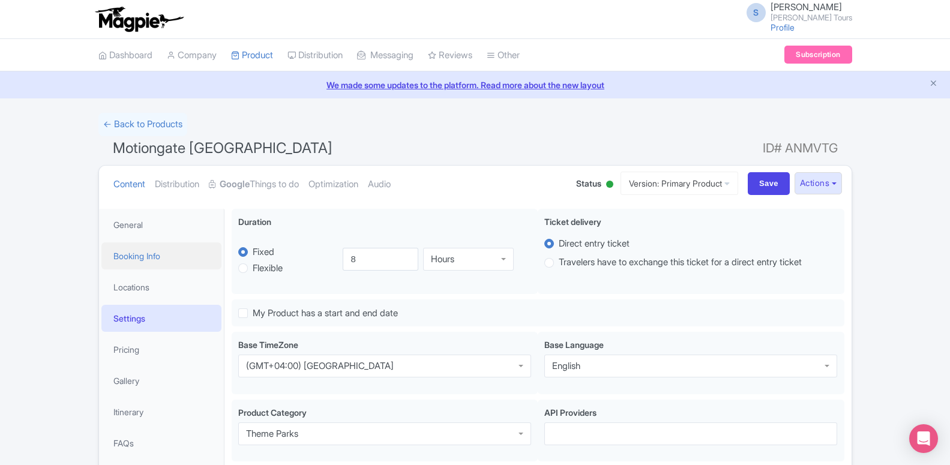
click at [141, 261] on link "Booking Info" at bounding box center [161, 256] width 120 height 27
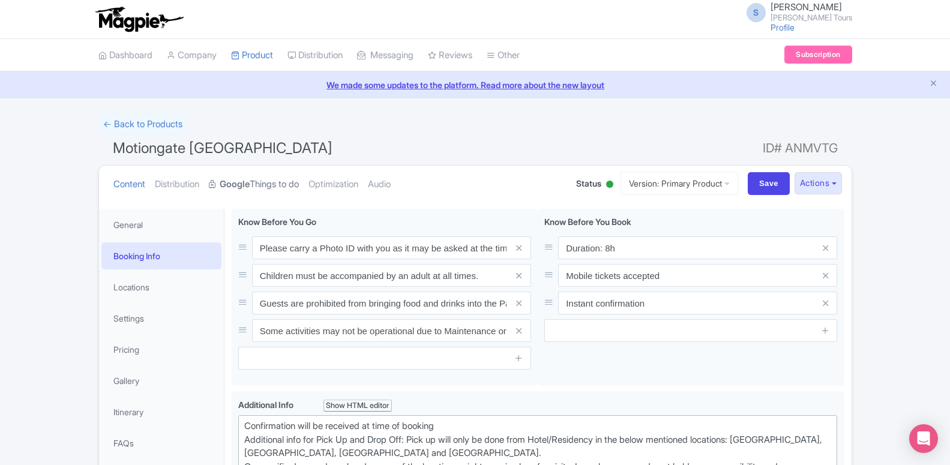
click at [261, 183] on link "Google Things to do" at bounding box center [254, 185] width 90 height 38
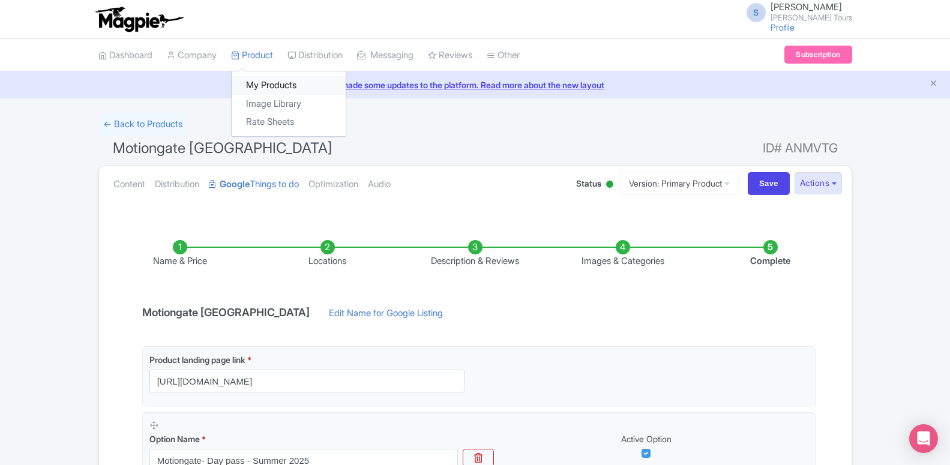
click at [264, 86] on link "My Products" at bounding box center [289, 85] width 114 height 19
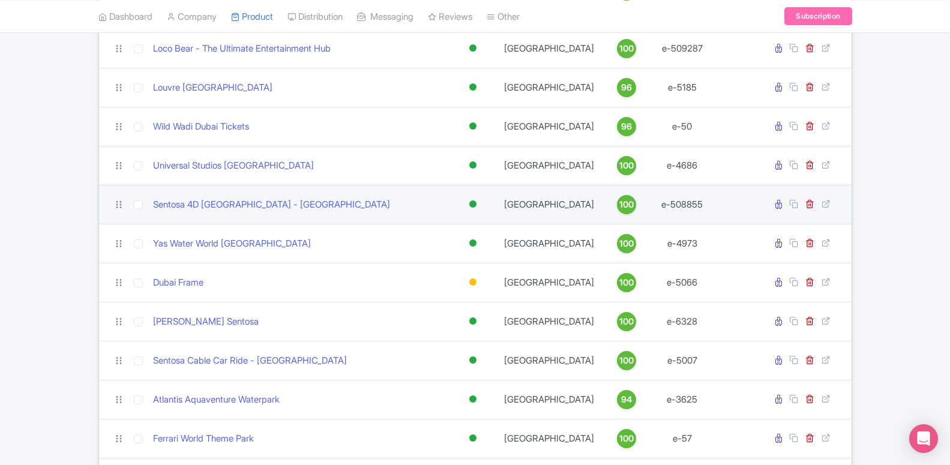
scroll to position [919, 0]
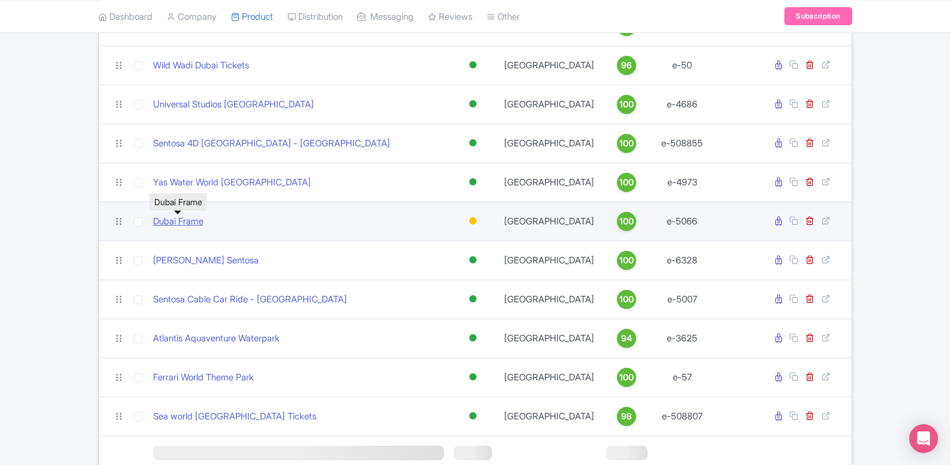
click at [174, 220] on link "Dubai Frame" at bounding box center [178, 222] width 50 height 14
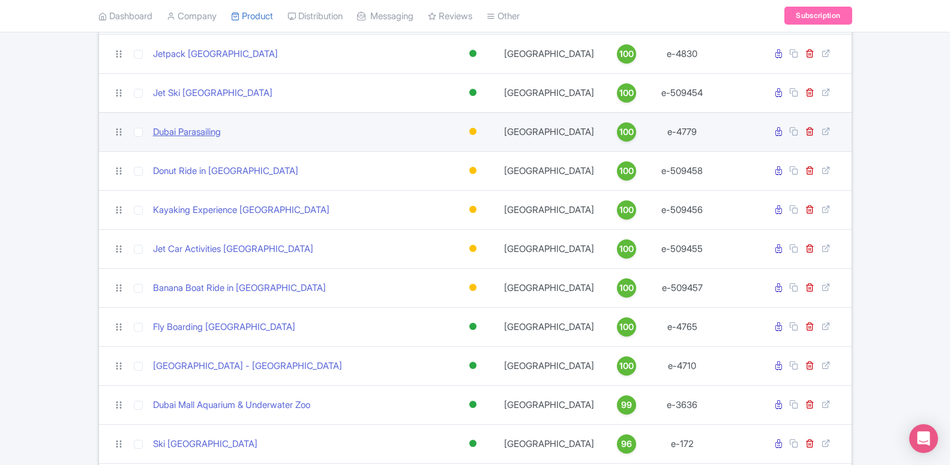
scroll to position [184, 0]
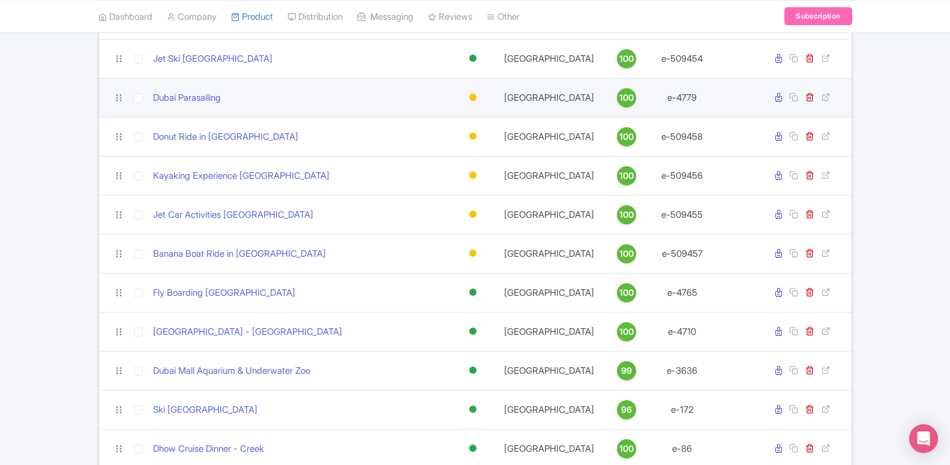
click at [378, 88] on td "Dubai Parasailing" at bounding box center [298, 97] width 301 height 39
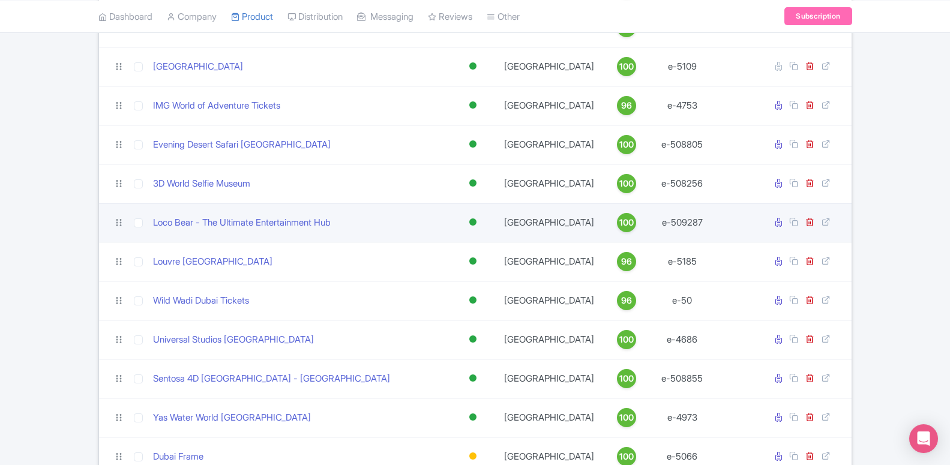
scroll to position [674, 0]
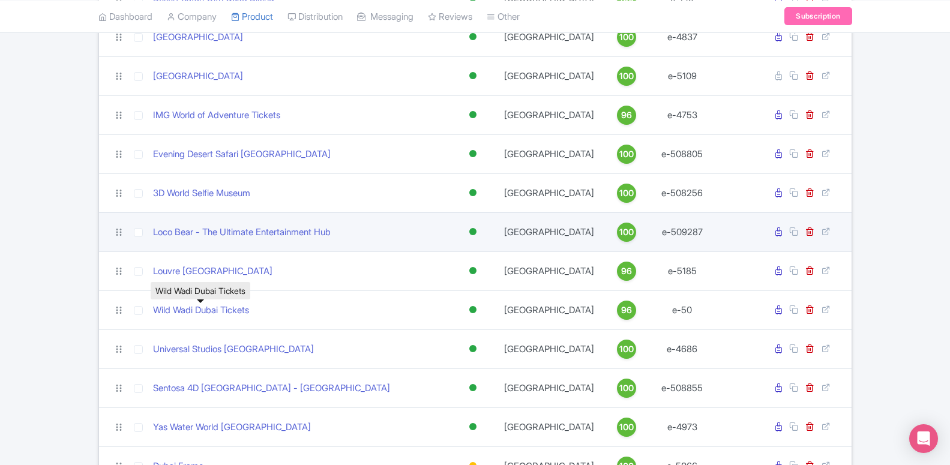
click at [222, 306] on link "Wild Wadi Dubai Tickets" at bounding box center [201, 311] width 96 height 14
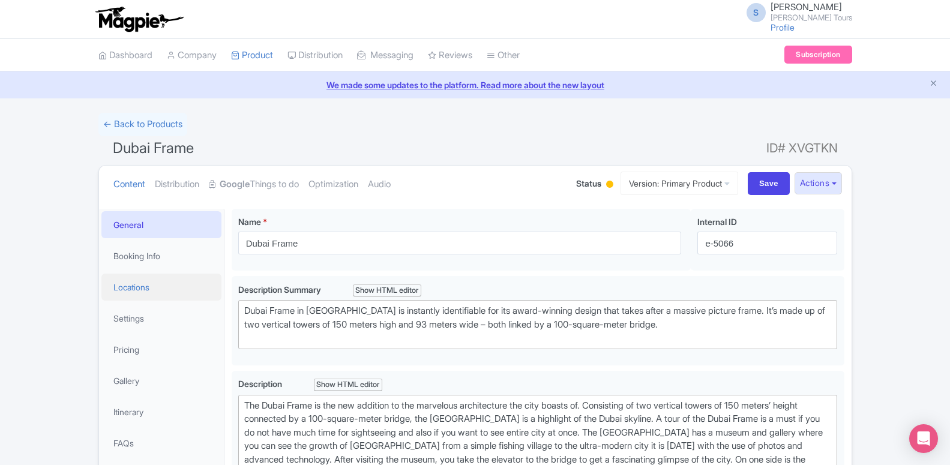
click at [148, 288] on link "Locations" at bounding box center [161, 287] width 120 height 27
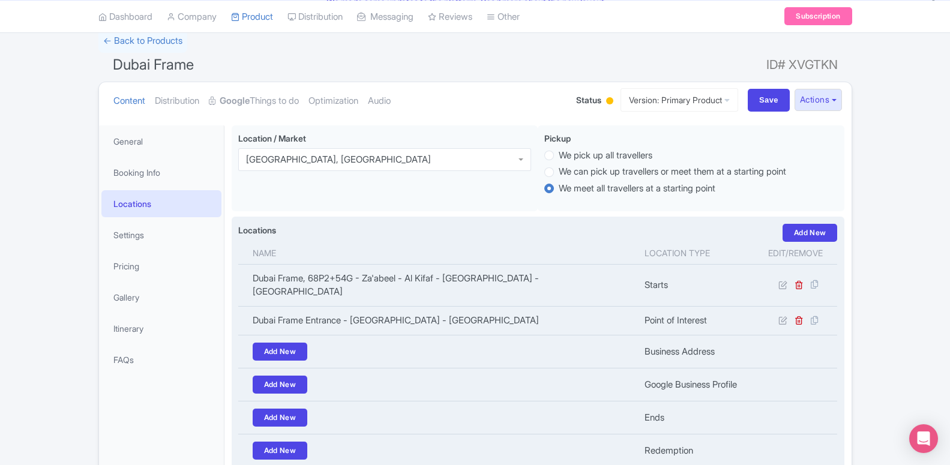
scroll to position [61, 0]
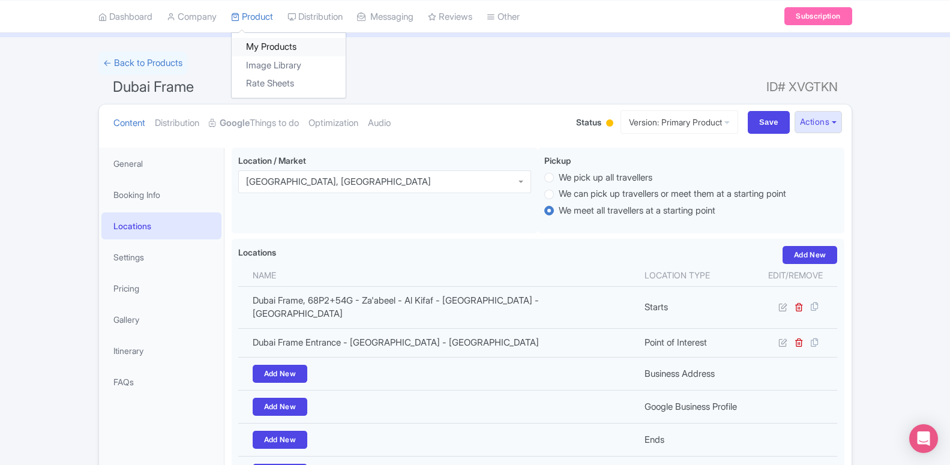
click at [267, 46] on link "My Products" at bounding box center [289, 47] width 114 height 19
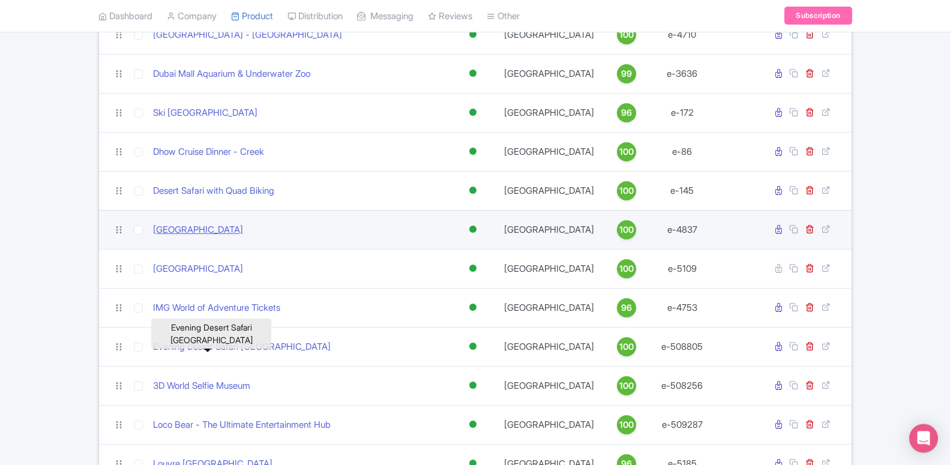
scroll to position [490, 0]
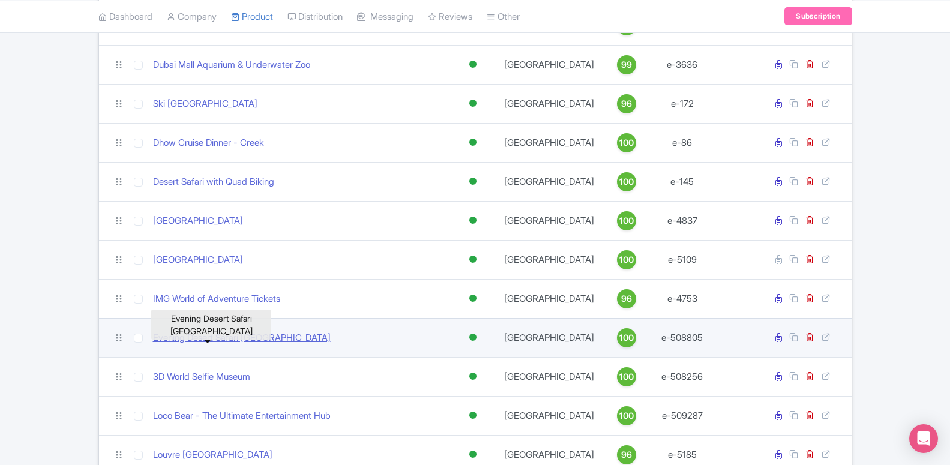
click at [231, 340] on link "Evening Desert Safari [GEOGRAPHIC_DATA]" at bounding box center [242, 338] width 178 height 14
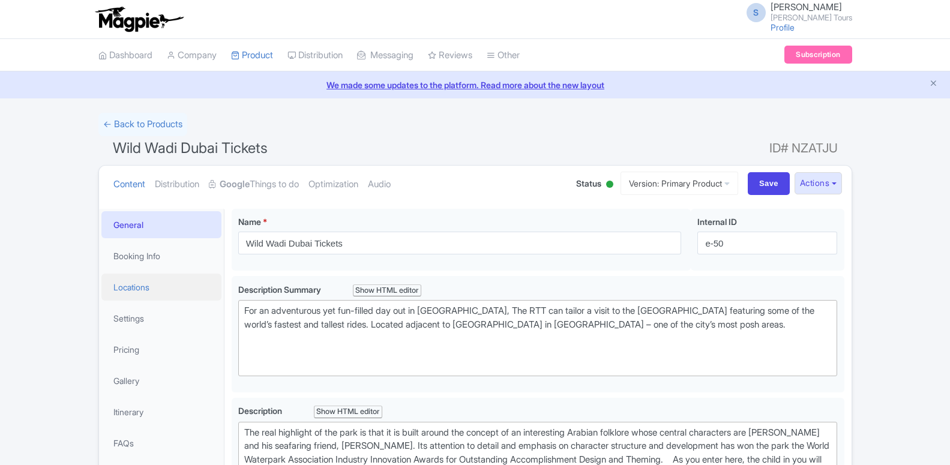
click at [149, 281] on link "Locations" at bounding box center [161, 287] width 120 height 27
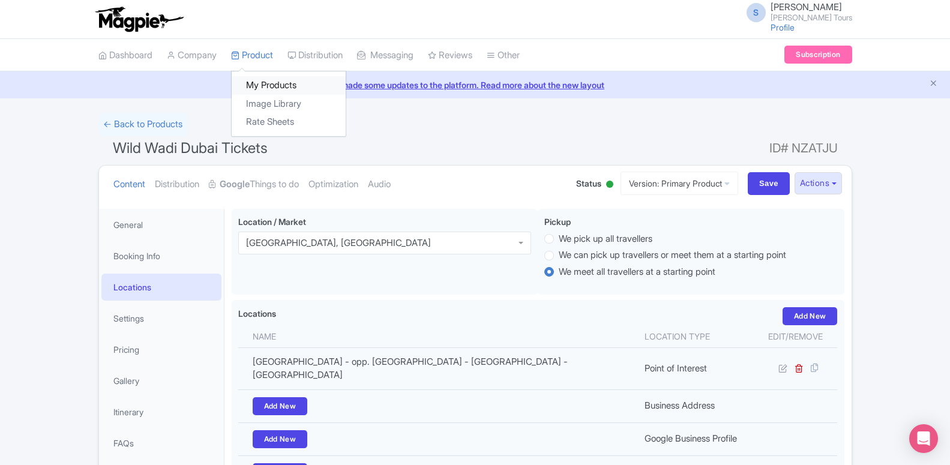
click at [262, 84] on link "My Products" at bounding box center [289, 85] width 114 height 19
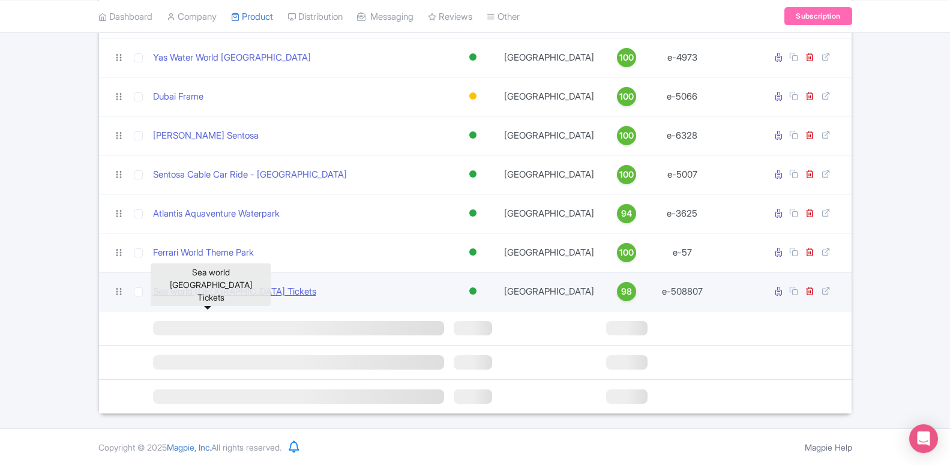
scroll to position [1044, 0]
click at [183, 292] on link "Sea world abu dhabi Tickets" at bounding box center [234, 292] width 163 height 14
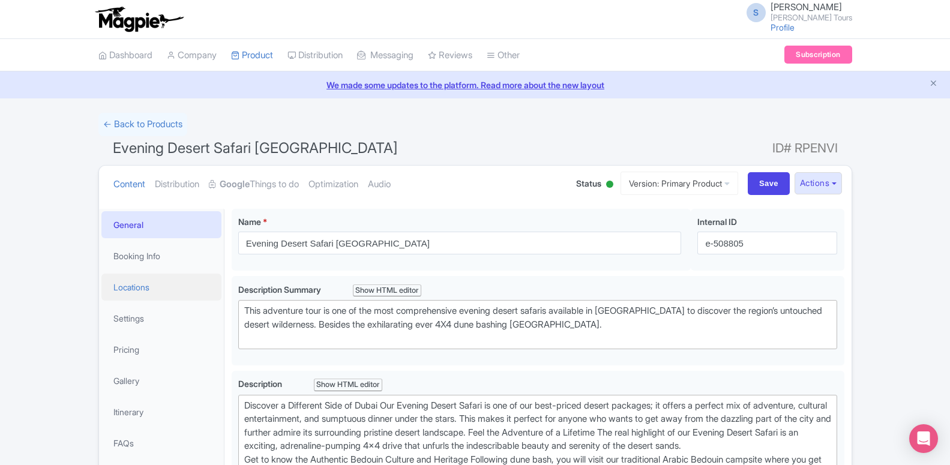
click at [169, 285] on link "Locations" at bounding box center [161, 287] width 120 height 27
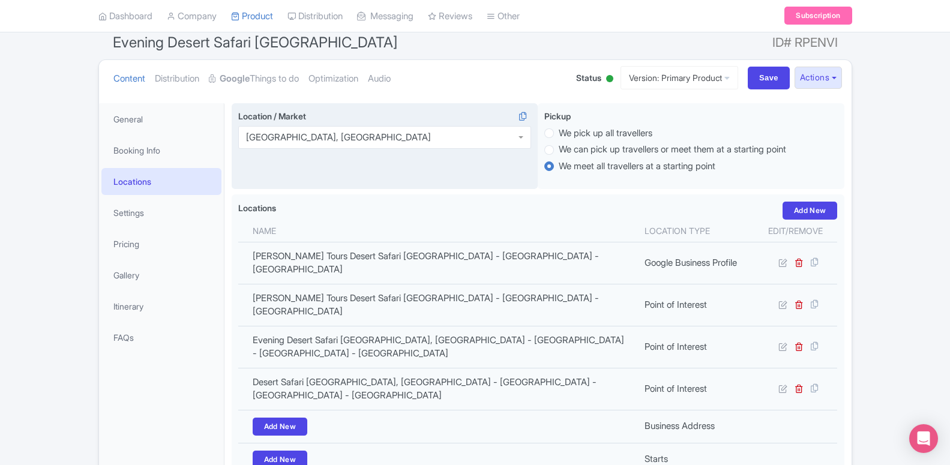
scroll to position [122, 0]
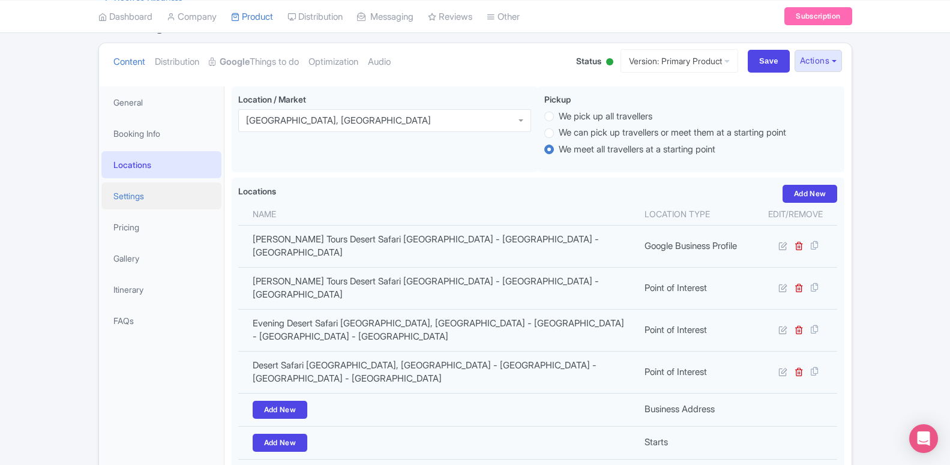
click at [130, 201] on link "Settings" at bounding box center [161, 196] width 120 height 27
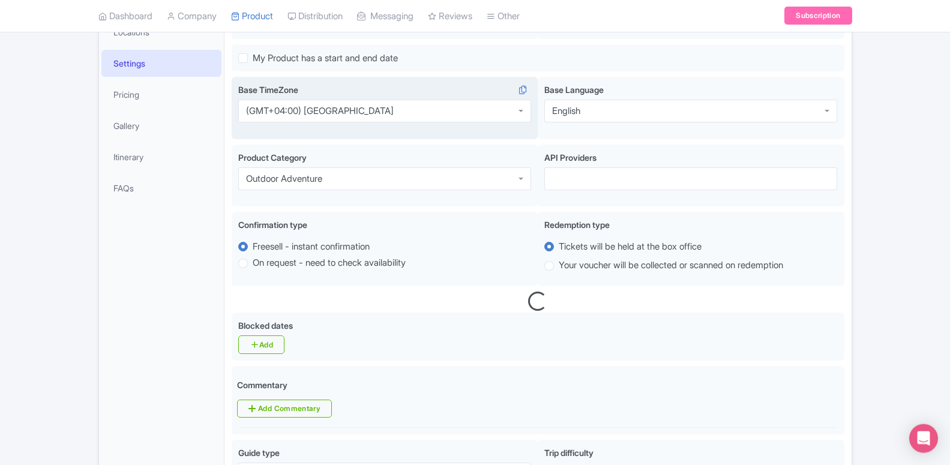
scroll to position [306, 0]
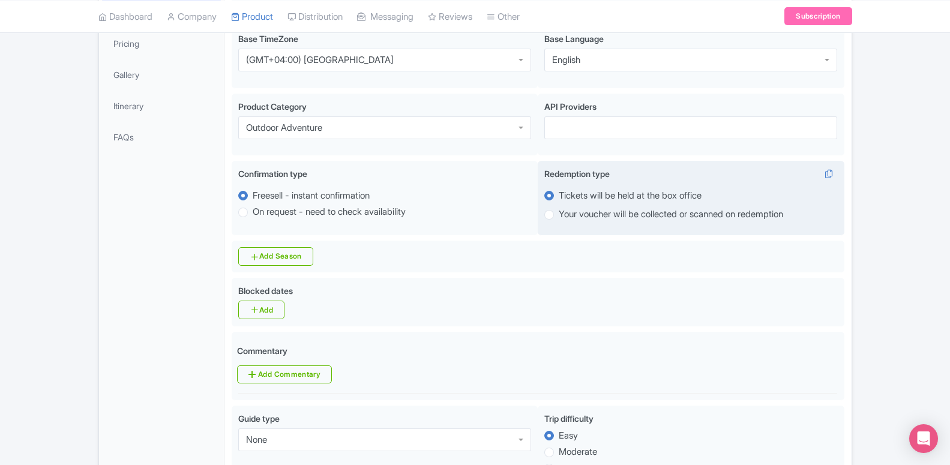
click at [559, 220] on label "Your voucher will be collected or scanned on redemption" at bounding box center [671, 215] width 225 height 14
click at [559, 220] on input "Your voucher will be collected or scanned on redemption" at bounding box center [565, 214] width 12 height 12
radio input "true"
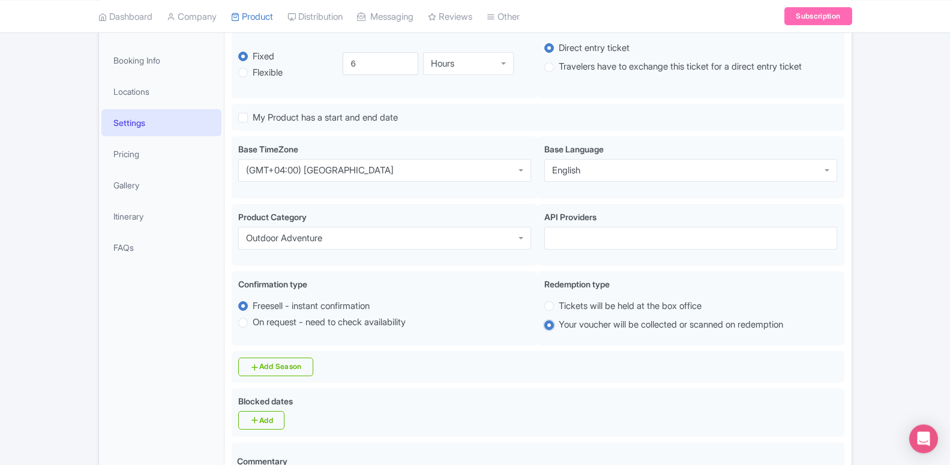
scroll to position [184, 0]
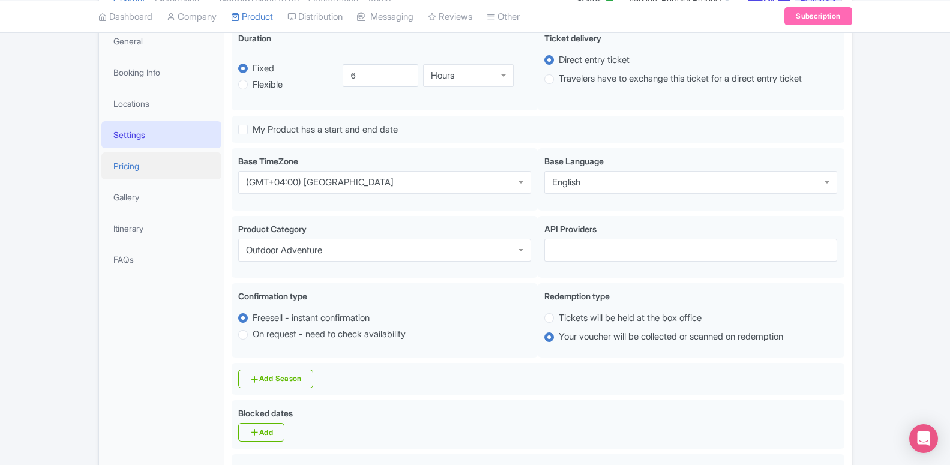
click at [139, 169] on link "Pricing" at bounding box center [161, 166] width 120 height 27
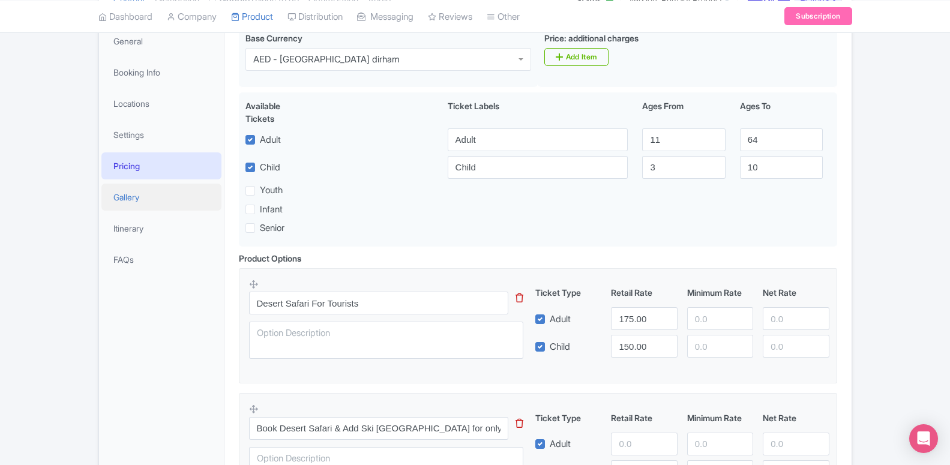
click at [136, 195] on link "Gallery" at bounding box center [161, 197] width 120 height 27
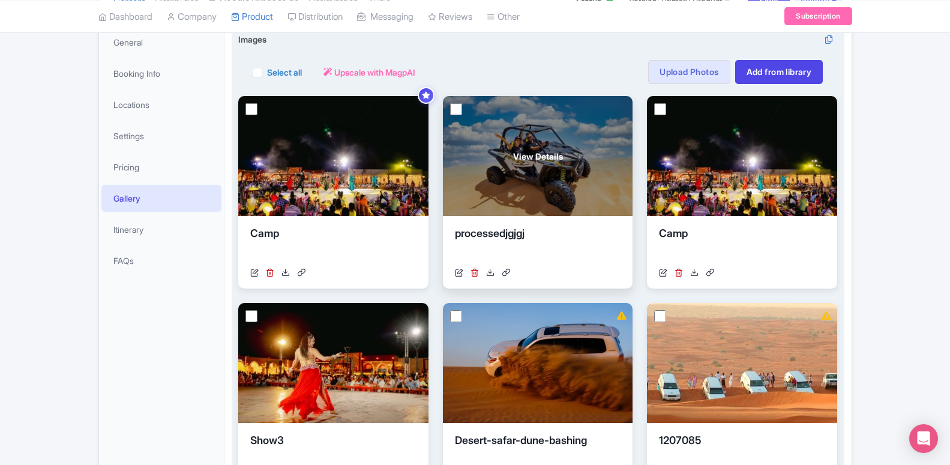
scroll to position [121, 0]
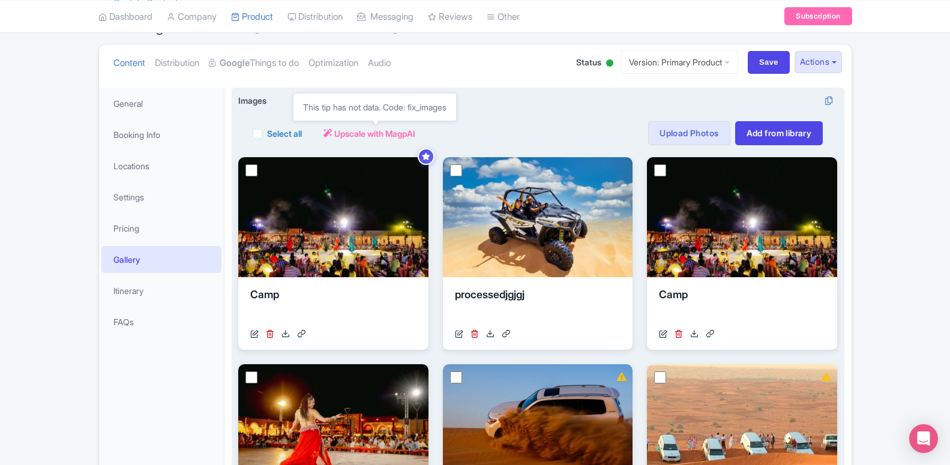
click at [363, 134] on span "Upscale with MagpAI" at bounding box center [374, 133] width 81 height 13
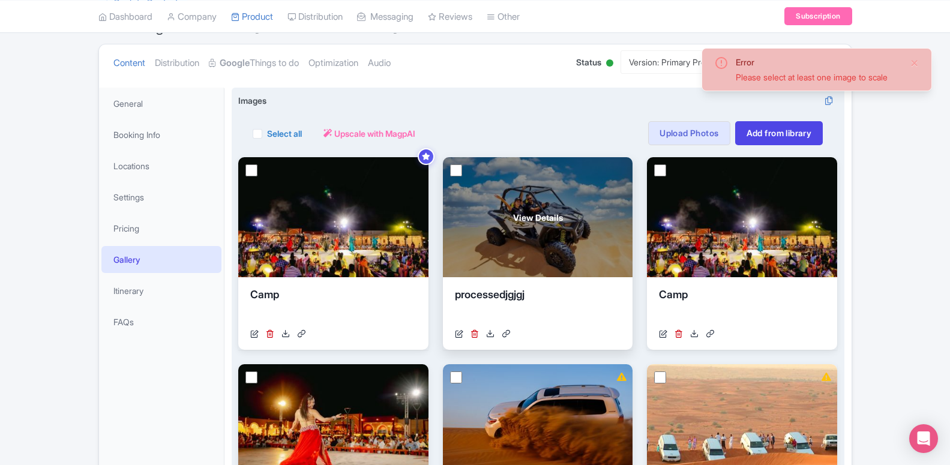
click at [456, 176] on input "checkbox" at bounding box center [456, 171] width 12 height 12
checkbox input "true"
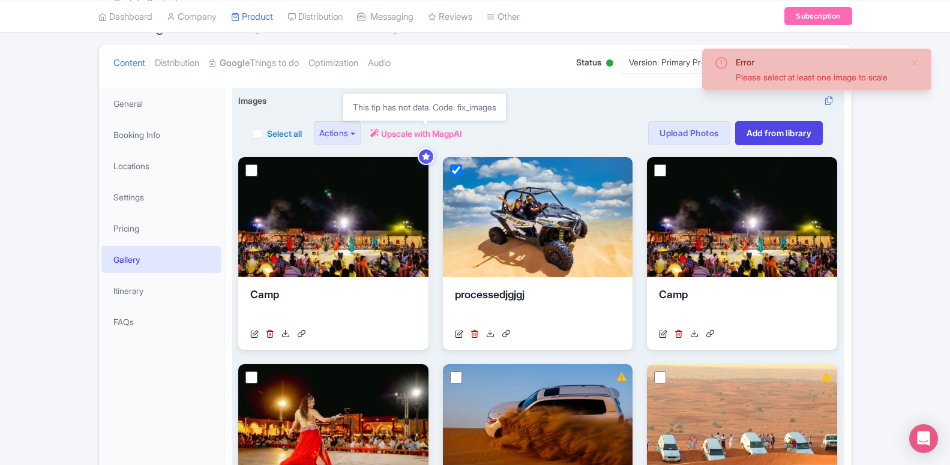
click at [410, 133] on span "Upscale with MagpAI" at bounding box center [421, 133] width 81 height 13
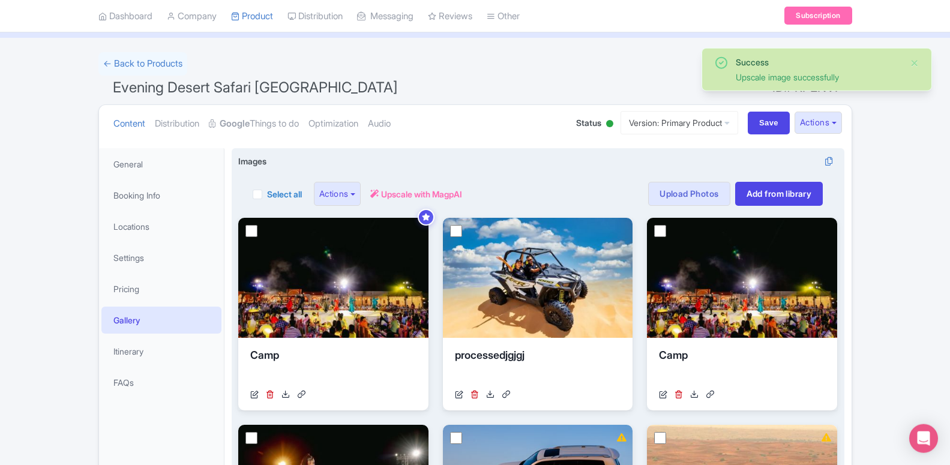
scroll to position [60, 0]
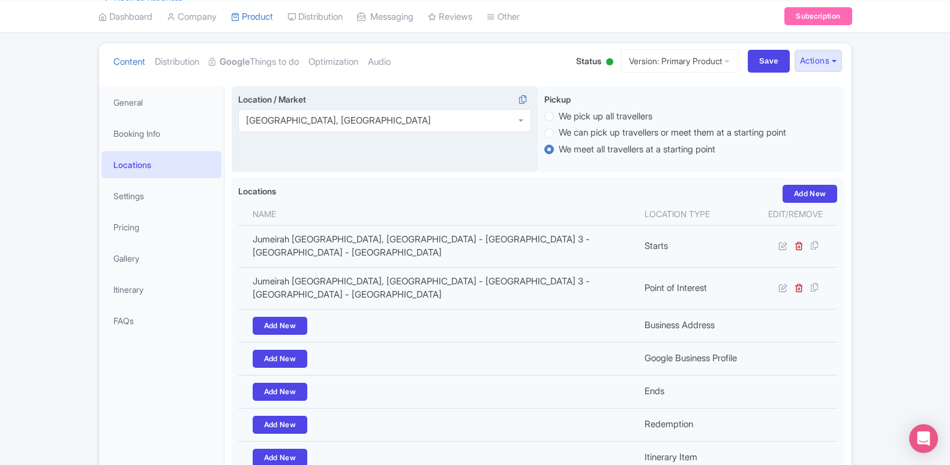
scroll to position [61, 0]
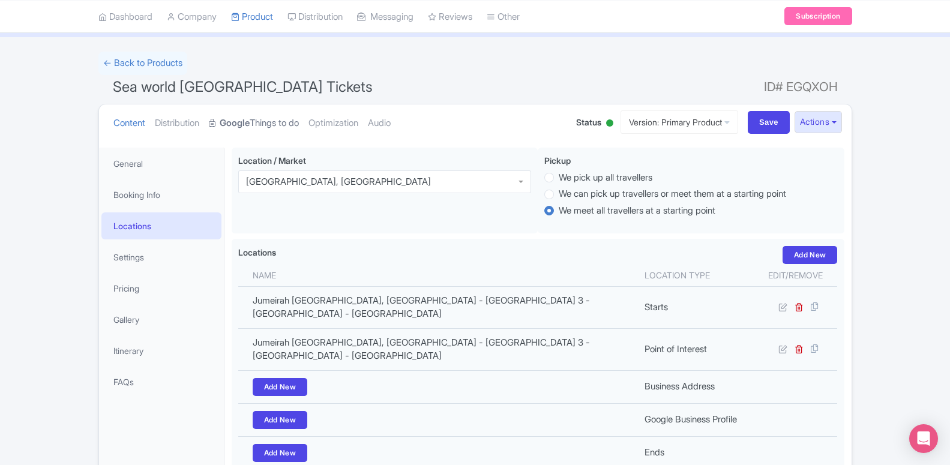
click at [246, 125] on strong "Google" at bounding box center [235, 123] width 30 height 14
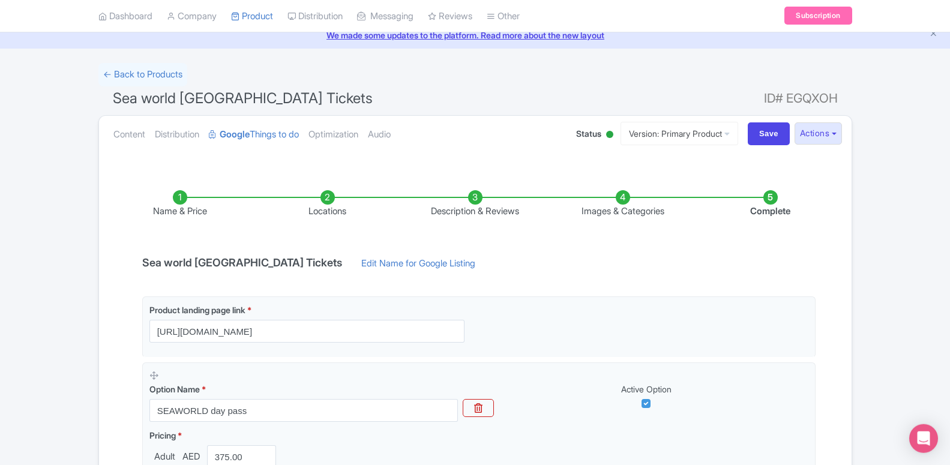
scroll to position [0, 0]
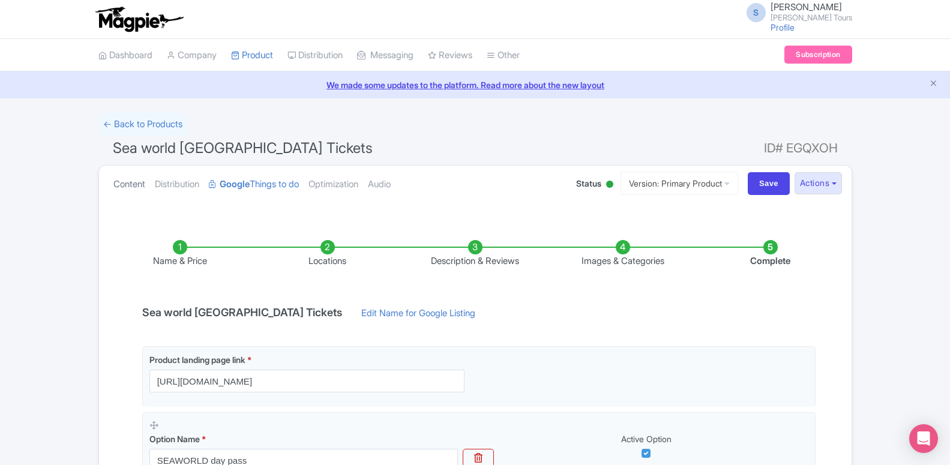
click at [140, 189] on link "Content" at bounding box center [129, 185] width 32 height 38
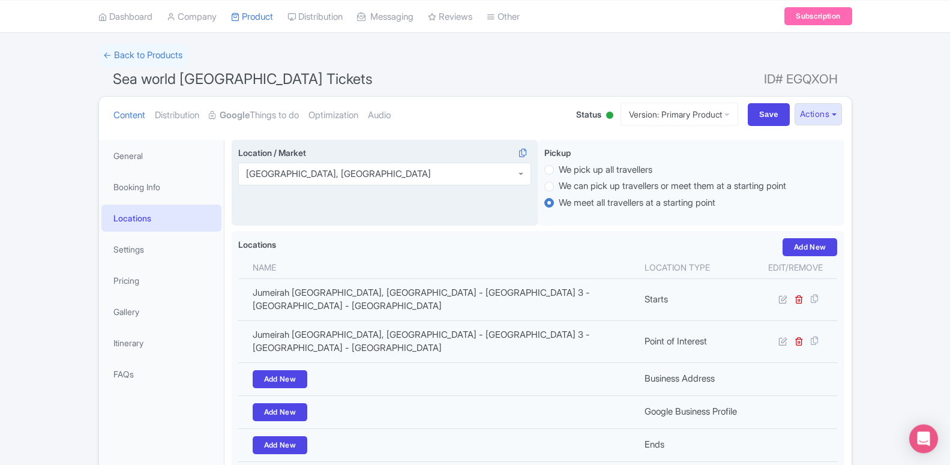
scroll to position [122, 0]
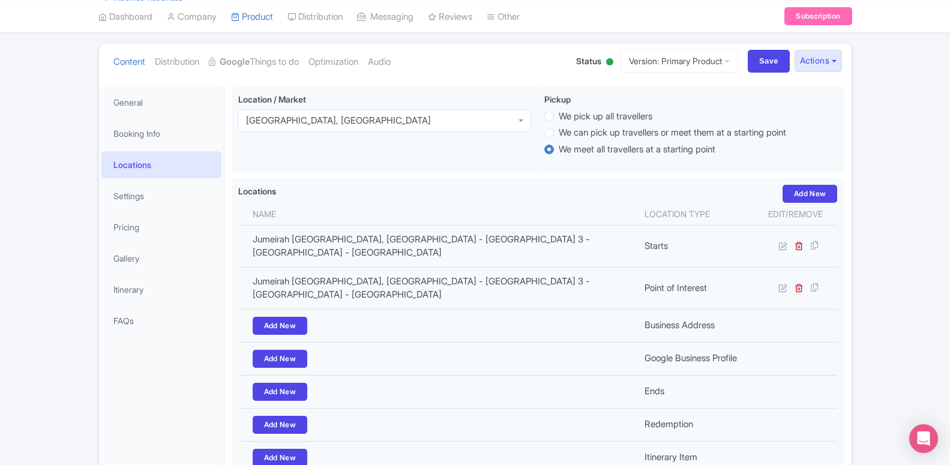
click at [164, 164] on link "Locations" at bounding box center [161, 164] width 120 height 27
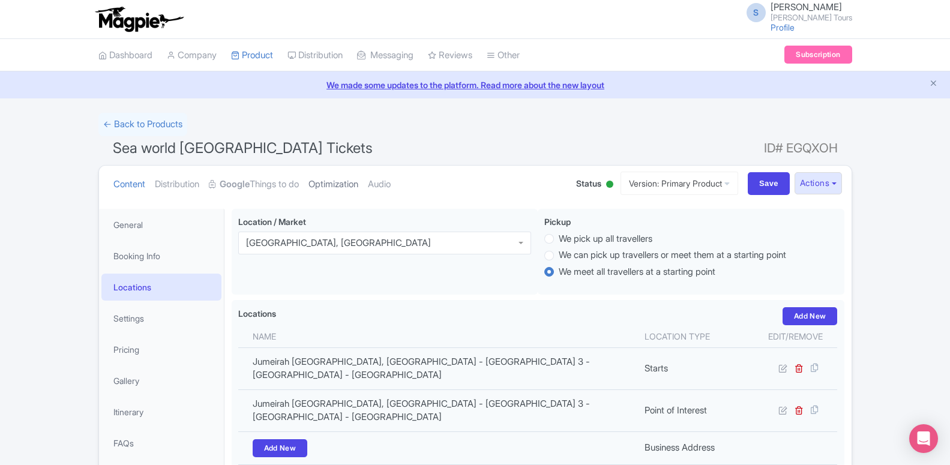
click at [336, 187] on link "Optimization" at bounding box center [334, 185] width 50 height 38
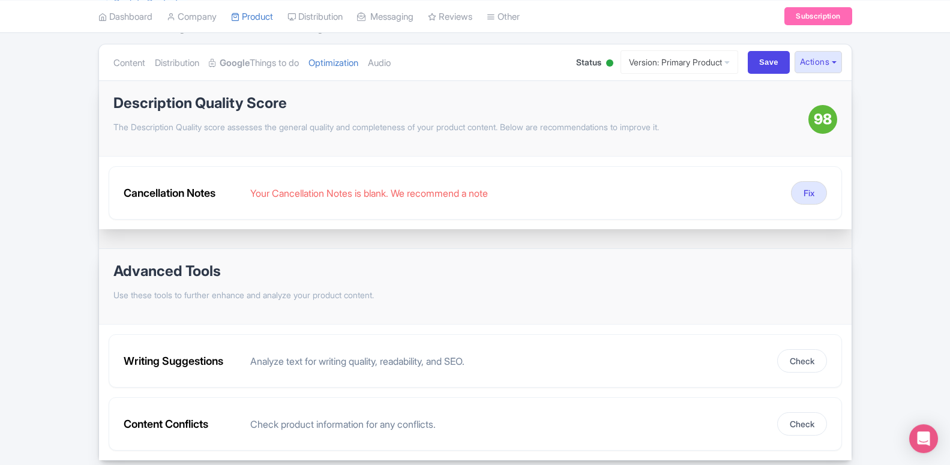
scroll to position [122, 0]
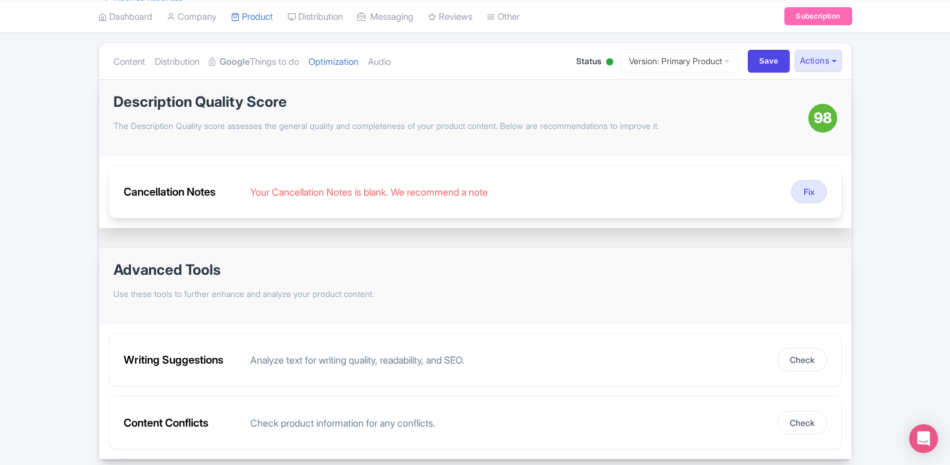
click at [367, 192] on div "Your Cancellation Notes is blank. We recommend a note" at bounding box center [515, 192] width 531 height 14
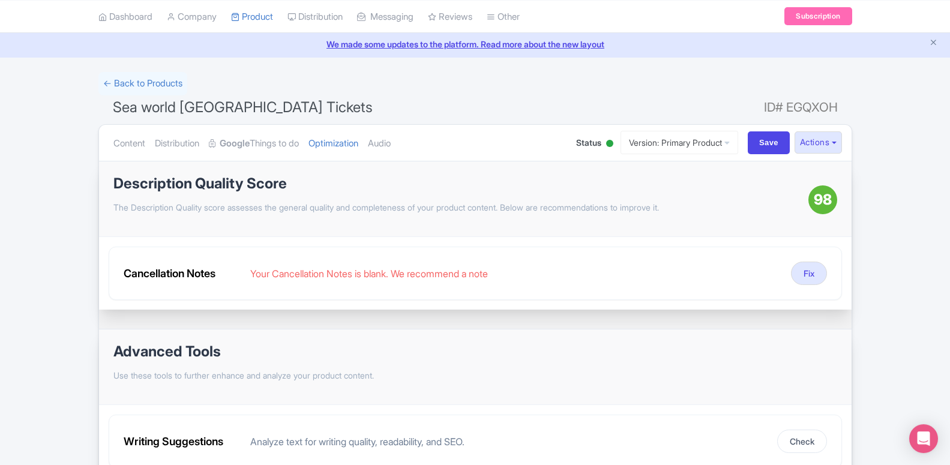
scroll to position [61, 0]
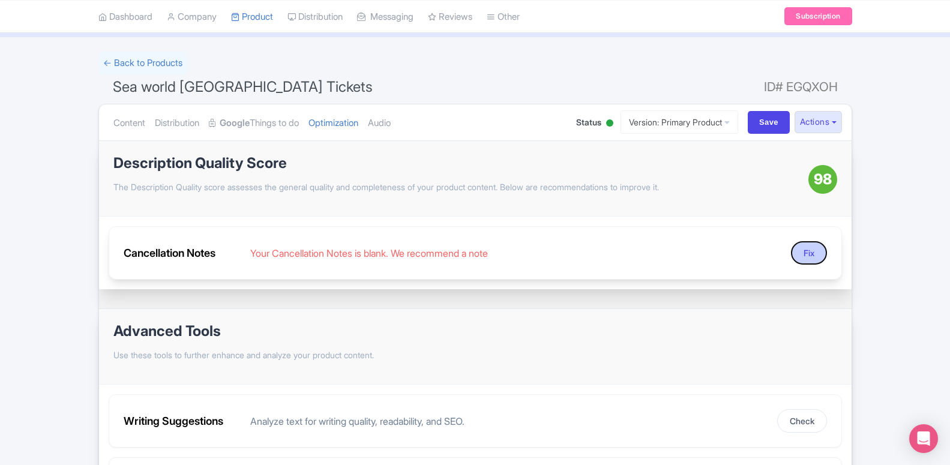
click at [816, 252] on button "Fix" at bounding box center [809, 252] width 36 height 23
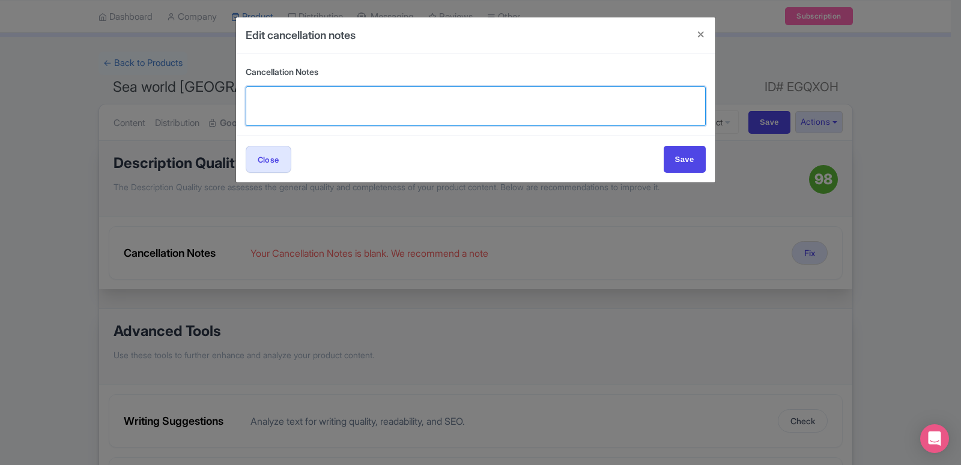
click at [352, 103] on textarea "Cancellation Notes" at bounding box center [476, 106] width 460 height 40
paste textarea "All Cancellations made 6 hours prior to the Tour departure time NO charges will…"
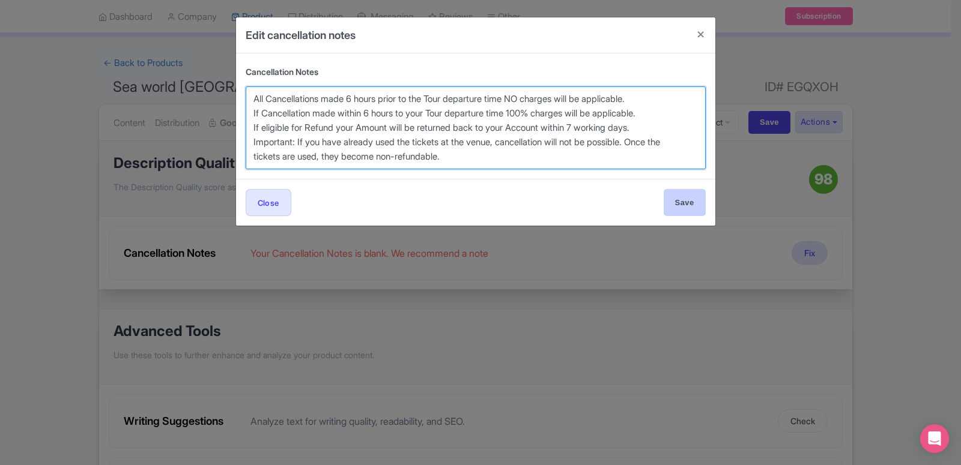
type textarea "All Cancellations made 6 hours prior to the Tour departure time NO charges will…"
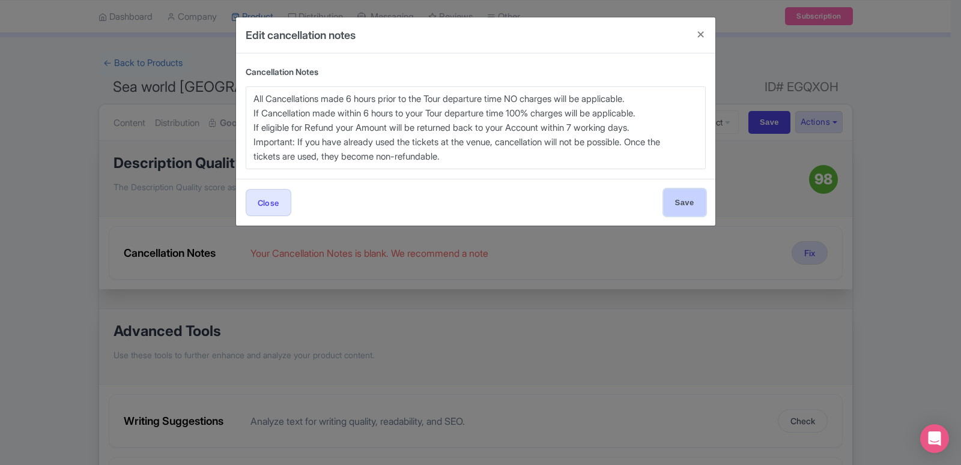
click at [684, 205] on input "Save" at bounding box center [684, 202] width 42 height 27
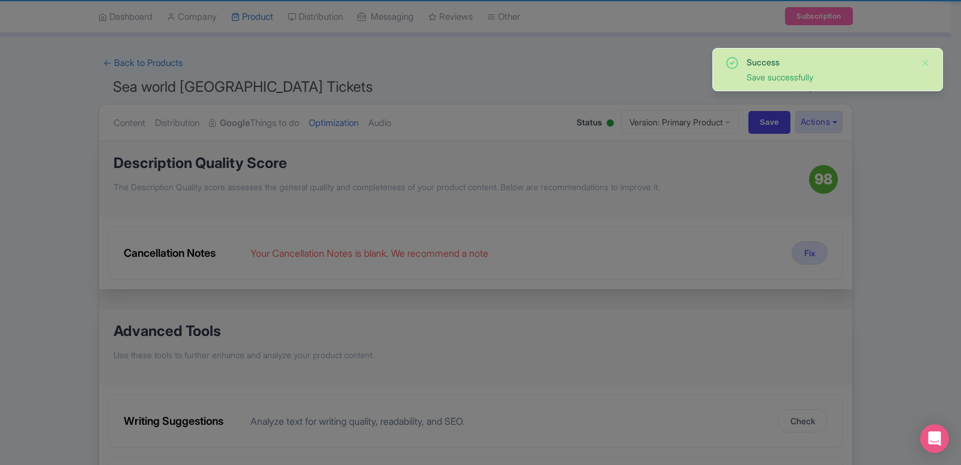
type input "Save"
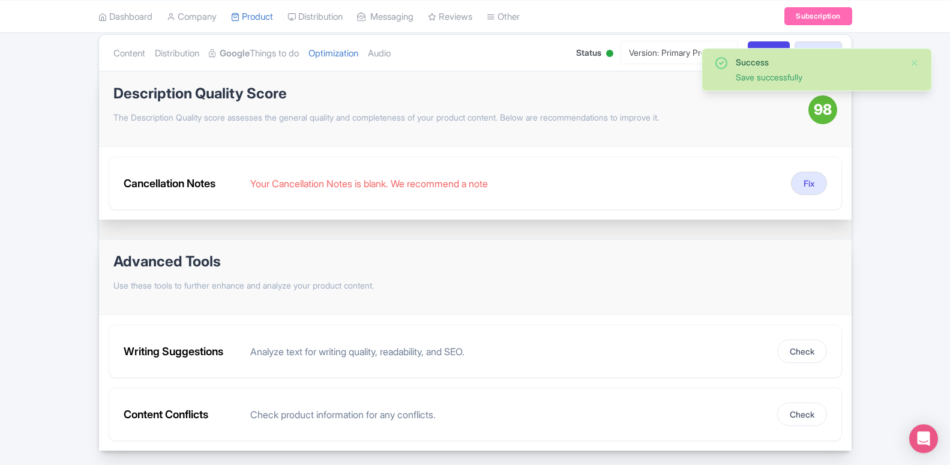
scroll to position [169, 0]
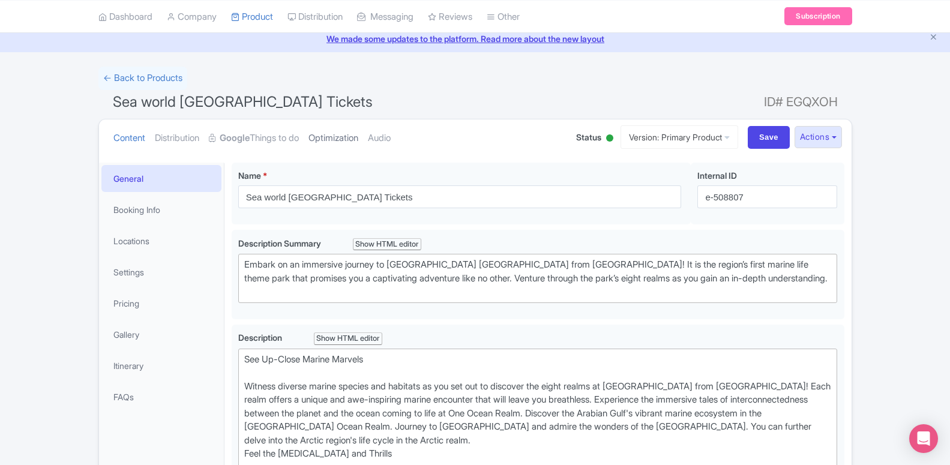
scroll to position [46, 0]
click at [320, 140] on link "Optimization" at bounding box center [334, 138] width 50 height 38
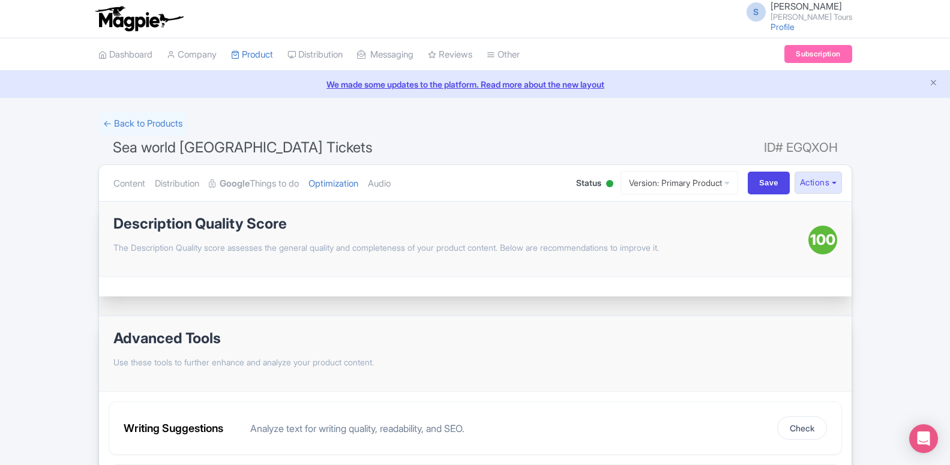
scroll to position [0, 0]
click at [267, 192] on link "Google Things to do" at bounding box center [254, 185] width 90 height 38
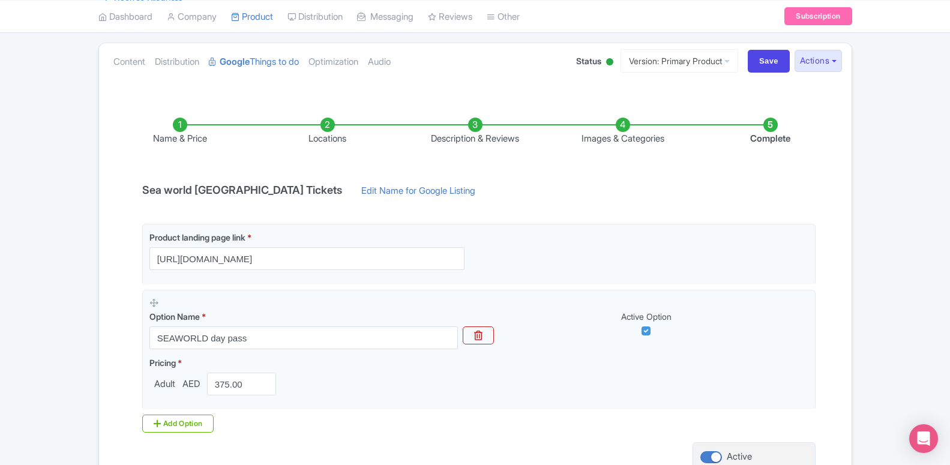
scroll to position [234, 0]
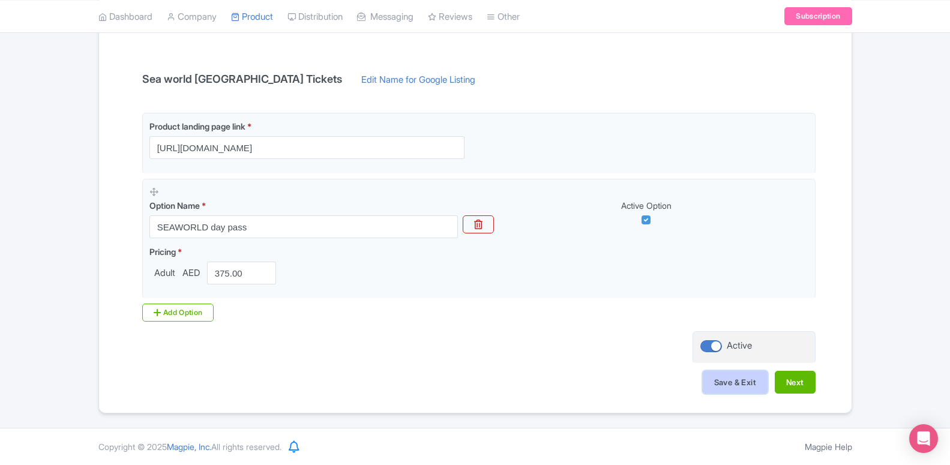
click at [727, 381] on button "Save & Exit" at bounding box center [735, 382] width 65 height 23
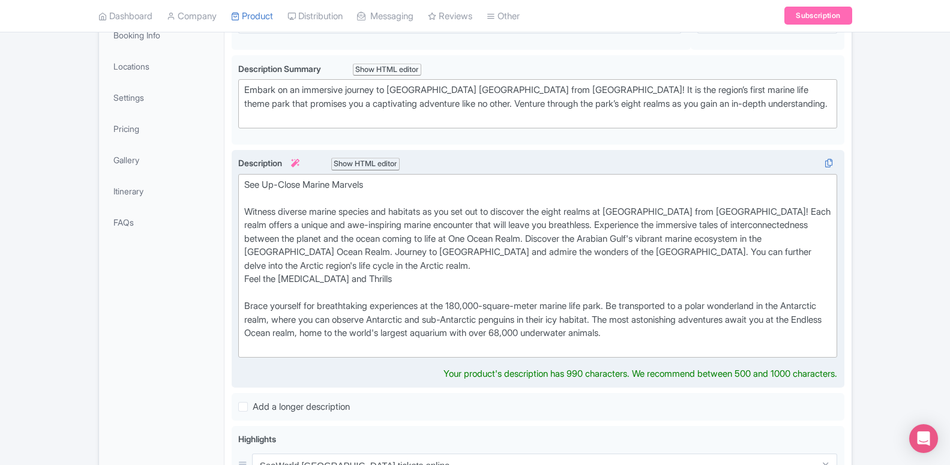
scroll to position [245, 0]
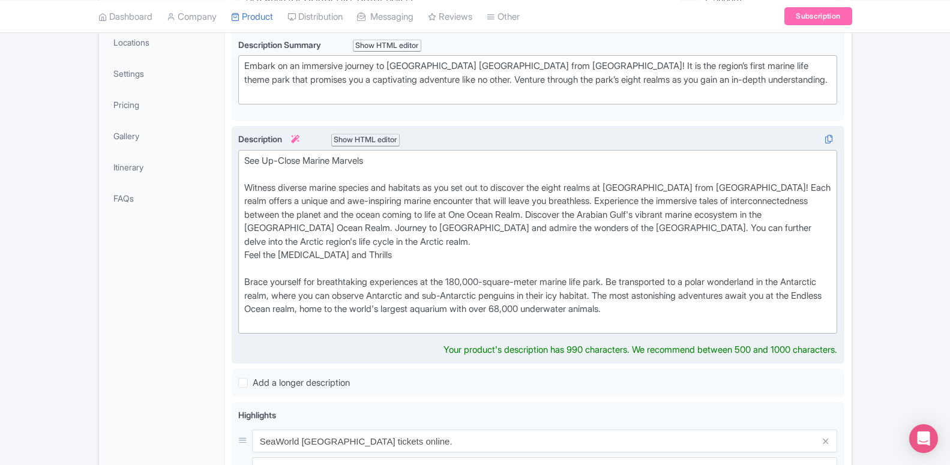
type trix-editor "<div>&nbsp;See Up-Close Marine Marvels<br><br>&nbsp;Witness diverse marine spec…"
click at [591, 264] on div "See Up-Close Marine Marvels Witness diverse marine species and habitats as you …" at bounding box center [538, 242] width 588 height 176
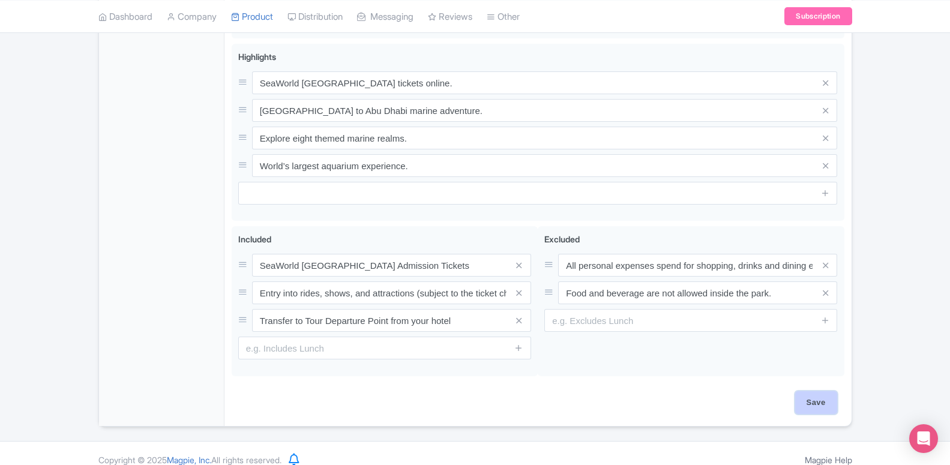
click at [806, 392] on input "Save" at bounding box center [817, 402] width 42 height 23
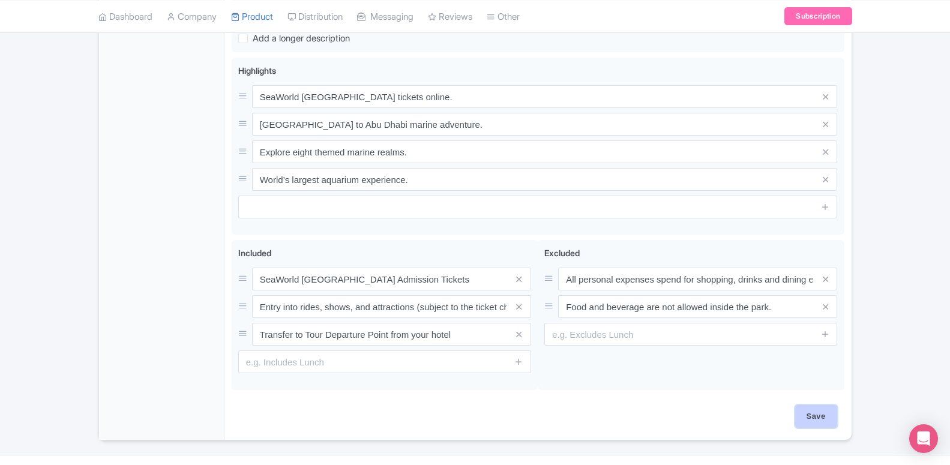
type input "Saving..."
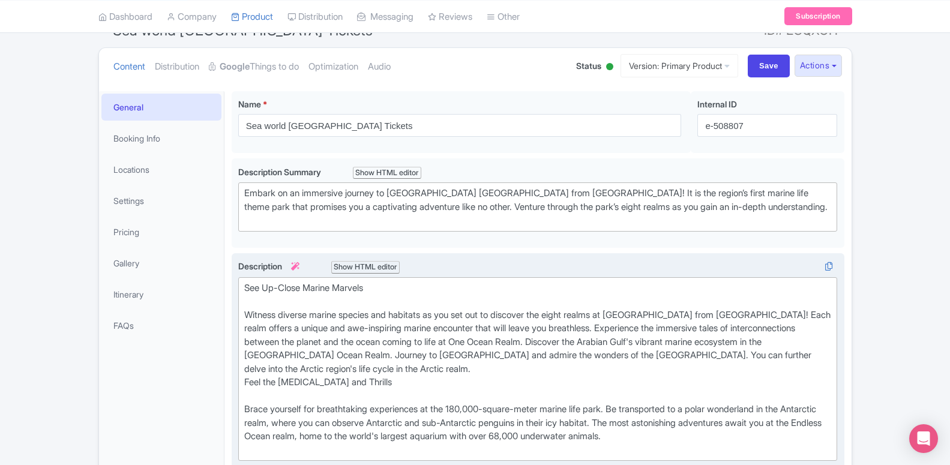
scroll to position [86, 0]
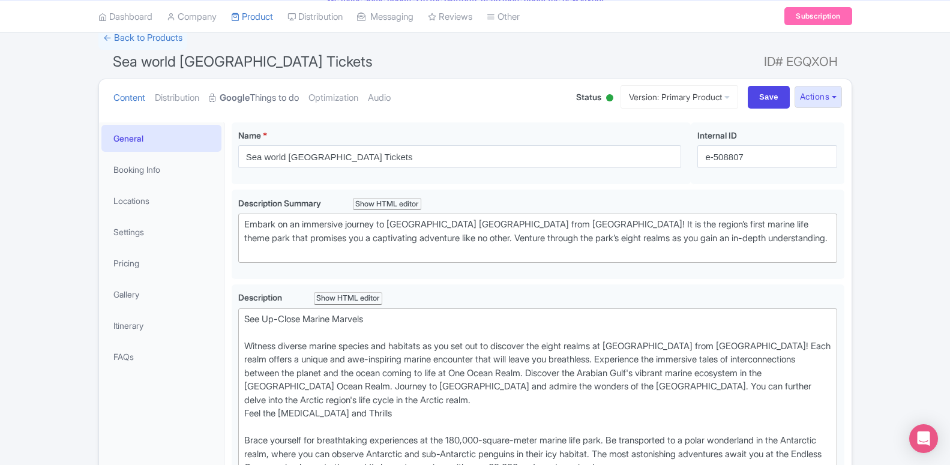
click at [258, 94] on link "Google Things to do" at bounding box center [254, 98] width 90 height 38
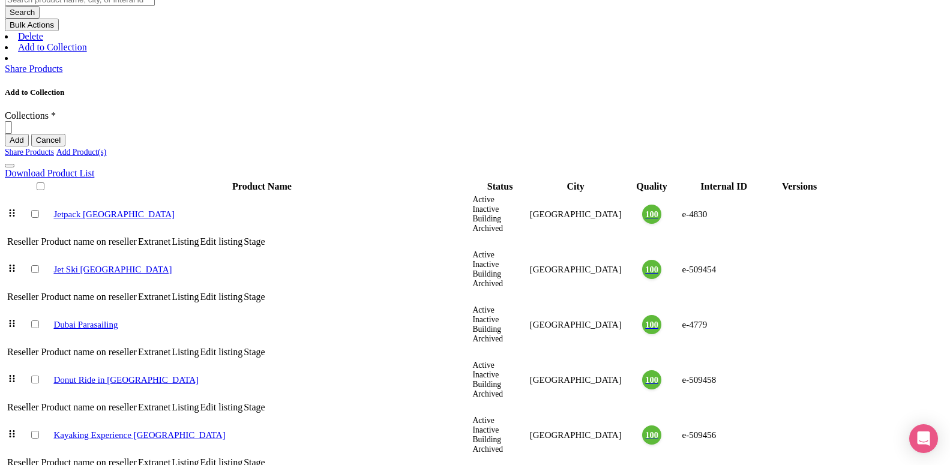
scroll to position [429, 0]
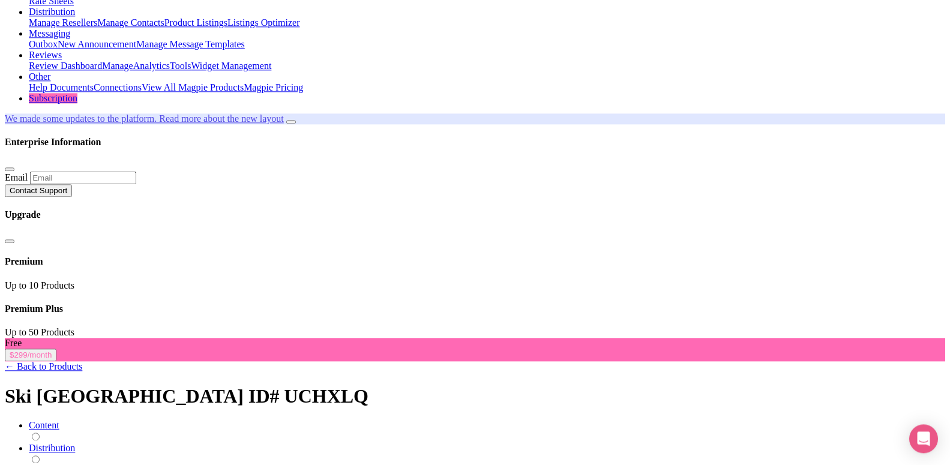
scroll to position [122, 0]
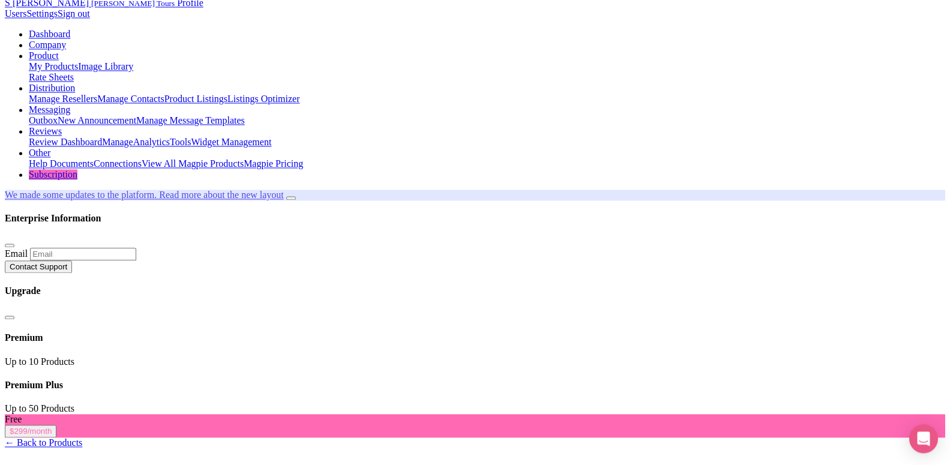
scroll to position [0, 0]
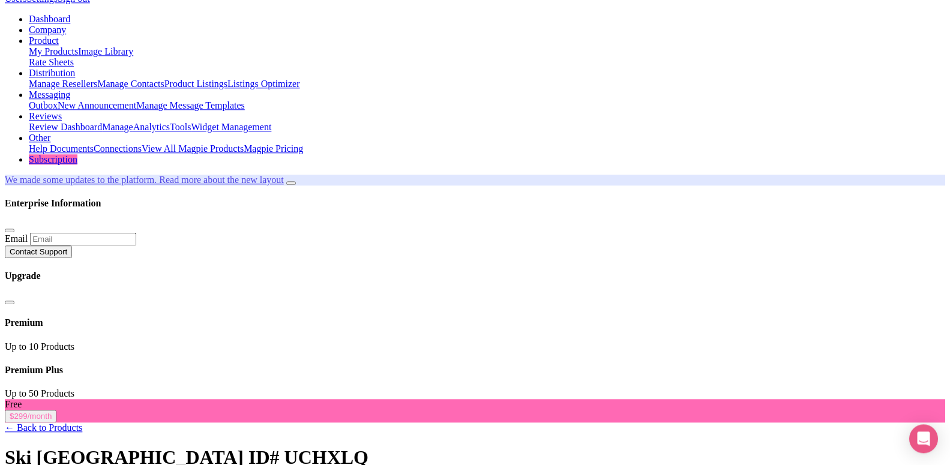
scroll to position [61, 0]
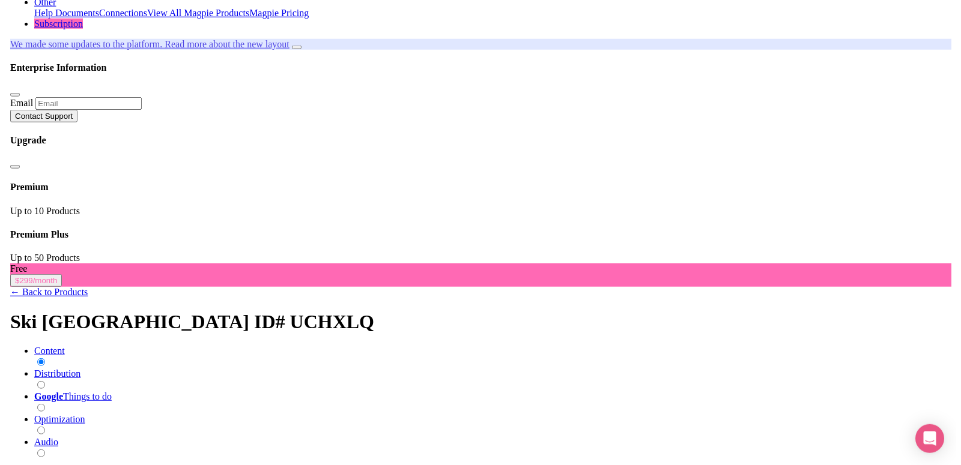
scroll to position [245, 0]
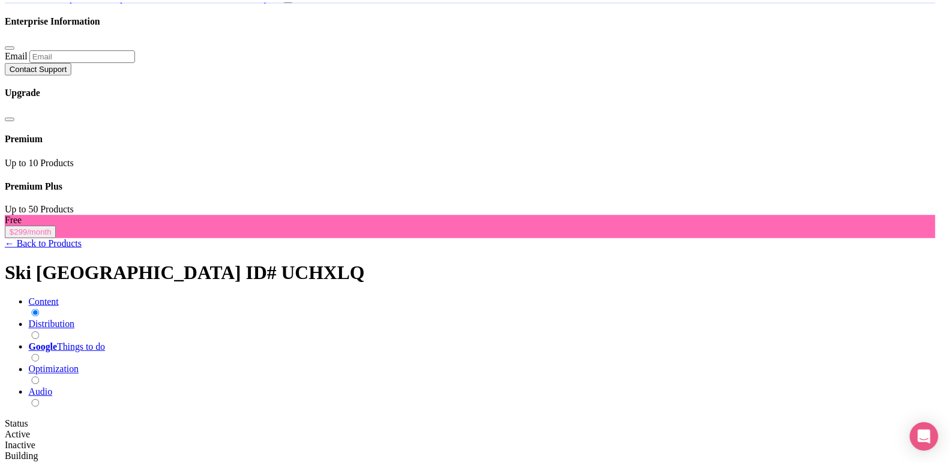
scroll to position [92, 0]
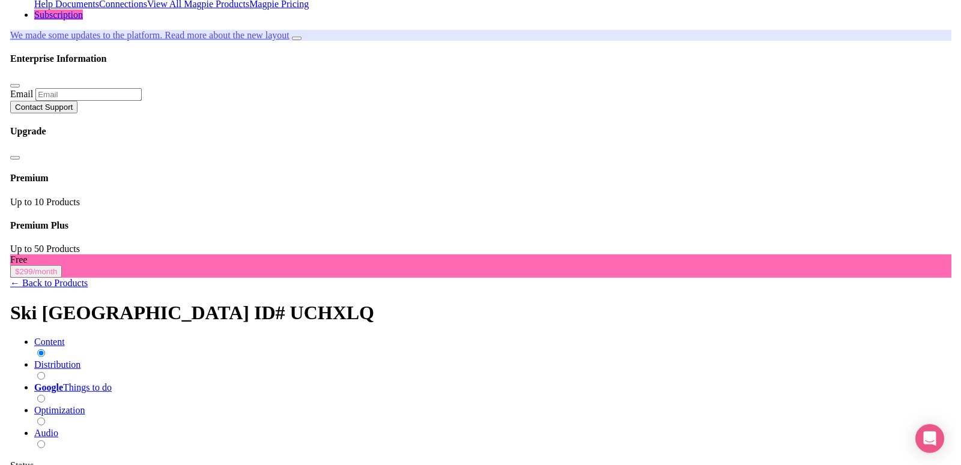
scroll to position [184, 0]
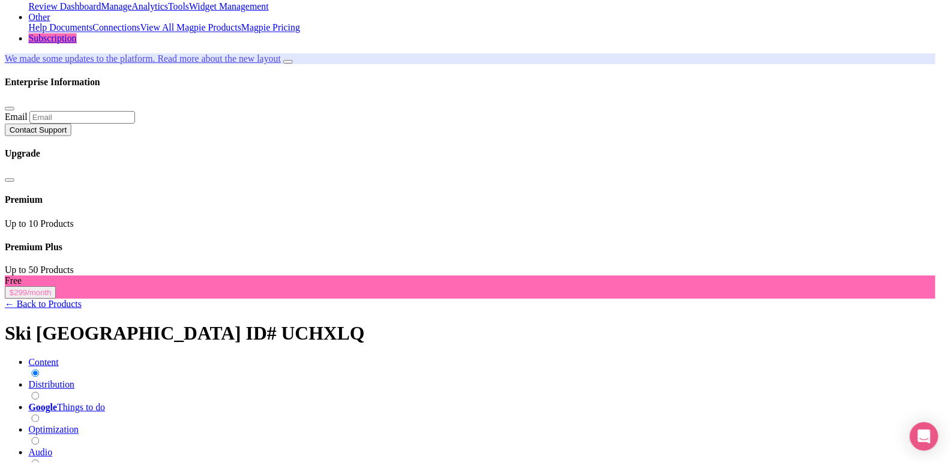
scroll to position [92, 0]
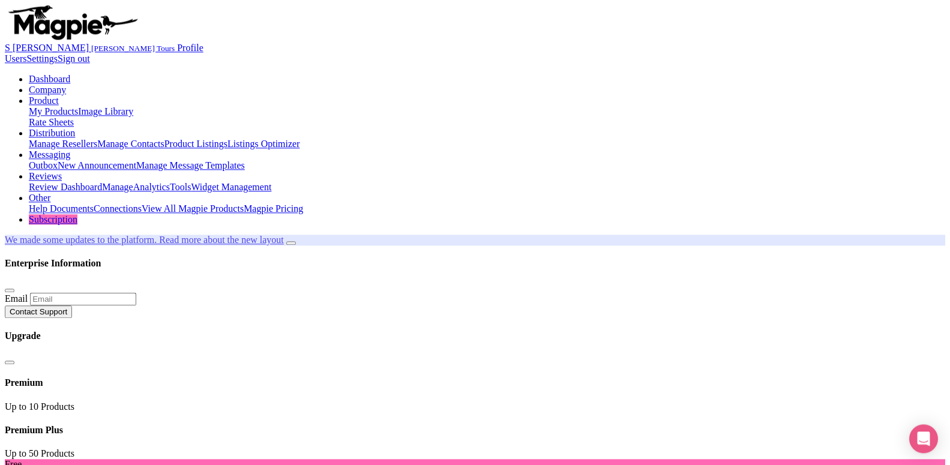
scroll to position [0, 0]
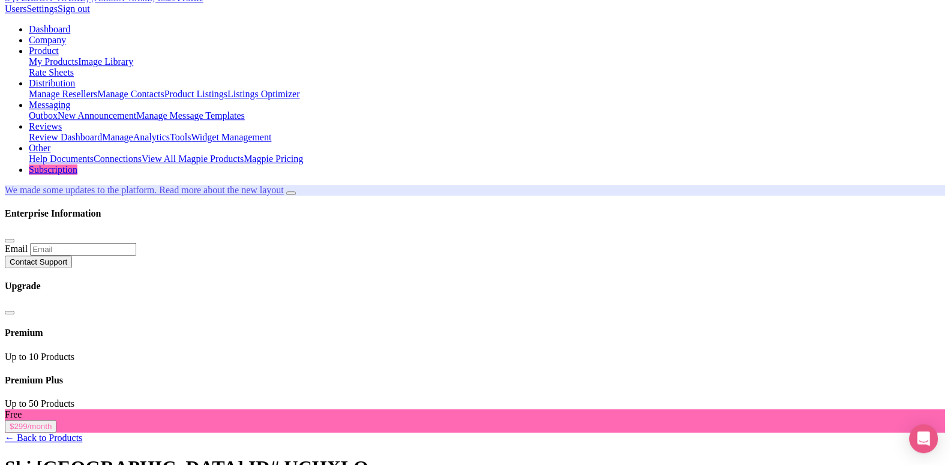
scroll to position [61, 0]
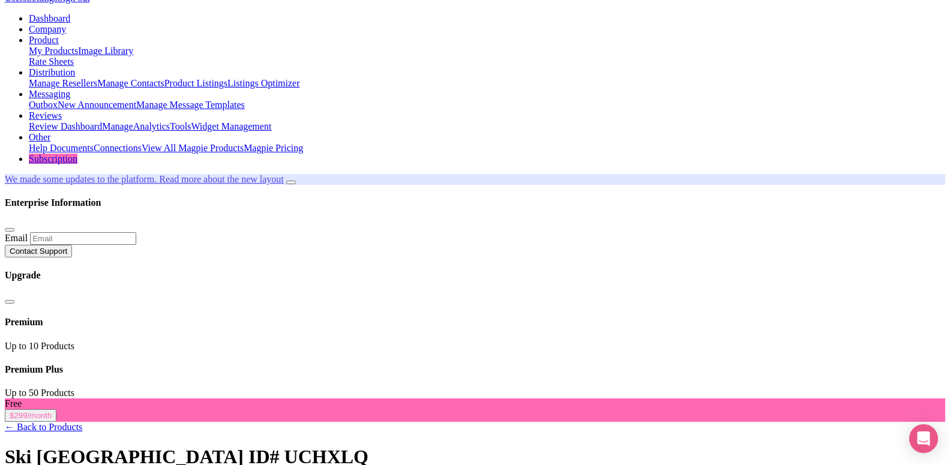
paste input "Sheikh Zayed Rd - Al Barsha - Al Barsha 1 - Dubai - United Arab Emirates"
type input "Sheikh Zayed Rd - Al Barsha - Al Barsha 1 - Dubai - United Arab Emirates"
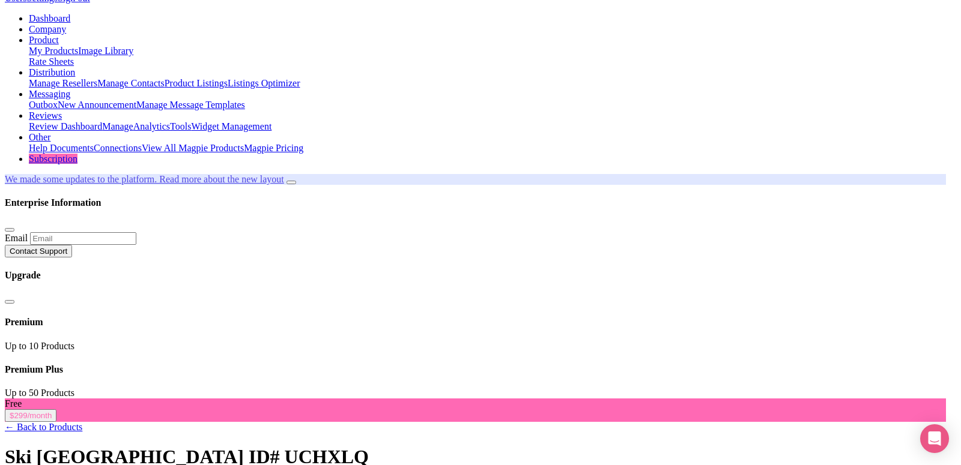
type input "Save"
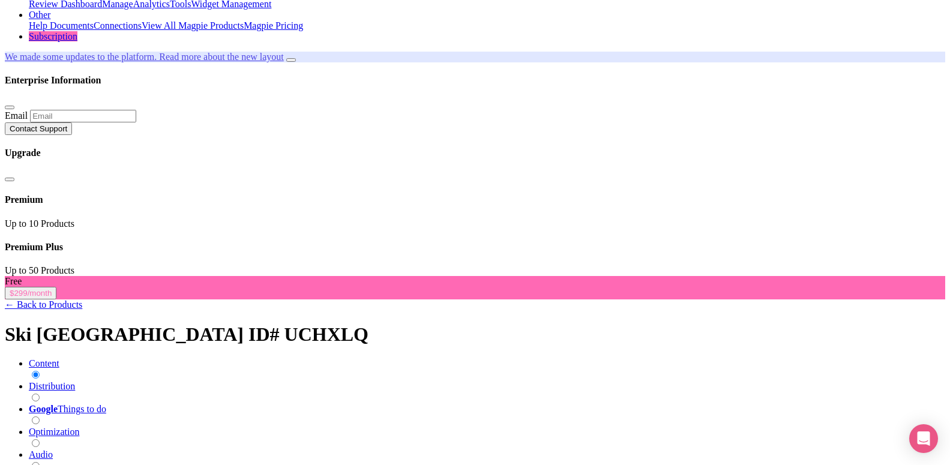
scroll to position [122, 0]
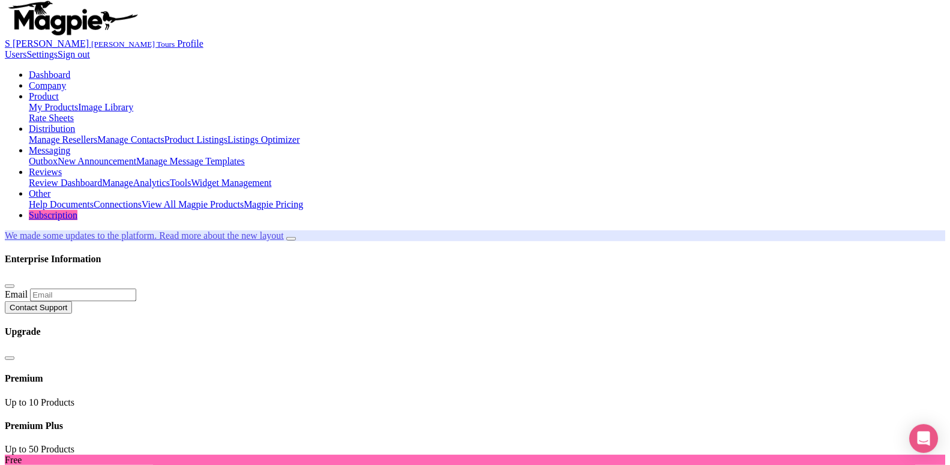
scroll to position [0, 0]
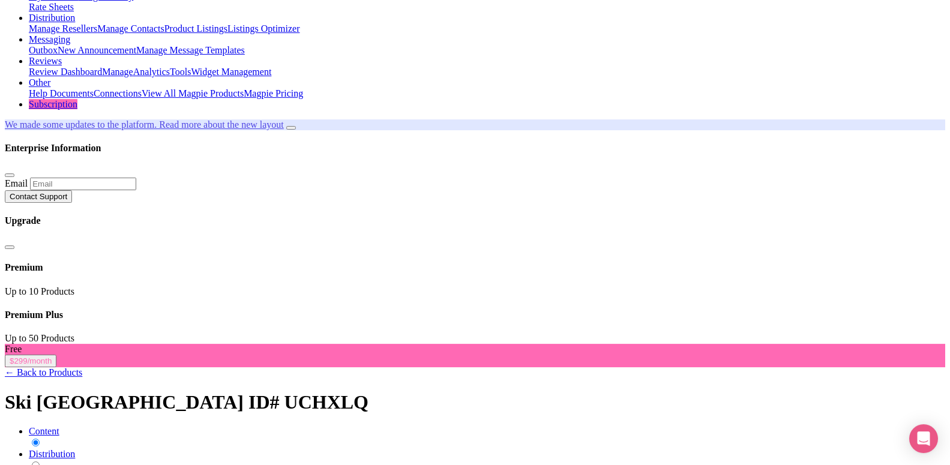
scroll to position [184, 0]
